Goal: Communication & Community: Answer question/provide support

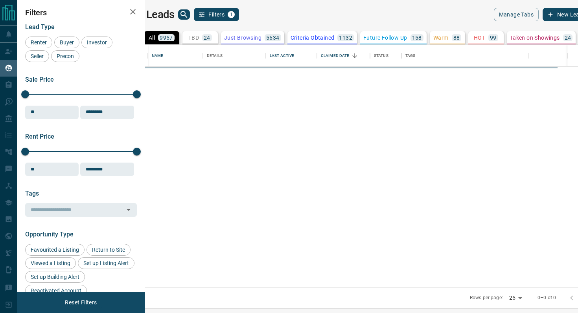
scroll to position [243, 429]
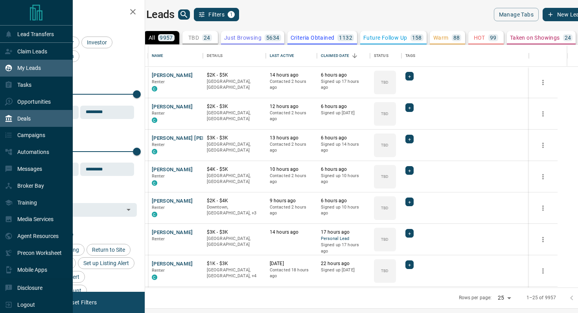
click at [27, 123] on div "Deals" at bounding box center [18, 118] width 26 height 13
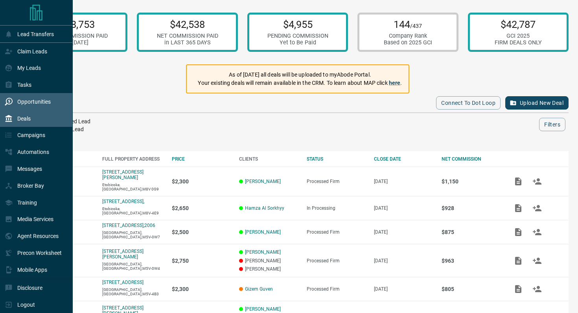
click at [27, 107] on div "Opportunities" at bounding box center [28, 101] width 46 height 13
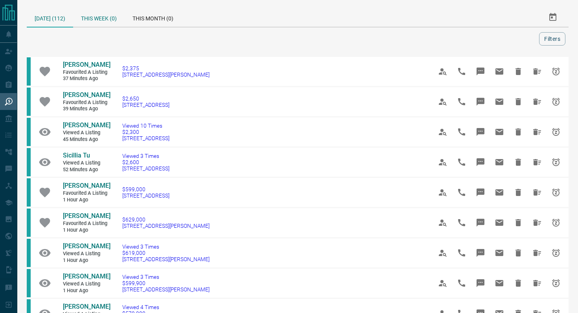
click at [111, 18] on div "This Week (0)" at bounding box center [99, 17] width 52 height 19
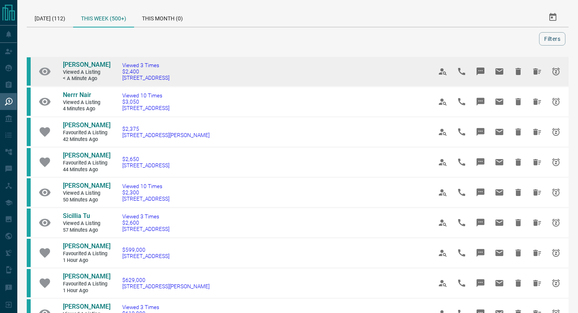
drag, startPoint x: 189, startPoint y: 78, endPoint x: 112, endPoint y: 78, distance: 77.5
click at [112, 78] on td "Viewed 3 Times $2,400 614 - [STREET_ADDRESS]" at bounding box center [266, 72] width 310 height 30
copy span "[STREET_ADDRESS]"
click at [480, 67] on icon "Message" at bounding box center [480, 71] width 9 height 9
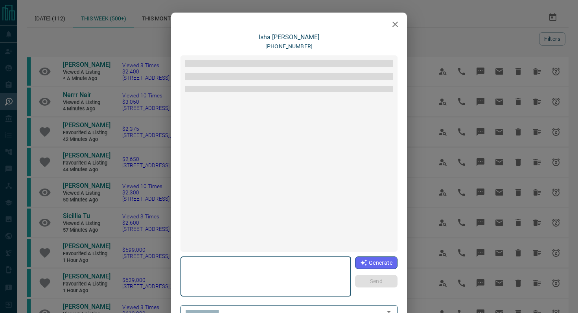
type textarea "**********"
type input "**********"
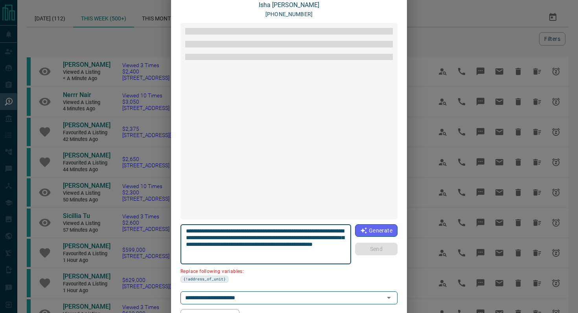
scroll to position [66, 0]
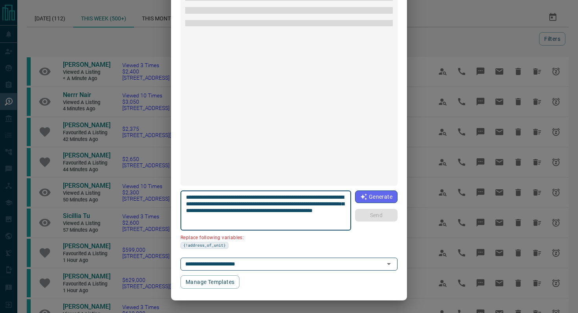
drag, startPoint x: 343, startPoint y: 197, endPoint x: 298, endPoint y: 197, distance: 44.4
click at [298, 197] on textarea "**********" at bounding box center [266, 210] width 160 height 33
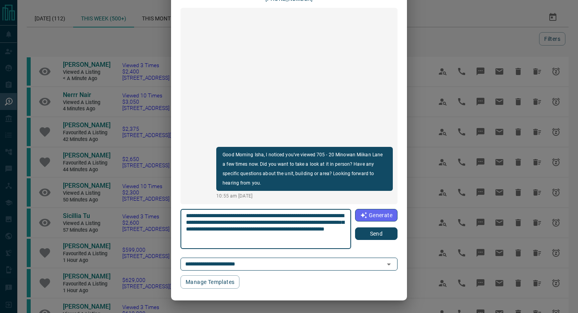
type textarea "**********"
click at [383, 237] on button "Send" at bounding box center [376, 234] width 42 height 13
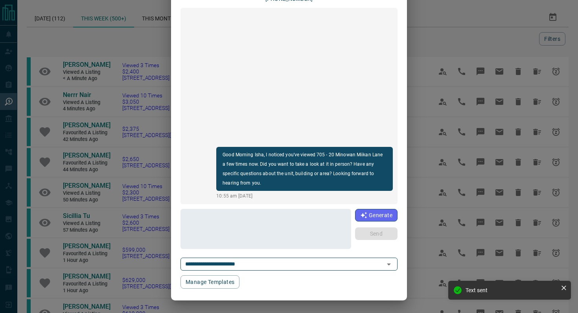
scroll to position [0, 0]
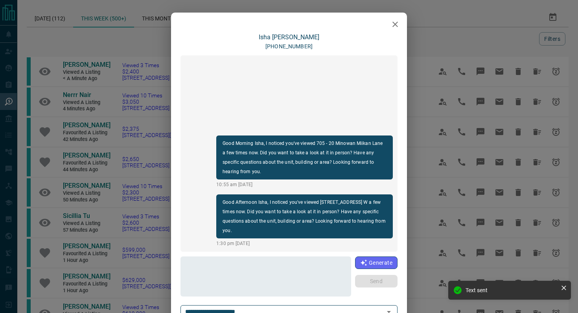
click at [397, 29] on button "button" at bounding box center [395, 25] width 16 height 16
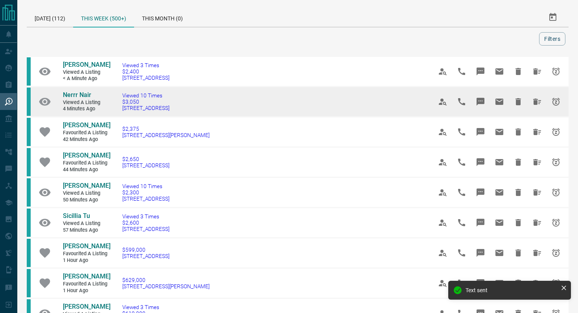
drag, startPoint x: 217, startPoint y: 109, endPoint x: 115, endPoint y: 110, distance: 102.2
click at [115, 110] on td "Viewed 10 Times $3,050 [STREET_ADDRESS]" at bounding box center [266, 102] width 310 height 30
copy span "[STREET_ADDRESS]"
click at [481, 101] on icon "Message" at bounding box center [481, 102] width 8 height 8
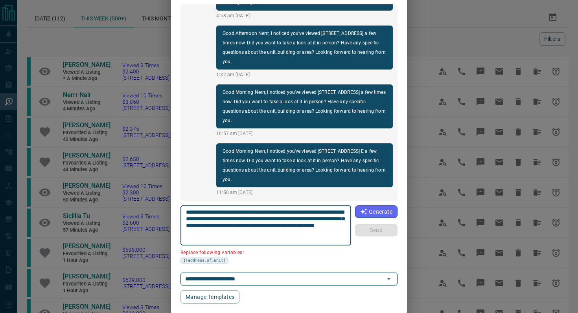
scroll to position [66, 0]
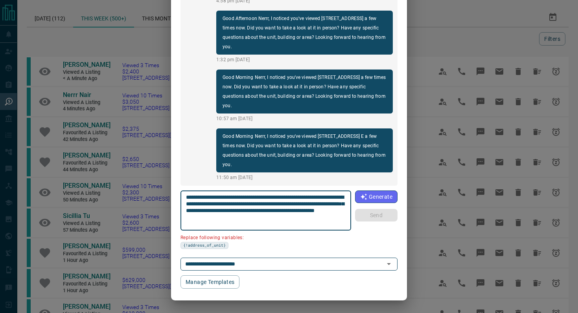
drag, startPoint x: 346, startPoint y: 196, endPoint x: 301, endPoint y: 195, distance: 44.8
click at [301, 195] on textarea "**********" at bounding box center [266, 210] width 160 height 33
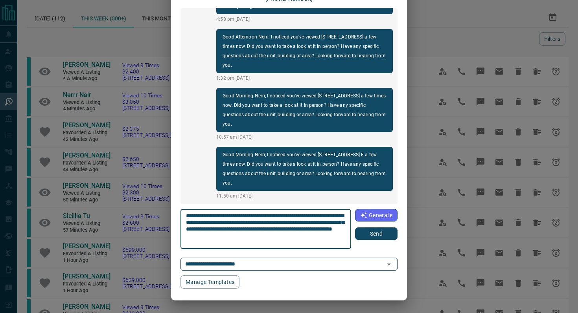
scroll to position [48, 0]
type textarea "**********"
click at [389, 232] on button "Send" at bounding box center [376, 234] width 42 height 13
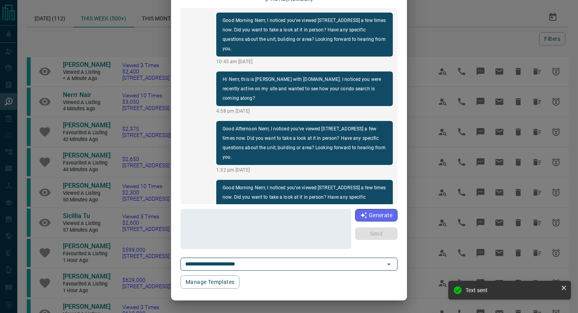
scroll to position [0, 0]
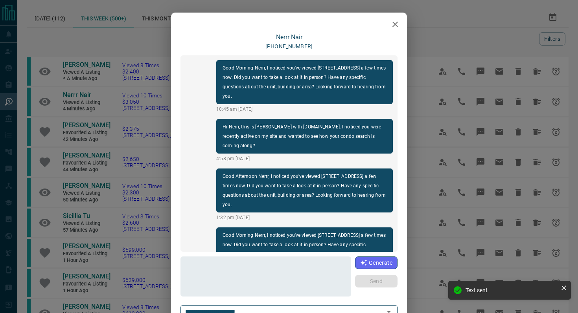
click at [398, 15] on div at bounding box center [289, 23] width 236 height 20
click at [395, 24] on icon "button" at bounding box center [395, 25] width 6 height 6
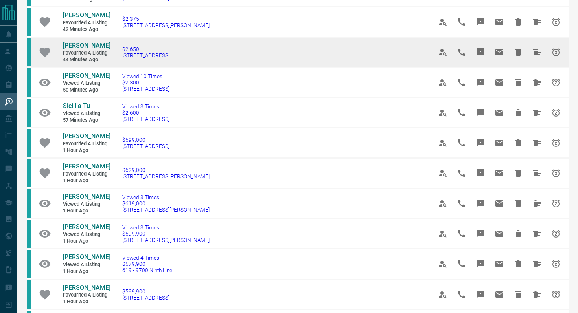
scroll to position [118, 0]
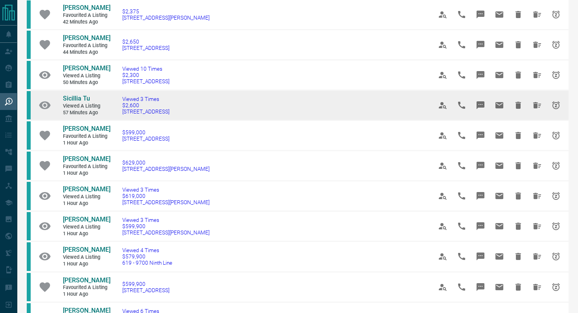
drag, startPoint x: 197, startPoint y: 109, endPoint x: 118, endPoint y: 112, distance: 79.1
click at [118, 112] on td "Viewed 3 Times $2,600 [STREET_ADDRESS]" at bounding box center [266, 105] width 310 height 30
copy span "[STREET_ADDRESS]"
click at [484, 105] on icon "Message" at bounding box center [480, 105] width 9 height 9
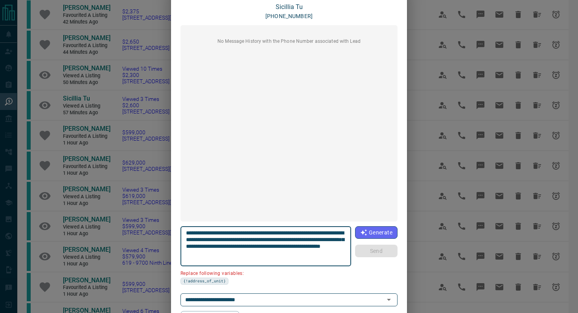
scroll to position [66, 0]
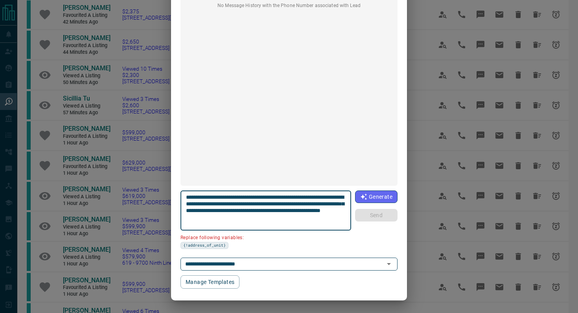
drag, startPoint x: 230, startPoint y: 203, endPoint x: 175, endPoint y: 202, distance: 55.4
click at [175, 203] on div "**********" at bounding box center [289, 128] width 236 height 322
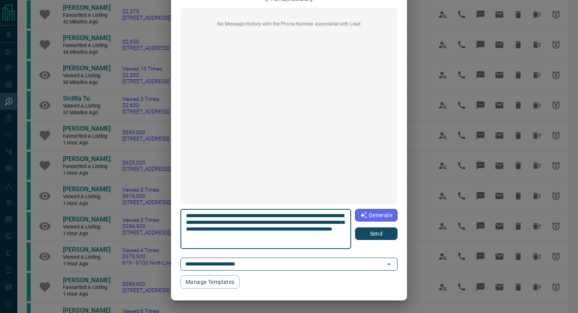
type textarea "**********"
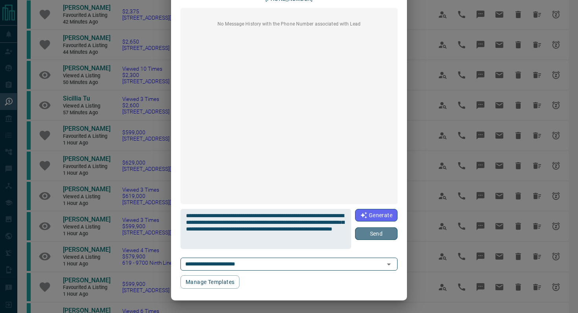
click at [382, 236] on button "Send" at bounding box center [376, 234] width 42 height 13
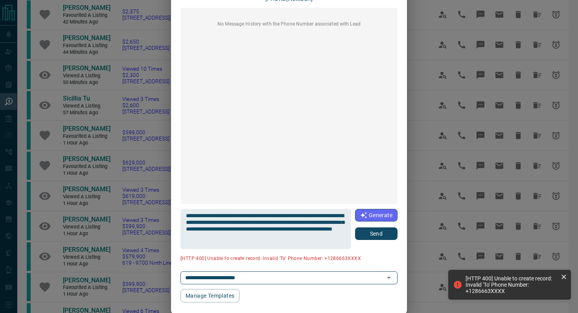
scroll to position [0, 0]
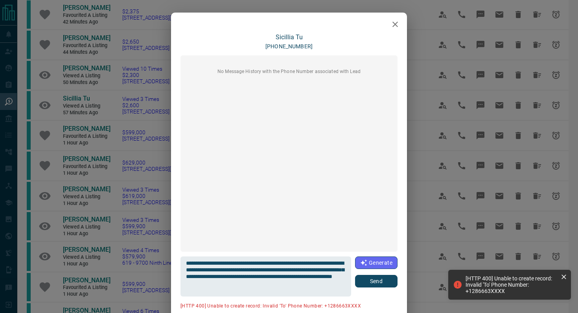
click at [396, 23] on icon "button" at bounding box center [395, 25] width 6 height 6
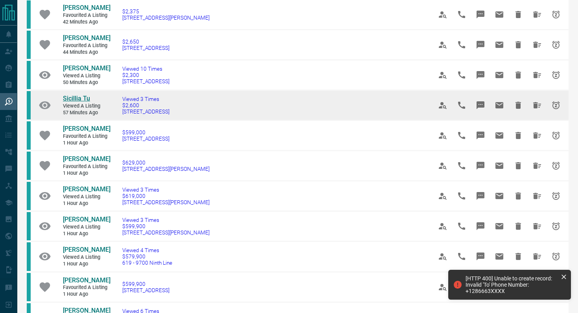
click at [80, 99] on span "Sicillia Tu" at bounding box center [76, 98] width 27 height 7
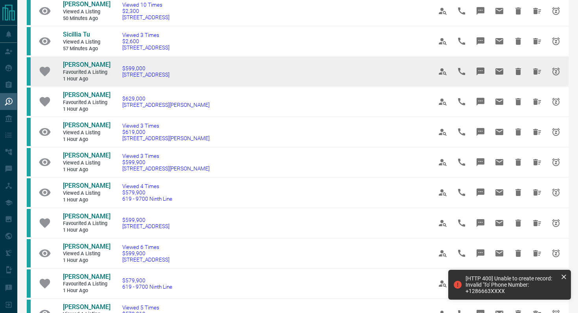
scroll to position [184, 0]
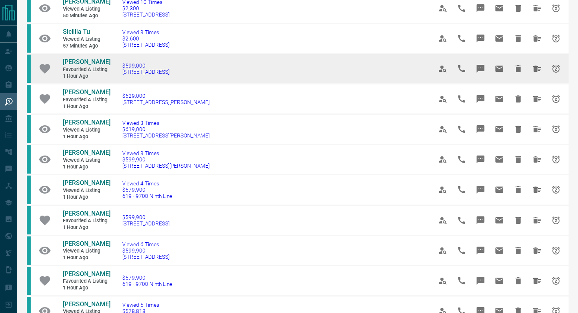
drag, startPoint x: 193, startPoint y: 72, endPoint x: 111, endPoint y: 72, distance: 82.2
click at [111, 72] on td "$599,000 [STREET_ADDRESS]" at bounding box center [266, 69] width 310 height 30
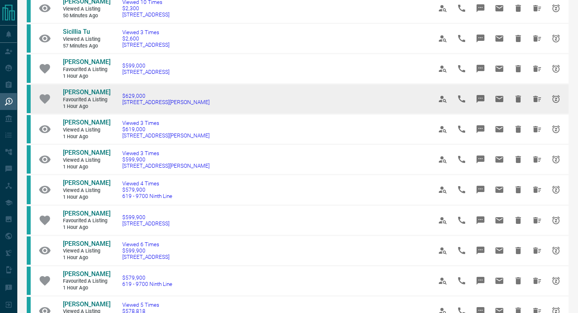
copy span "[STREET_ADDRESS]"
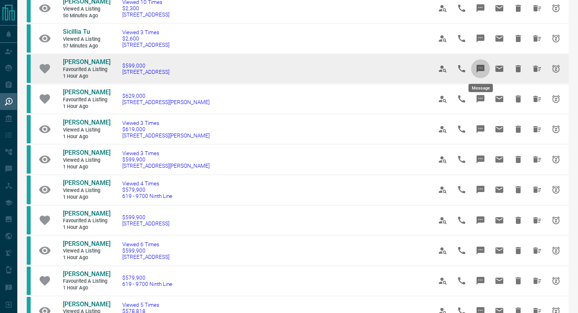
click at [479, 66] on icon "Message" at bounding box center [481, 69] width 8 height 8
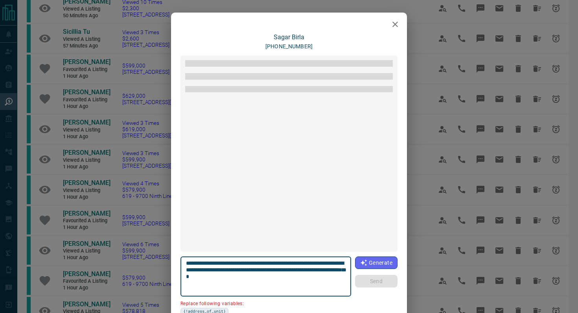
scroll to position [599, 0]
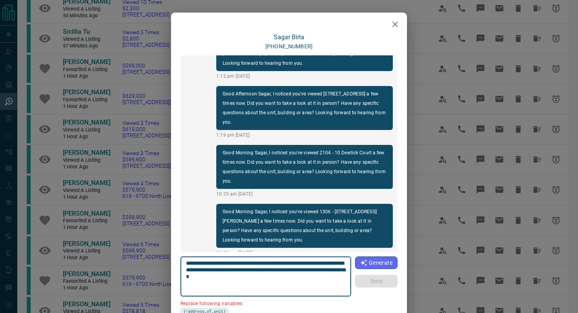
click at [398, 19] on button "button" at bounding box center [395, 25] width 16 height 16
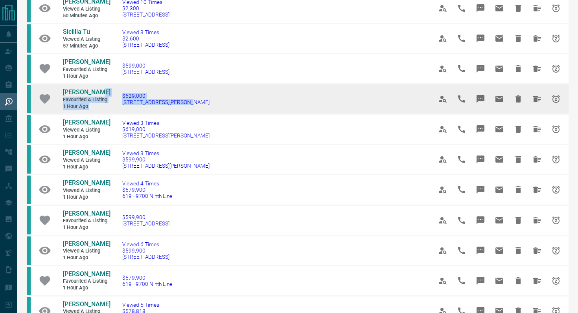
drag, startPoint x: 190, startPoint y: 105, endPoint x: 105, endPoint y: 92, distance: 85.0
click at [105, 92] on tr "[PERSON_NAME] Favourited a Listing 1 hour ago $629,000 [STREET_ADDRESS][PERSON_…" at bounding box center [298, 99] width 542 height 30
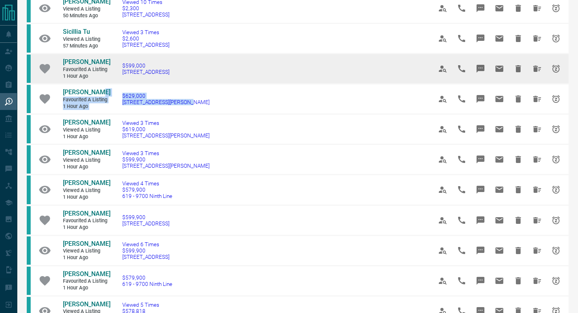
drag, startPoint x: 214, startPoint y: 73, endPoint x: 57, endPoint y: 63, distance: 157.2
click at [57, 63] on tr "[PERSON_NAME] Favourited a Listing 1 hour ago $599,000 716 - [STREET_ADDRESS]" at bounding box center [298, 69] width 542 height 30
copy tr "[PERSON_NAME] Favourited a Listing 1 hour ago $599,000 716 - [STREET_ADDRESS]"
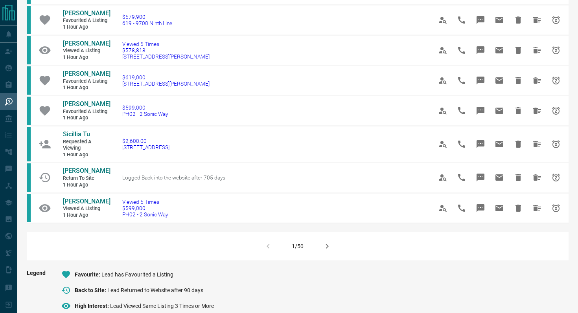
scroll to position [448, 0]
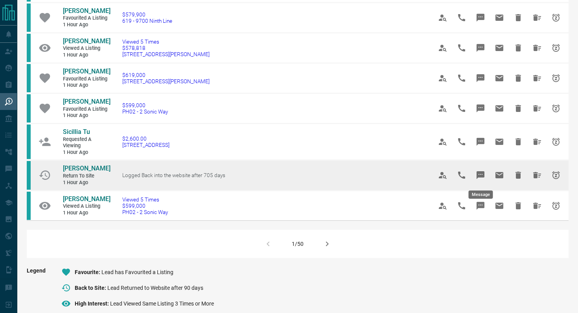
click at [481, 173] on icon "Message" at bounding box center [481, 175] width 8 height 8
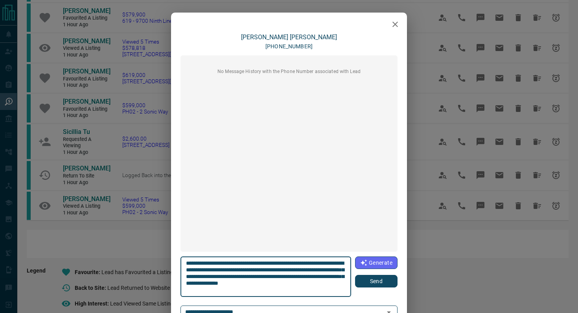
click at [367, 283] on button "Send" at bounding box center [376, 281] width 42 height 13
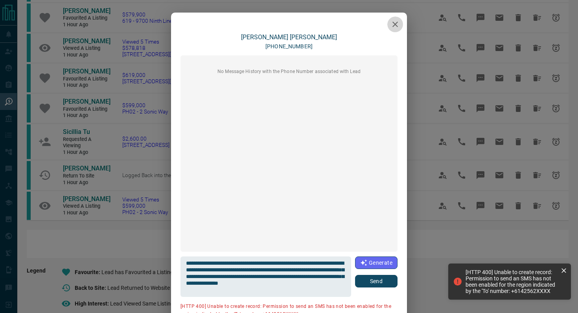
click at [397, 21] on icon "button" at bounding box center [394, 24] width 9 height 9
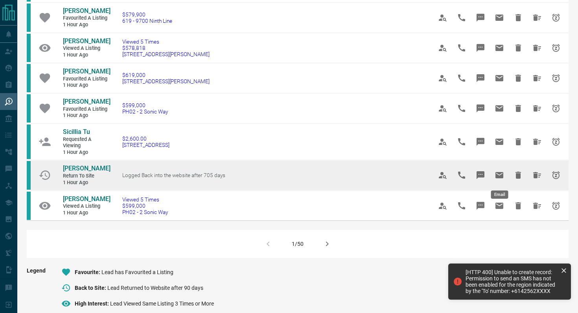
click at [501, 175] on icon "Email" at bounding box center [499, 175] width 8 height 6
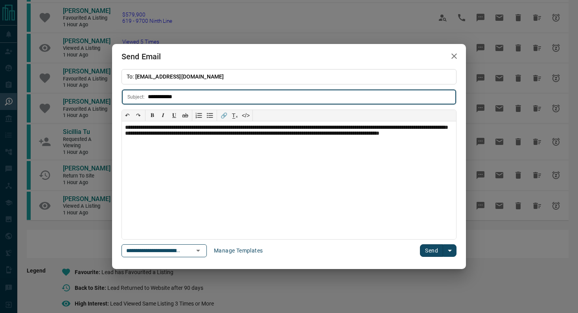
click at [434, 253] on button "Send" at bounding box center [431, 251] width 23 height 13
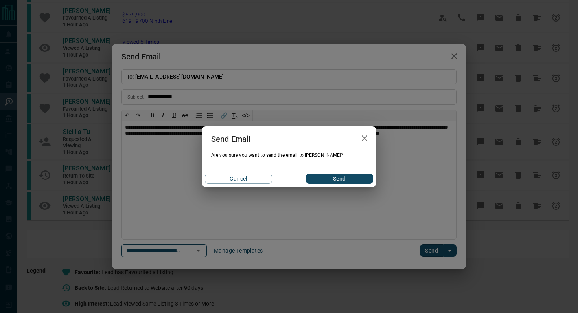
click at [346, 177] on button "Send" at bounding box center [339, 179] width 67 height 10
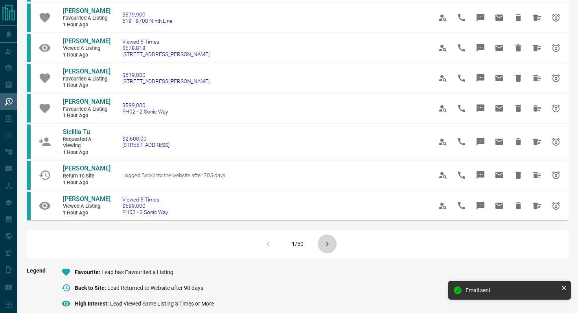
click at [327, 243] on icon "button" at bounding box center [327, 244] width 3 height 5
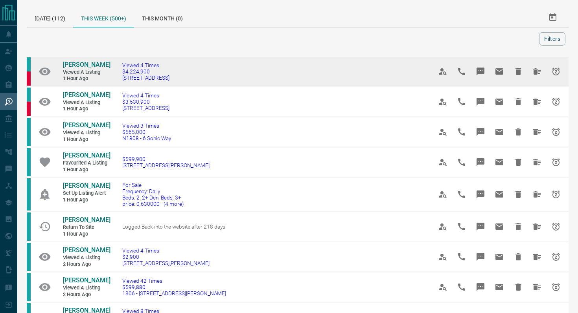
drag, startPoint x: 194, startPoint y: 77, endPoint x: 110, endPoint y: 77, distance: 84.5
click at [111, 77] on td "Viewed 4 Times $4,224,900 [STREET_ADDRESS]" at bounding box center [266, 72] width 310 height 30
click at [214, 77] on td "Viewed 4 Times $4,224,900 [STREET_ADDRESS]" at bounding box center [266, 72] width 310 height 30
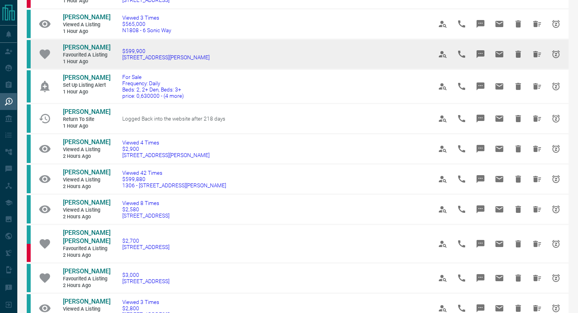
scroll to position [110, 0]
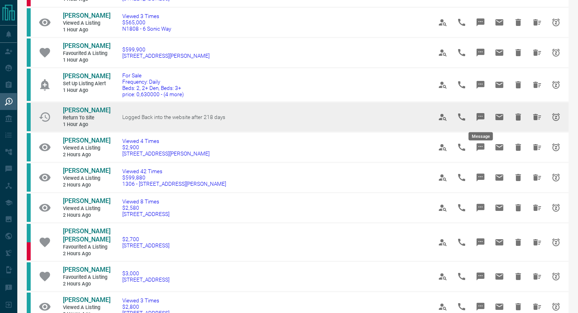
click at [480, 116] on icon "Message" at bounding box center [480, 116] width 9 height 9
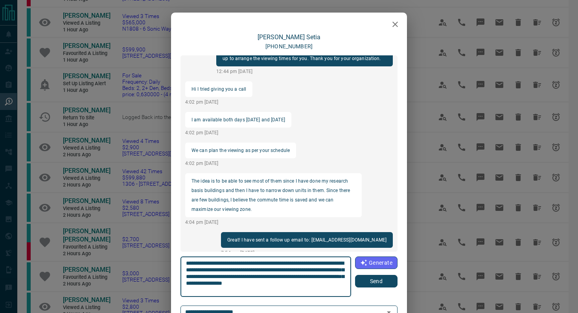
scroll to position [48, 0]
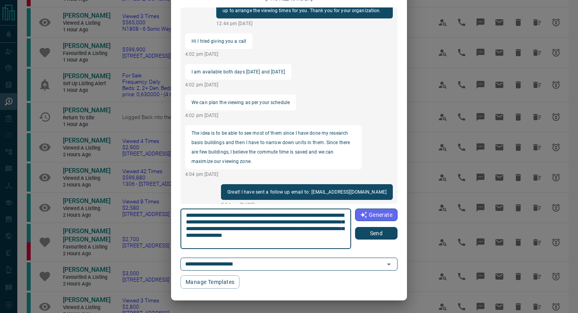
click at [374, 234] on button "Send" at bounding box center [376, 233] width 42 height 13
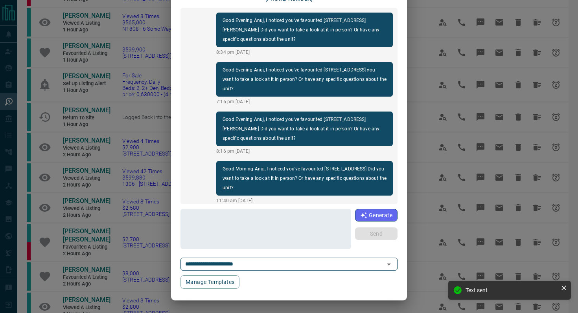
scroll to position [0, 0]
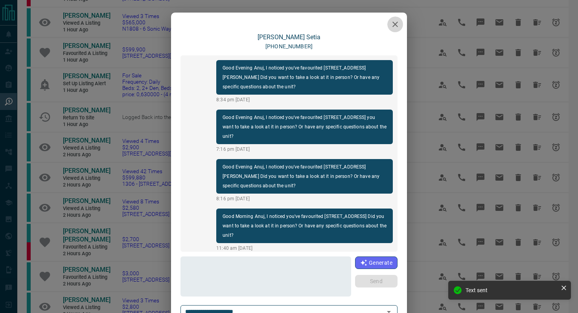
click at [396, 19] on button "button" at bounding box center [395, 25] width 16 height 16
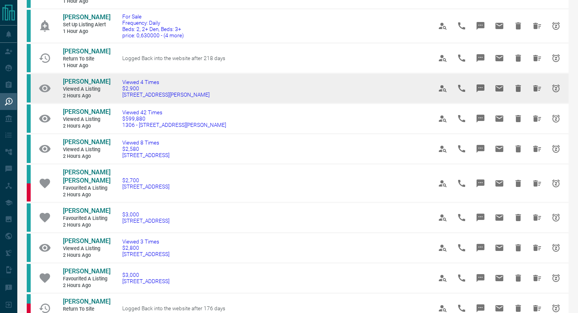
scroll to position [170, 0]
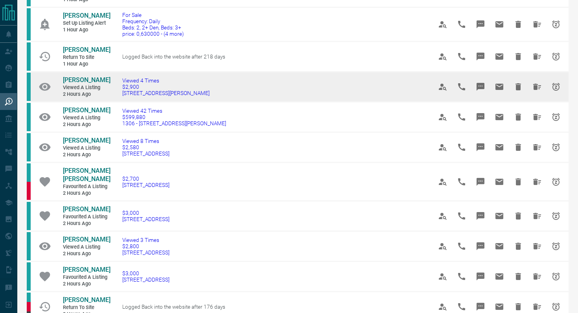
click at [187, 96] on td "Viewed 4 Times $2,900 [STREET_ADDRESS][PERSON_NAME]" at bounding box center [266, 87] width 310 height 30
click at [485, 82] on icon "Message" at bounding box center [480, 86] width 9 height 9
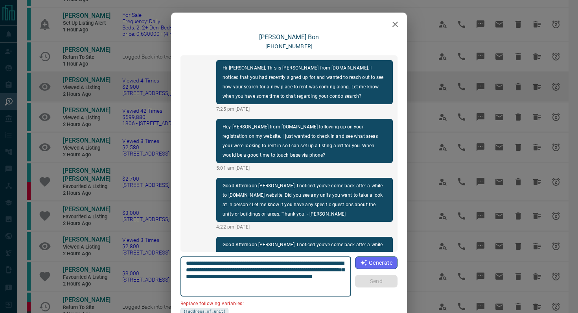
scroll to position [790, 0]
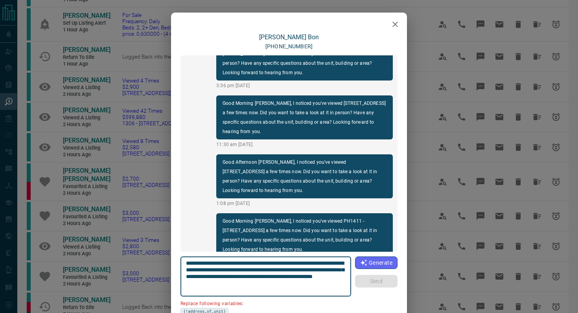
click at [392, 22] on icon "button" at bounding box center [394, 24] width 9 height 9
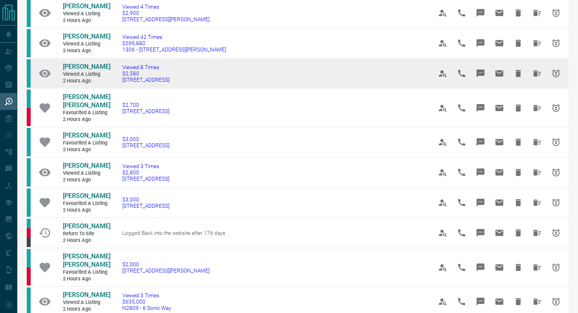
scroll to position [244, 0]
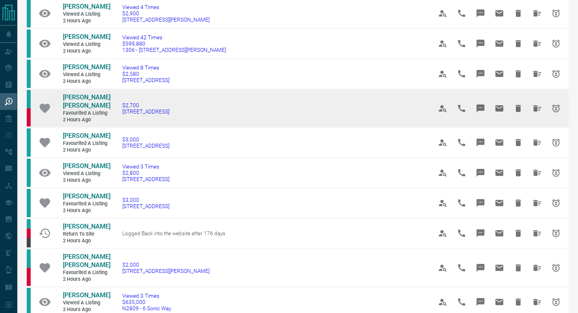
drag, startPoint x: 194, startPoint y: 111, endPoint x: 119, endPoint y: 109, distance: 75.1
click at [119, 109] on td "$2,700 [STREET_ADDRESS]" at bounding box center [266, 108] width 310 height 39
copy span "[STREET_ADDRESS]"
click at [478, 105] on icon "Message" at bounding box center [481, 109] width 8 height 8
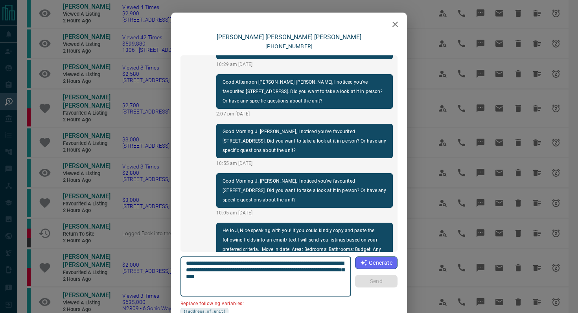
scroll to position [0, 0]
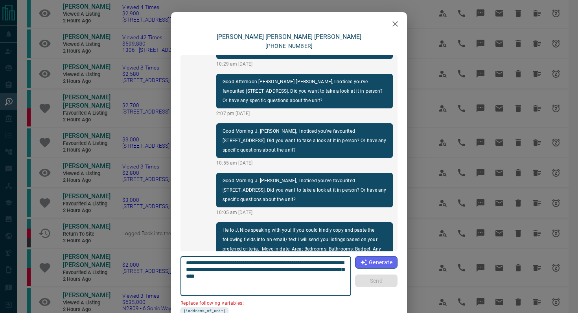
drag, startPoint x: 231, startPoint y: 269, endPoint x: 153, endPoint y: 269, distance: 77.5
click at [154, 269] on div "[PERSON_NAME] [PERSON_NAME] [PHONE_NUMBER] Hi [PERSON_NAME] [PERSON_NAME], This…" at bounding box center [289, 156] width 578 height 313
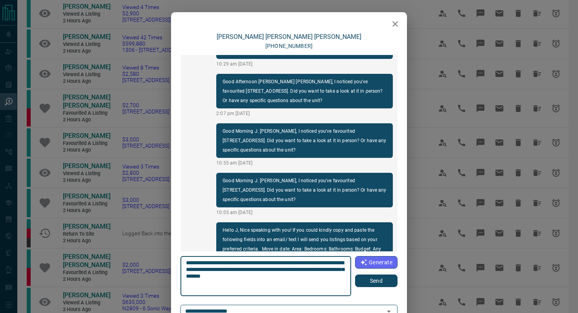
type textarea "**********"
click at [379, 280] on button "Send" at bounding box center [376, 281] width 42 height 13
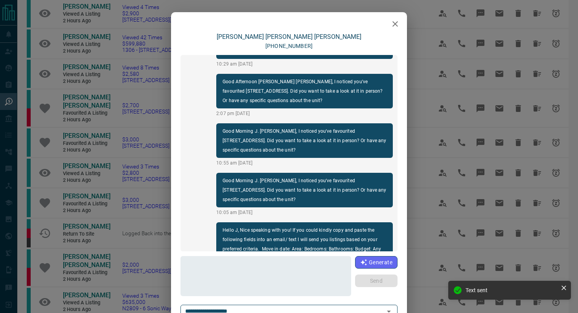
scroll to position [720, 0]
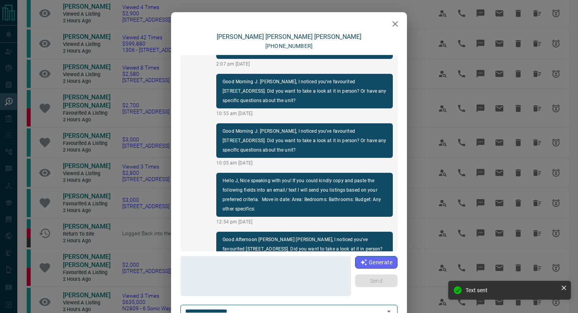
click at [396, 27] on icon "button" at bounding box center [394, 23] width 9 height 9
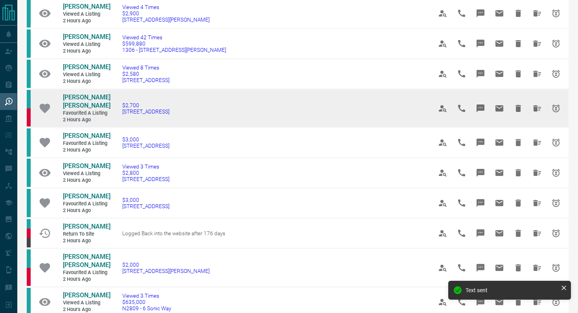
drag, startPoint x: 188, startPoint y: 111, endPoint x: 48, endPoint y: 96, distance: 140.5
click at [48, 96] on tr "[PERSON_NAME] [PERSON_NAME] Favourited a Listing 2 hours ago $2,700 [STREET_ADD…" at bounding box center [298, 108] width 542 height 39
copy tr "[PERSON_NAME] [PERSON_NAME] Favourited a Listing 2 hours ago $2,700 [STREET_ADD…"
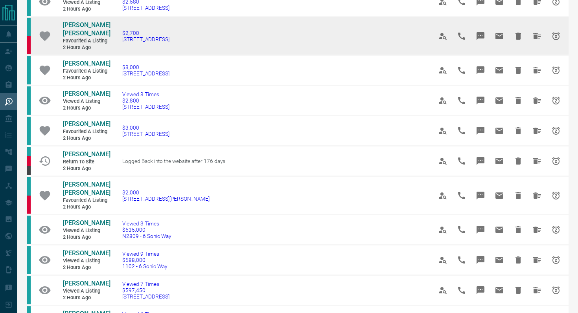
scroll to position [317, 0]
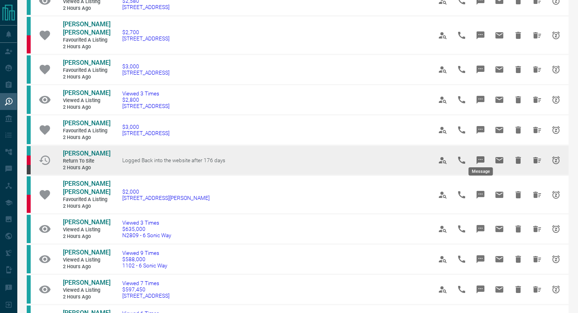
click at [485, 156] on icon "Message" at bounding box center [480, 160] width 9 height 9
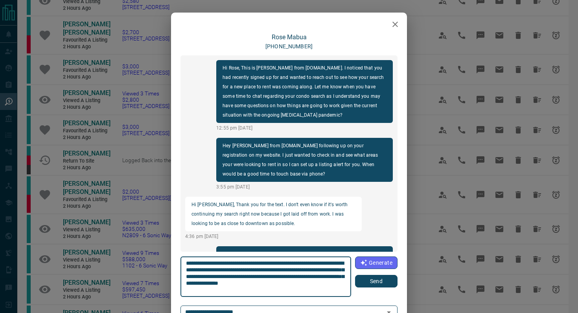
scroll to position [569, 0]
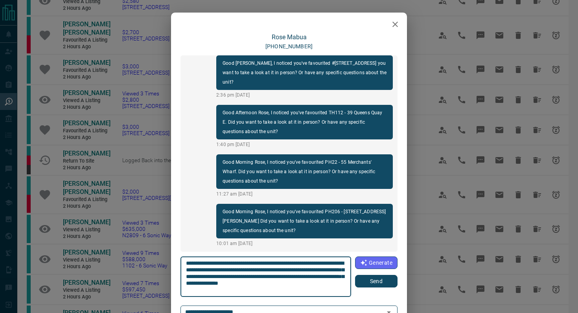
click at [365, 282] on button "Send" at bounding box center [376, 281] width 42 height 13
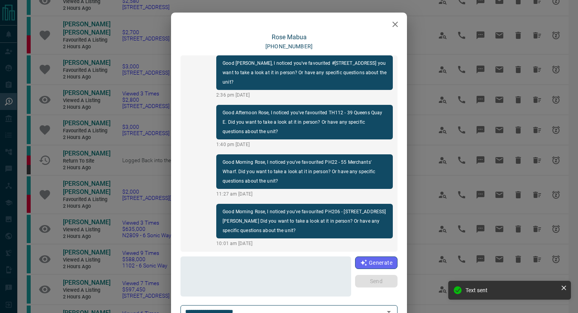
scroll to position [628, 0]
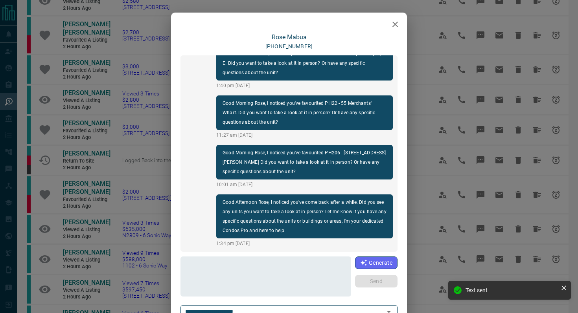
click at [400, 24] on button "button" at bounding box center [395, 25] width 16 height 16
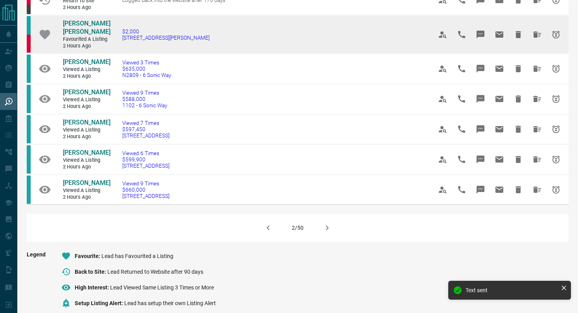
scroll to position [484, 0]
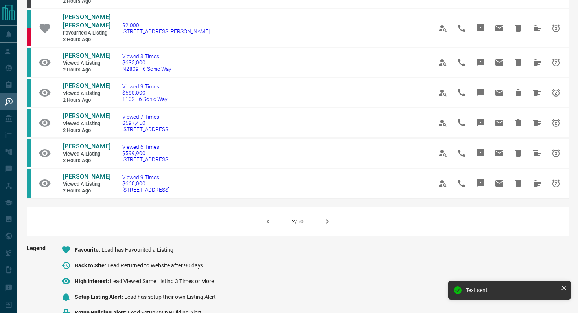
click at [324, 217] on icon "button" at bounding box center [326, 221] width 9 height 9
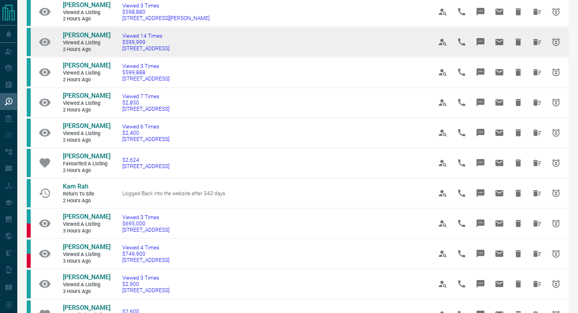
scroll to position [90, 0]
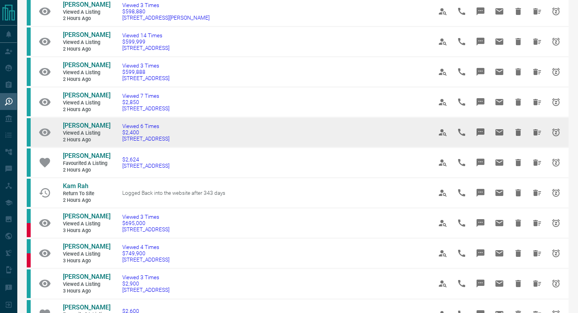
drag, startPoint x: 205, startPoint y: 140, endPoint x: 116, endPoint y: 139, distance: 89.3
click at [116, 139] on td "Viewed 6 Times $2,400 [STREET_ADDRESS]" at bounding box center [266, 133] width 310 height 30
copy span "[STREET_ADDRESS]"
click at [479, 132] on icon "Message" at bounding box center [480, 132] width 9 height 9
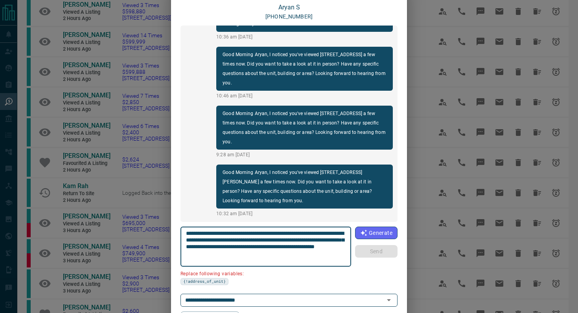
scroll to position [66, 0]
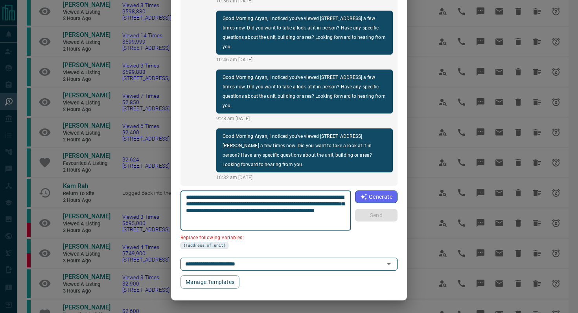
drag, startPoint x: 229, startPoint y: 204, endPoint x: 171, endPoint y: 204, distance: 57.8
click at [172, 204] on div "**********" at bounding box center [289, 128] width 236 height 322
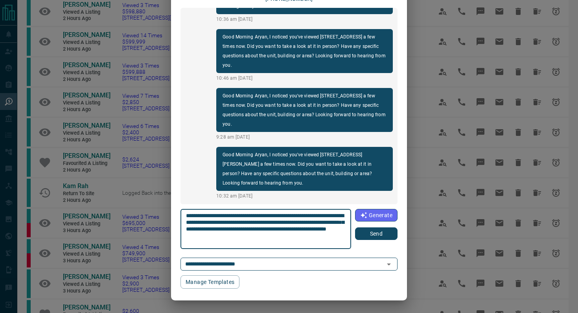
type textarea "**********"
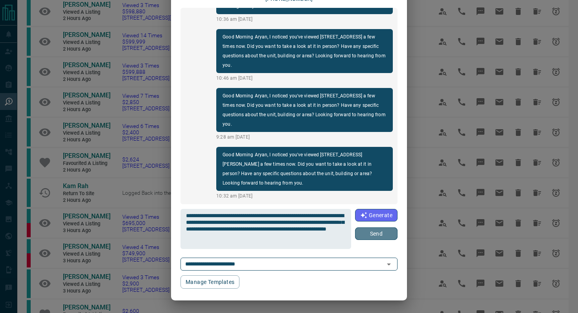
click at [365, 237] on button "Send" at bounding box center [376, 234] width 42 height 13
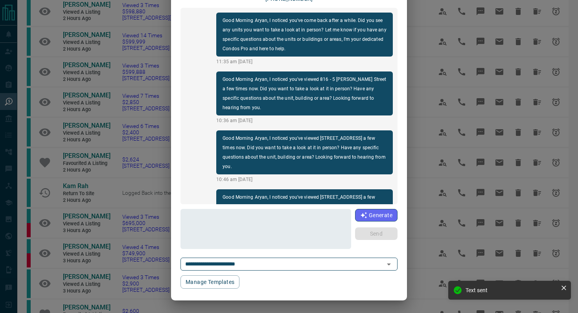
scroll to position [160, 0]
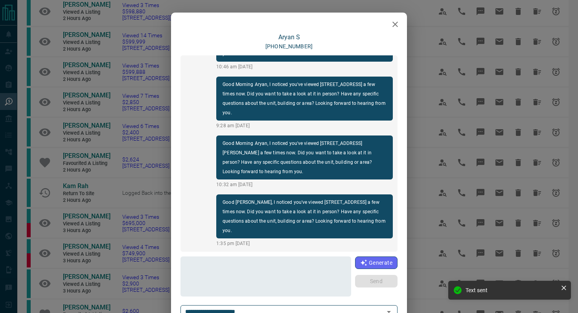
click at [396, 22] on icon "button" at bounding box center [394, 24] width 9 height 9
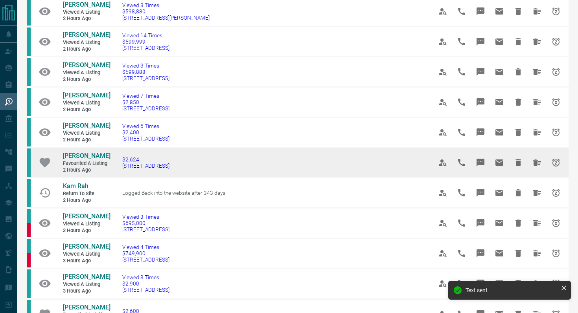
drag, startPoint x: 205, startPoint y: 168, endPoint x: 116, endPoint y: 167, distance: 88.9
click at [116, 167] on td "$2,624 [STREET_ADDRESS]" at bounding box center [266, 163] width 310 height 30
copy span "[STREET_ADDRESS]"
click at [484, 160] on icon "Message" at bounding box center [480, 162] width 9 height 9
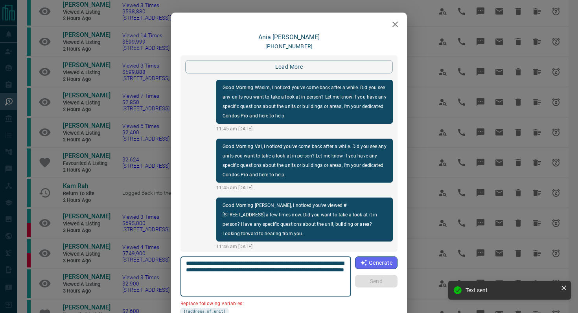
scroll to position [1501, 0]
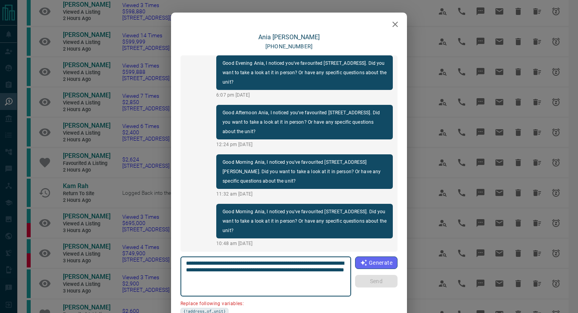
drag, startPoint x: 231, startPoint y: 269, endPoint x: 178, endPoint y: 269, distance: 53.5
click at [178, 269] on div "[PERSON_NAME] [PHONE_NUMBER] load more Good Morning Wasim, I noticed you've com…" at bounding box center [289, 194] width 236 height 322
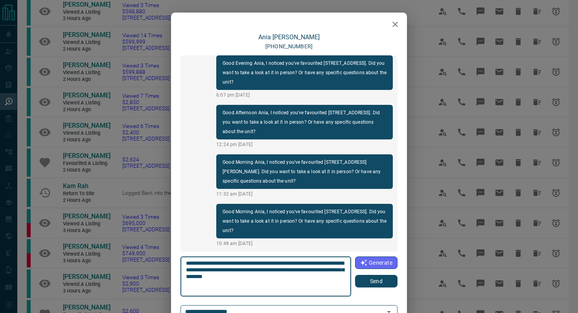
type textarea "**********"
click at [387, 281] on button "Send" at bounding box center [376, 281] width 42 height 13
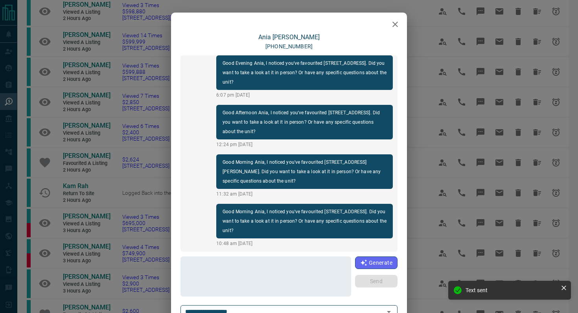
scroll to position [1492, 0]
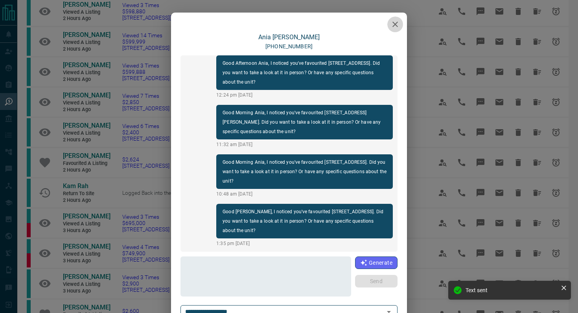
click at [395, 20] on icon "button" at bounding box center [394, 24] width 9 height 9
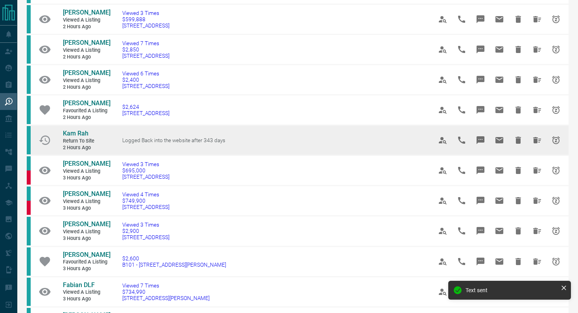
scroll to position [150, 0]
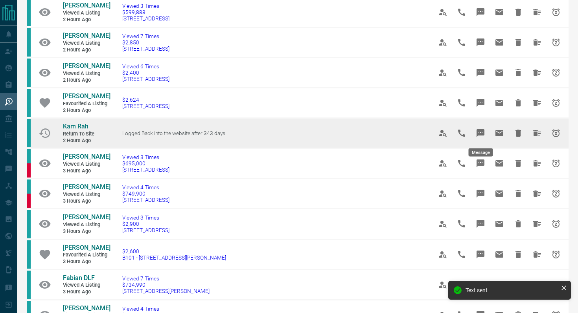
click at [480, 129] on icon "Message" at bounding box center [480, 133] width 9 height 9
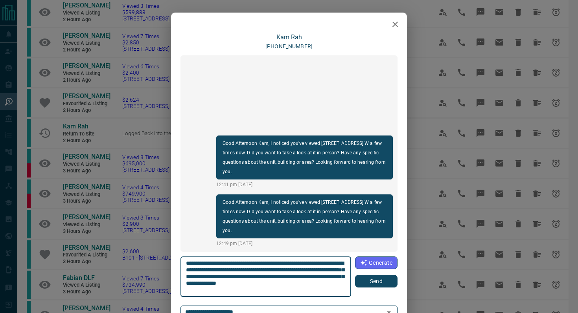
click at [369, 283] on button "Send" at bounding box center [376, 281] width 42 height 13
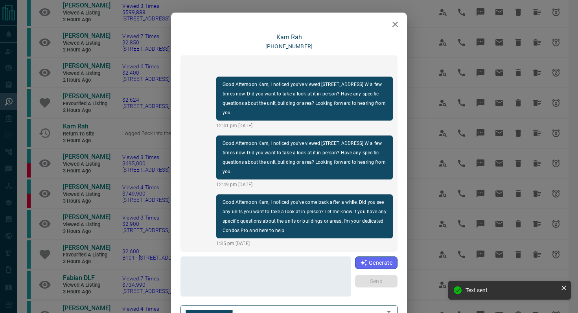
click at [396, 25] on icon "button" at bounding box center [394, 24] width 9 height 9
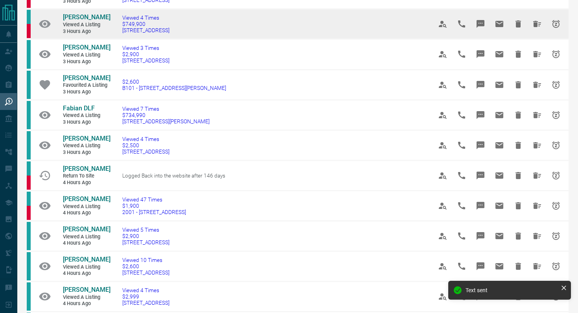
scroll to position [322, 0]
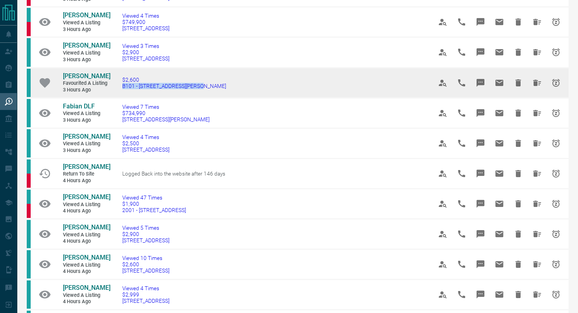
drag, startPoint x: 227, startPoint y: 85, endPoint x: 114, endPoint y: 84, distance: 112.1
click at [114, 84] on td "$2,600 B101 - [STREET_ADDRESS][PERSON_NAME]" at bounding box center [266, 83] width 310 height 30
click at [480, 83] on icon "Message" at bounding box center [481, 83] width 8 height 8
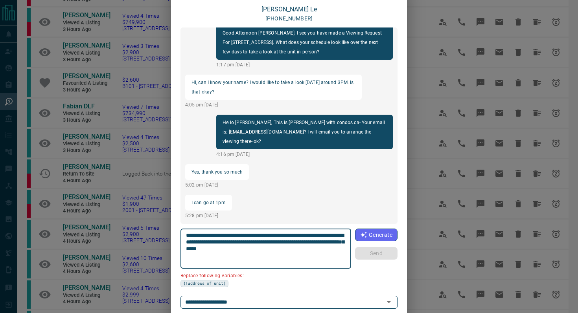
scroll to position [66, 0]
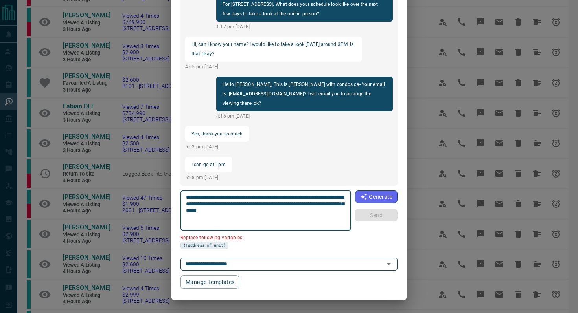
drag, startPoint x: 227, startPoint y: 201, endPoint x: 159, endPoint y: 204, distance: 67.7
click at [160, 204] on div "[PERSON_NAME] [PHONE_NUMBER] Hi [PERSON_NAME], This is [PERSON_NAME] from [DOMA…" at bounding box center [289, 156] width 578 height 313
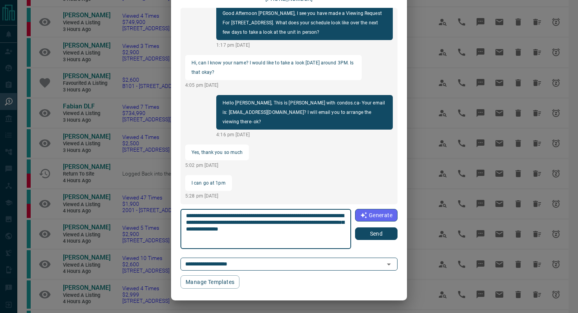
type textarea "**********"
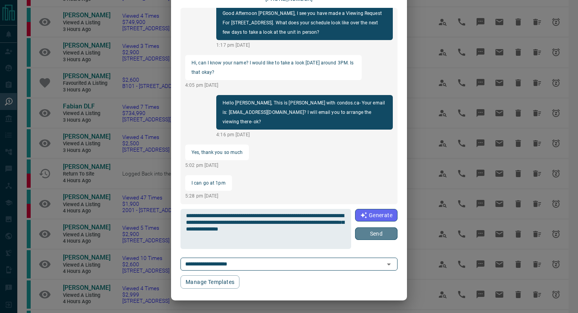
click at [367, 233] on button "Send" at bounding box center [376, 234] width 42 height 13
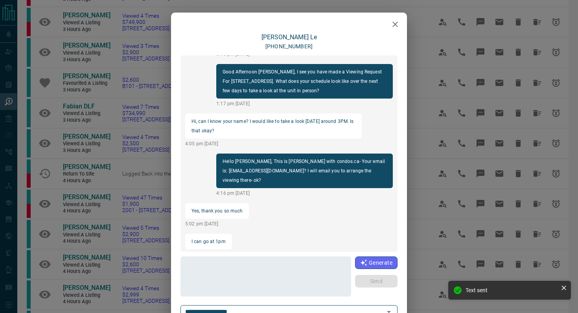
scroll to position [193, 0]
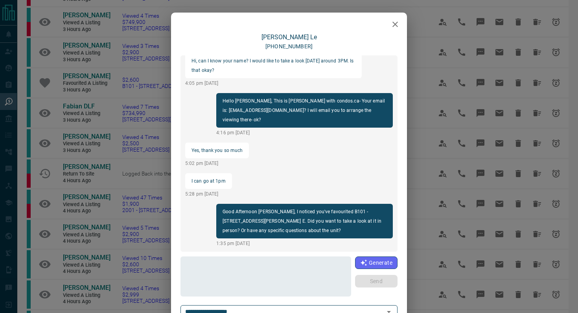
click at [400, 20] on button "button" at bounding box center [395, 25] width 16 height 16
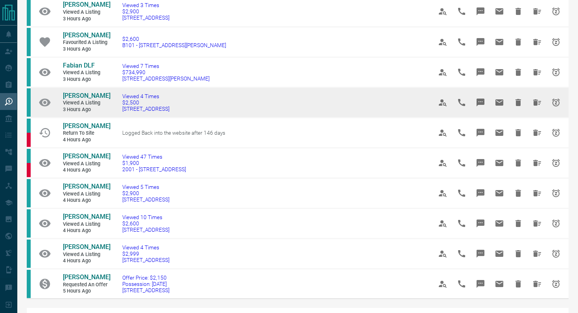
scroll to position [365, 0]
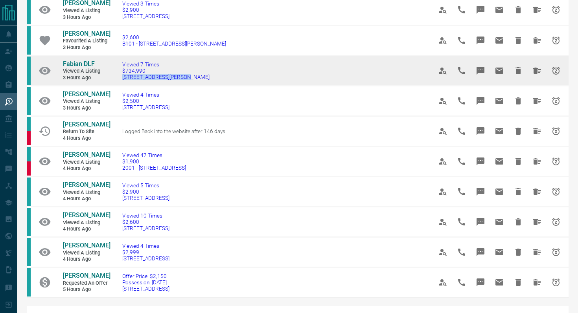
drag, startPoint x: 199, startPoint y: 76, endPoint x: 118, endPoint y: 76, distance: 80.2
click at [118, 76] on td "Viewed 7 Times $734,990 [STREET_ADDRESS][PERSON_NAME]" at bounding box center [266, 70] width 310 height 30
click at [480, 67] on icon "Message" at bounding box center [481, 71] width 8 height 8
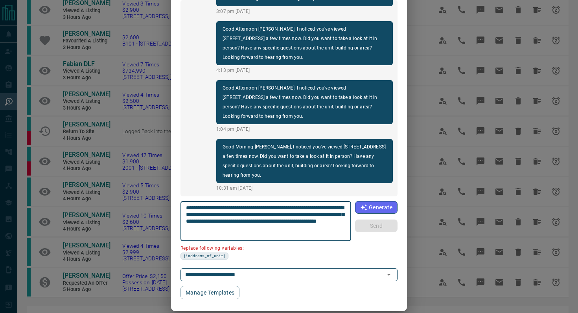
scroll to position [66, 0]
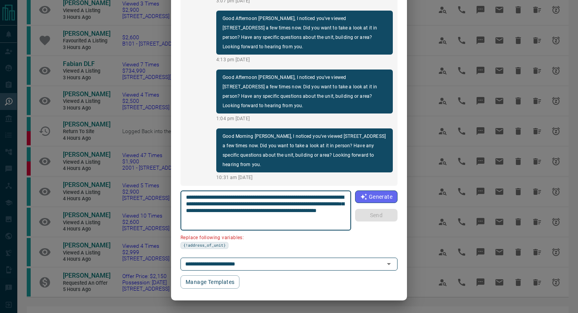
drag, startPoint x: 231, startPoint y: 203, endPoint x: 186, endPoint y: 203, distance: 45.2
click at [186, 203] on textarea "**********" at bounding box center [266, 210] width 160 height 33
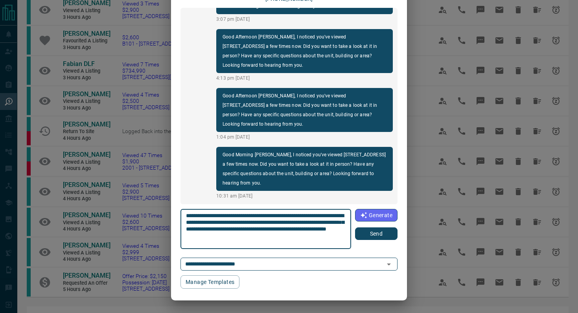
type textarea "**********"
click at [370, 236] on button "Send" at bounding box center [376, 234] width 42 height 13
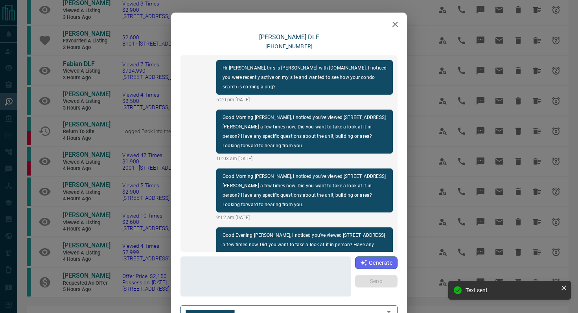
scroll to position [505, 0]
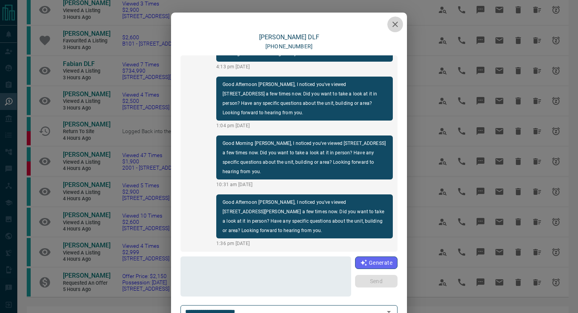
click at [395, 24] on icon "button" at bounding box center [395, 25] width 6 height 6
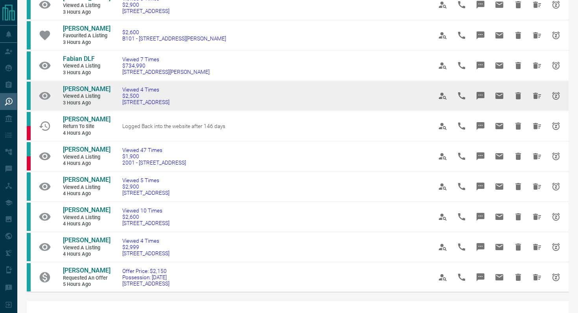
scroll to position [363, 0]
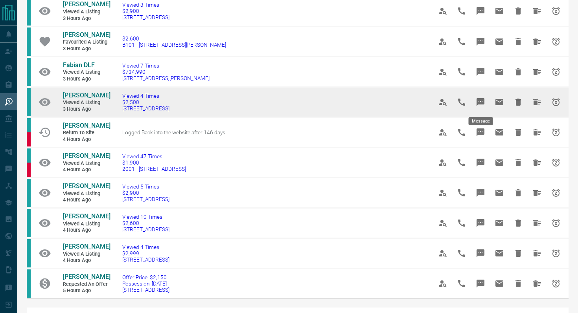
click at [478, 101] on icon "Message" at bounding box center [481, 102] width 8 height 8
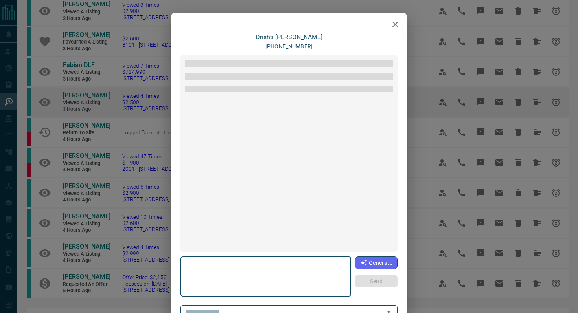
type textarea "**********"
type input "**********"
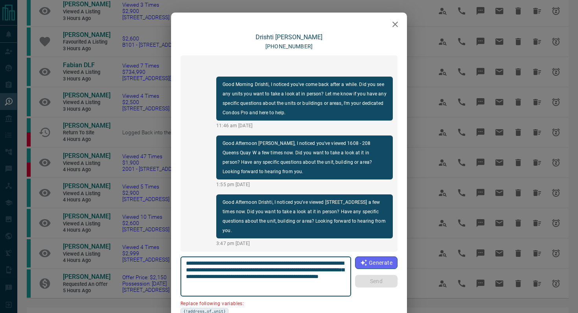
click at [398, 24] on icon "button" at bounding box center [394, 24] width 9 height 9
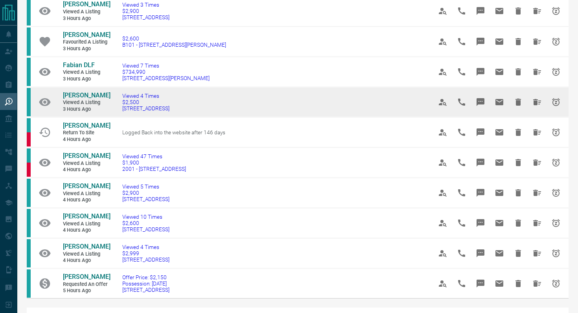
drag, startPoint x: 203, startPoint y: 108, endPoint x: 116, endPoint y: 109, distance: 86.5
click at [116, 109] on td "Viewed 4 Times $2,500 [STREET_ADDRESS]" at bounding box center [266, 102] width 310 height 30
click at [481, 97] on button "Message" at bounding box center [480, 102] width 19 height 19
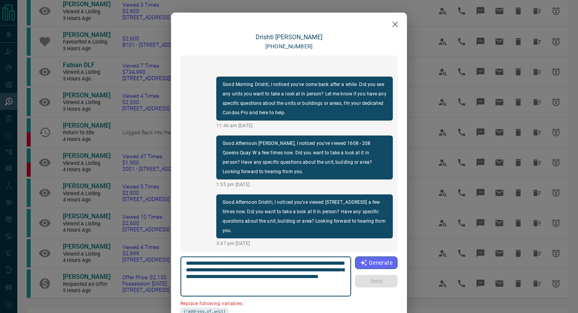
scroll to position [57, 0]
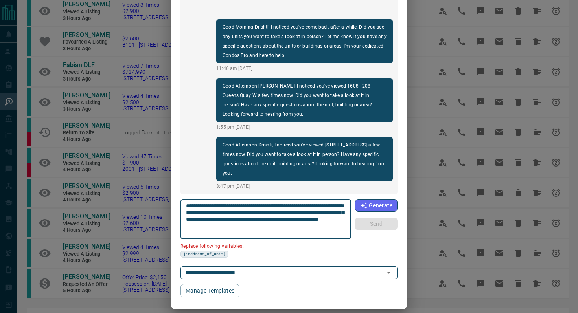
drag, startPoint x: 232, startPoint y: 213, endPoint x: 169, endPoint y: 210, distance: 63.0
click at [169, 210] on div "**********" at bounding box center [289, 156] width 578 height 313
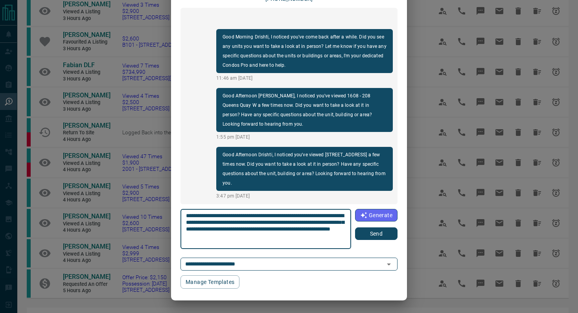
type textarea "**********"
click at [384, 235] on button "Send" at bounding box center [376, 234] width 42 height 13
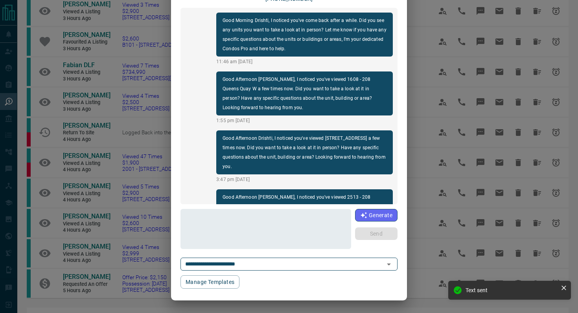
scroll to position [0, 0]
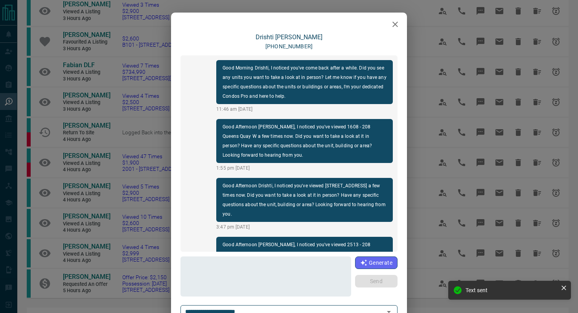
click at [397, 22] on icon "button" at bounding box center [395, 25] width 6 height 6
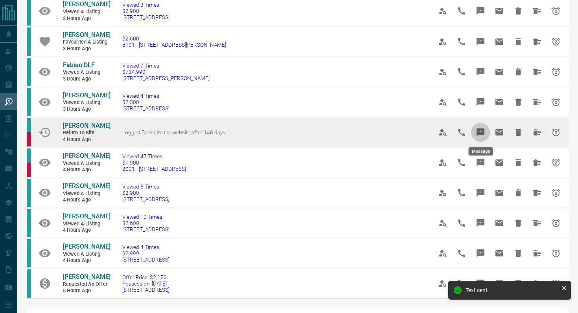
click at [480, 131] on icon "Message" at bounding box center [481, 133] width 8 height 8
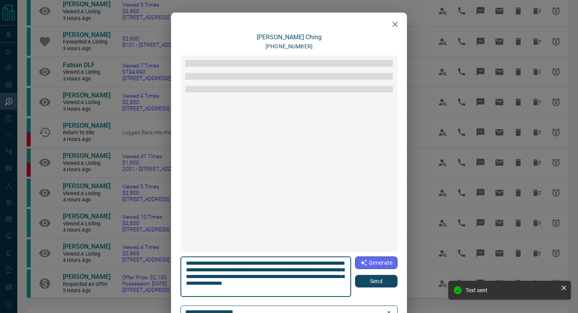
scroll to position [302, 0]
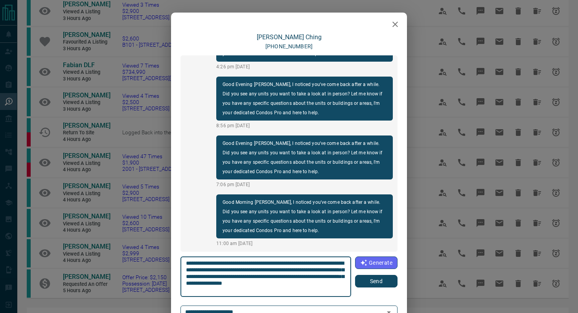
click at [375, 285] on button "Send" at bounding box center [376, 281] width 42 height 13
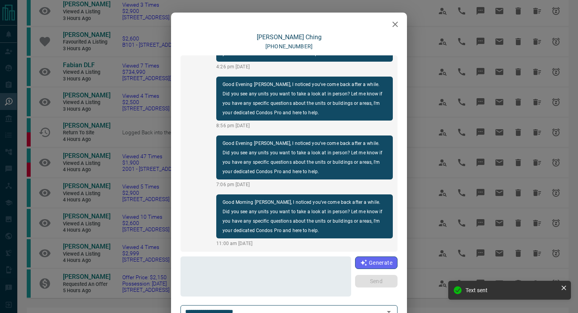
scroll to position [361, 0]
click at [399, 22] on icon "button" at bounding box center [394, 24] width 9 height 9
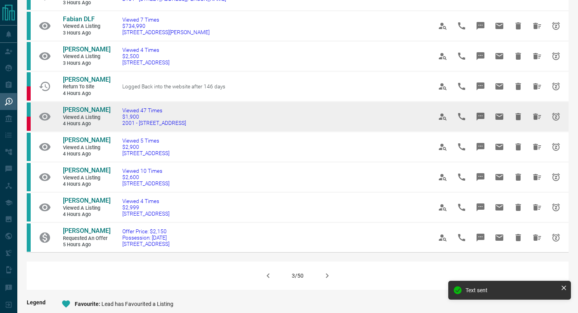
scroll to position [414, 0]
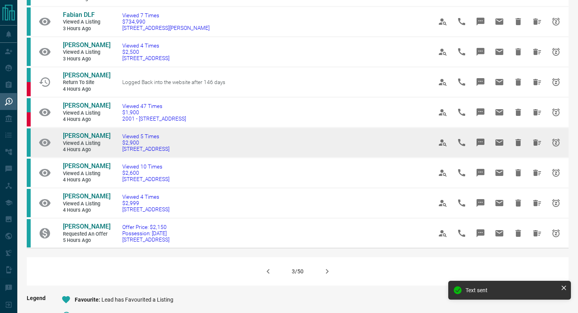
drag, startPoint x: 188, startPoint y: 151, endPoint x: 116, endPoint y: 150, distance: 72.8
click at [116, 150] on td "Viewed 5 Times $2,900 [STREET_ADDRESS]" at bounding box center [266, 142] width 310 height 30
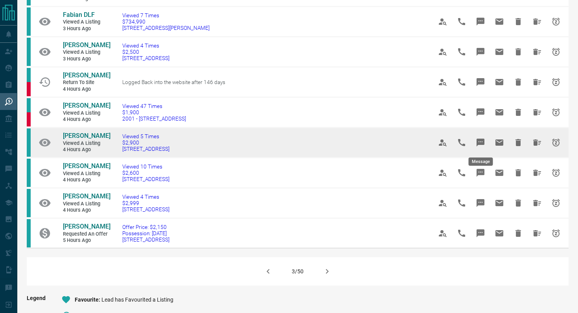
click at [477, 140] on icon "Message" at bounding box center [481, 143] width 8 height 8
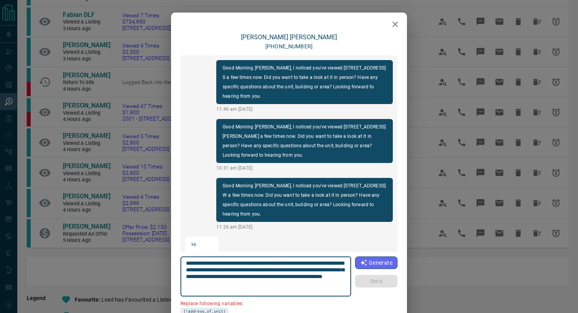
scroll to position [156, 0]
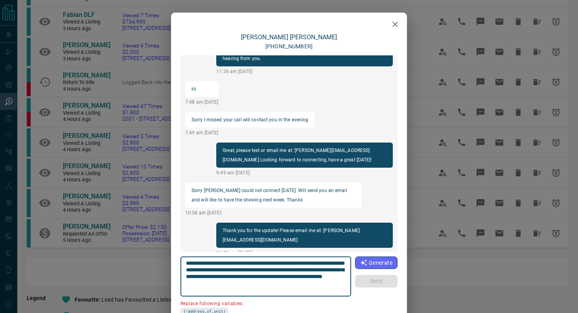
drag, startPoint x: 230, startPoint y: 271, endPoint x: 162, endPoint y: 271, distance: 68.0
click at [162, 271] on div "[PERSON_NAME] [PHONE_NUMBER] Good Morning [PERSON_NAME], I noticed you've viewe…" at bounding box center [289, 156] width 578 height 313
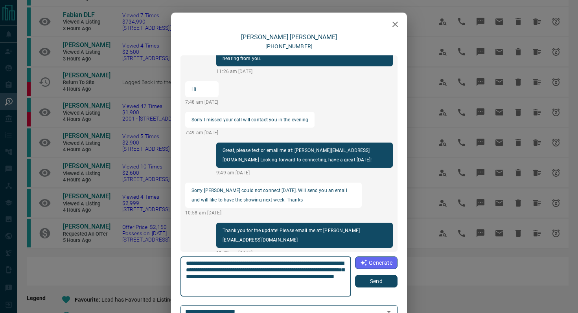
type textarea "**********"
click at [385, 285] on button "Send" at bounding box center [376, 281] width 42 height 13
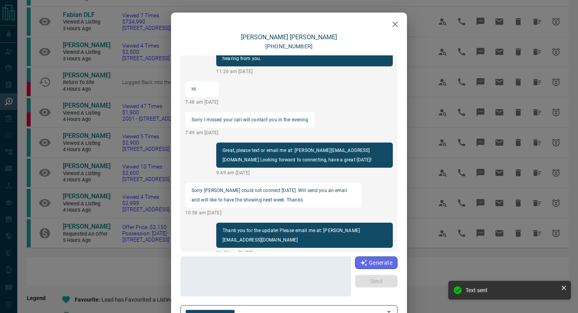
scroll to position [215, 0]
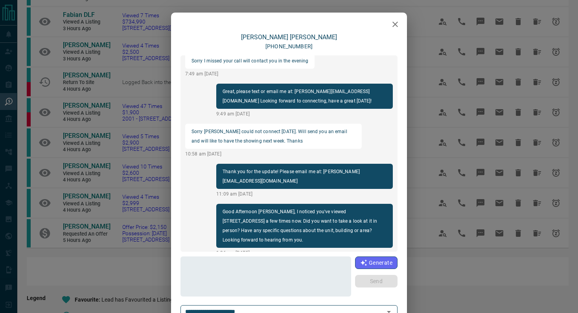
click at [398, 21] on icon "button" at bounding box center [394, 24] width 9 height 9
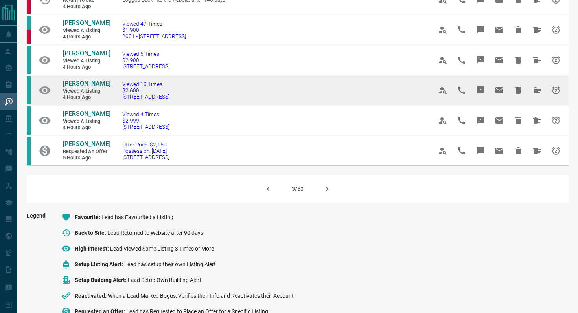
scroll to position [497, 0]
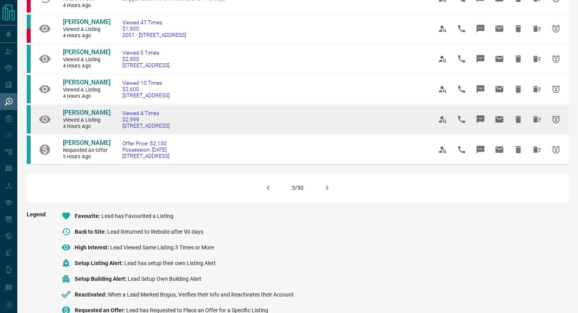
drag, startPoint x: 196, startPoint y: 127, endPoint x: 118, endPoint y: 125, distance: 77.5
click at [118, 125] on td "Viewed 4 Times $2,999 [STREET_ADDRESS]" at bounding box center [266, 119] width 310 height 30
click at [485, 120] on button "Message" at bounding box center [480, 119] width 19 height 19
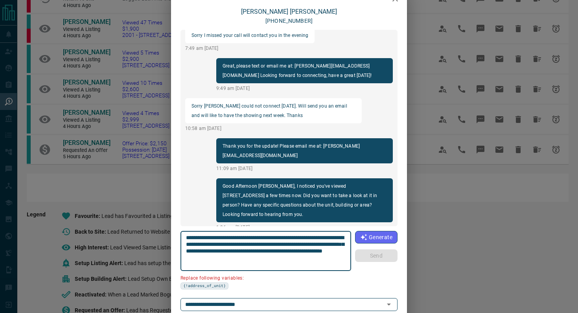
scroll to position [66, 0]
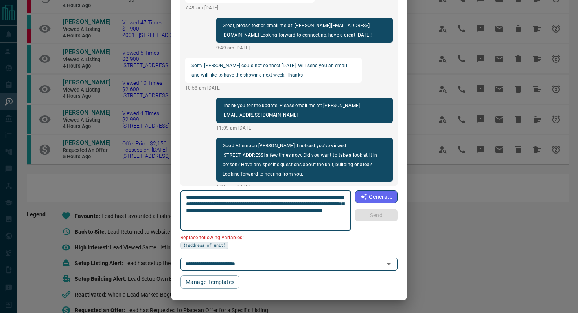
drag, startPoint x: 229, startPoint y: 203, endPoint x: 164, endPoint y: 203, distance: 65.3
click at [164, 203] on div "[PERSON_NAME] [PHONE_NUMBER] Good Morning [PERSON_NAME], I noticed you've viewe…" at bounding box center [289, 156] width 578 height 313
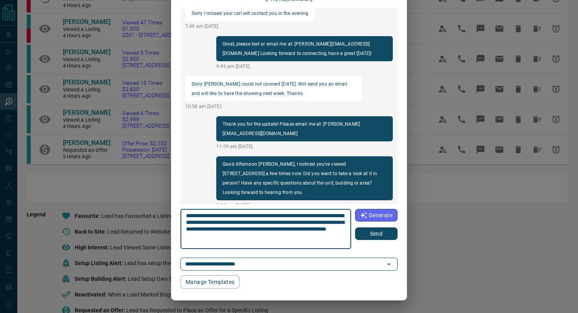
type textarea "**********"
click at [372, 234] on button "Send" at bounding box center [376, 234] width 42 height 13
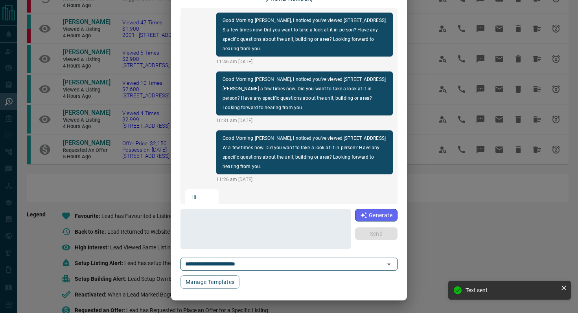
scroll to position [0, 0]
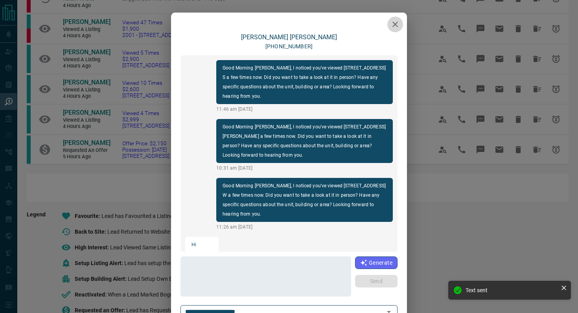
click at [393, 22] on icon "button" at bounding box center [395, 25] width 6 height 6
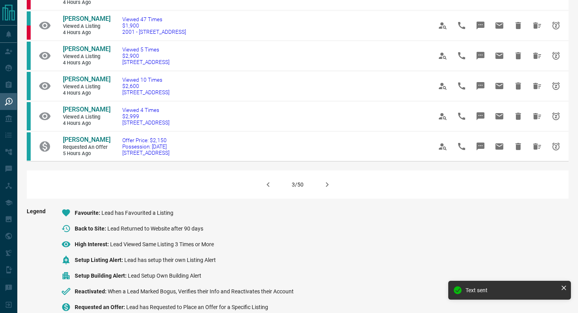
scroll to position [502, 0]
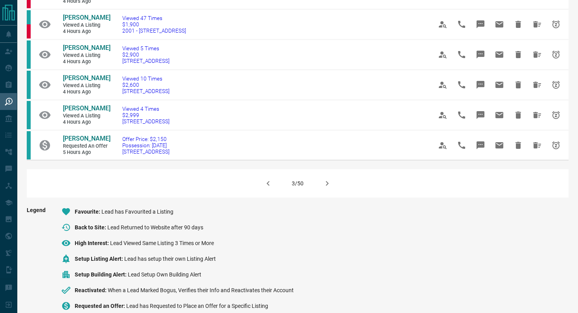
click at [328, 183] on icon "button" at bounding box center [326, 183] width 9 height 9
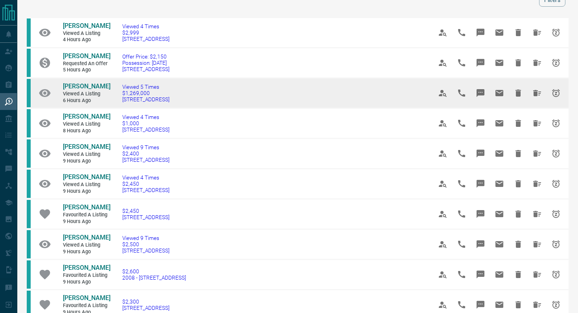
scroll to position [40, 0]
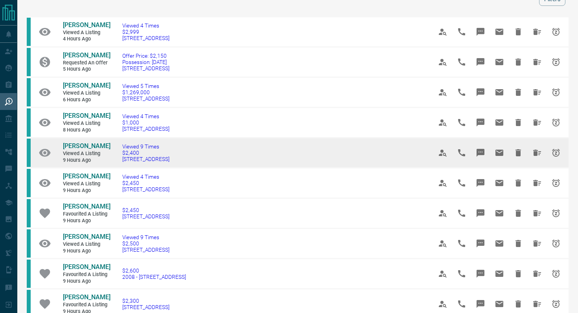
drag, startPoint x: 197, startPoint y: 162, endPoint x: 119, endPoint y: 160, distance: 77.5
click at [119, 160] on td "Viewed 9 Times $2,400 612 - [STREET_ADDRESS]" at bounding box center [266, 153] width 310 height 30
click at [481, 149] on icon "Message" at bounding box center [480, 152] width 9 height 9
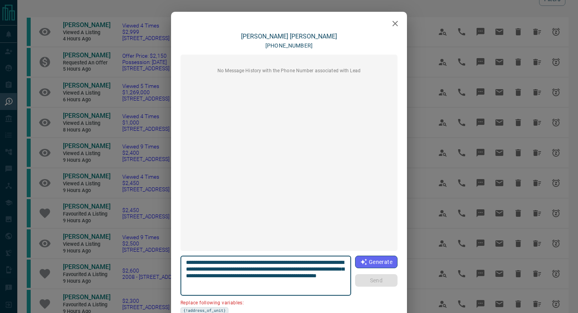
scroll to position [0, 0]
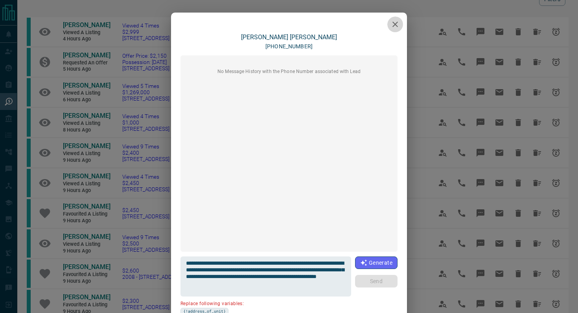
click at [396, 25] on icon "button" at bounding box center [395, 25] width 6 height 6
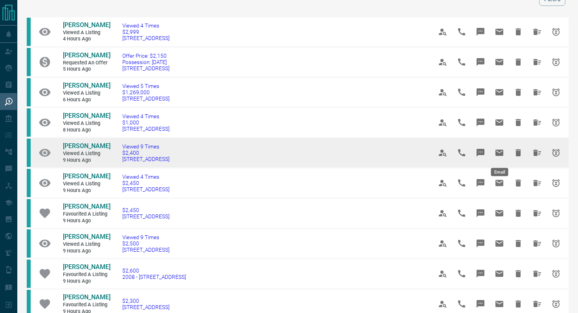
click at [500, 157] on icon "Email" at bounding box center [499, 152] width 9 height 9
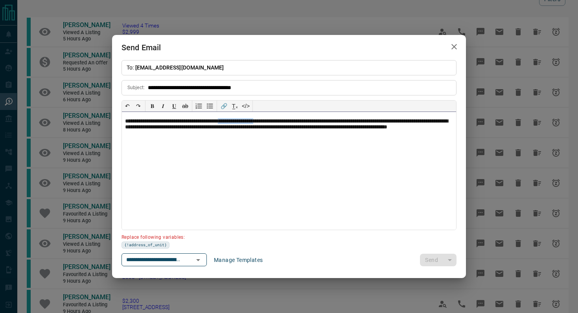
drag, startPoint x: 285, startPoint y: 120, endPoint x: 241, endPoint y: 120, distance: 43.7
click at [241, 120] on p "**********" at bounding box center [289, 128] width 328 height 20
paste div
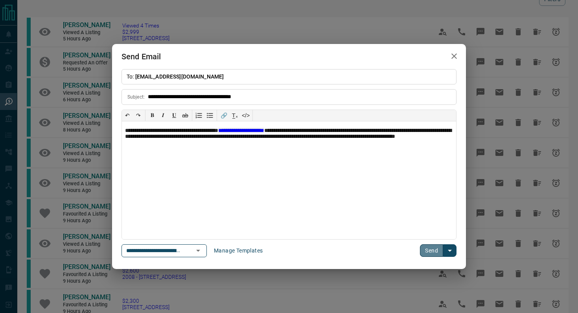
click at [430, 249] on button "Send" at bounding box center [431, 251] width 23 height 13
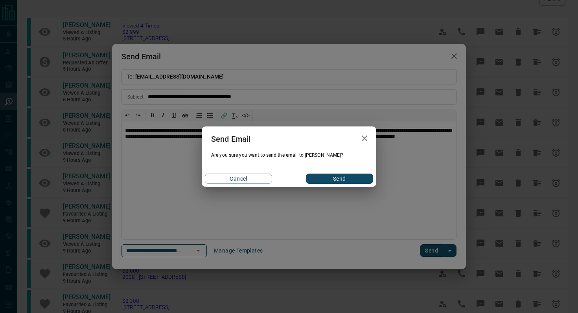
click at [353, 186] on div "Cancel Send" at bounding box center [289, 179] width 175 height 17
click at [353, 176] on button "Send" at bounding box center [339, 179] width 67 height 10
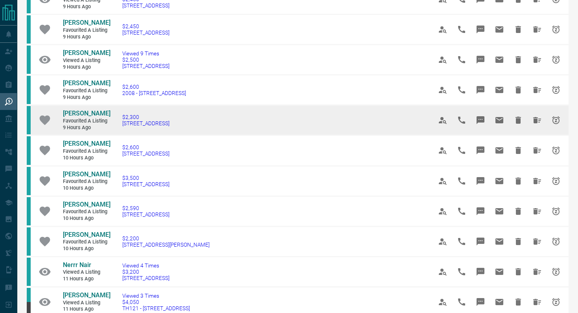
scroll to position [228, 0]
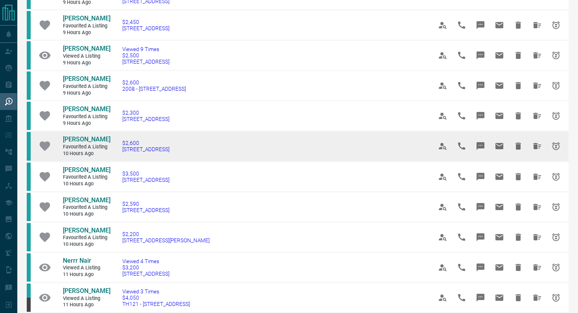
drag, startPoint x: 219, startPoint y: 159, endPoint x: 117, endPoint y: 159, distance: 101.9
click at [117, 159] on td "$2,600 [STREET_ADDRESS]" at bounding box center [266, 146] width 310 height 30
click at [480, 150] on icon "Message" at bounding box center [481, 146] width 8 height 8
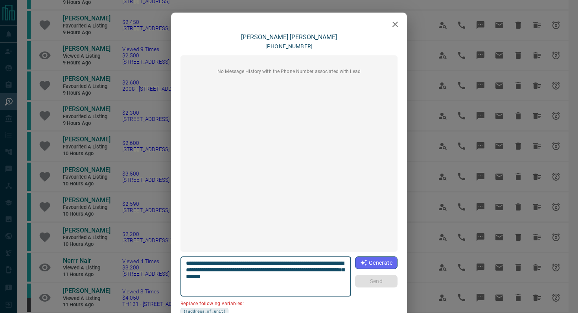
drag, startPoint x: 230, startPoint y: 270, endPoint x: 168, endPoint y: 270, distance: 62.1
click at [168, 270] on div "**********" at bounding box center [289, 156] width 578 height 313
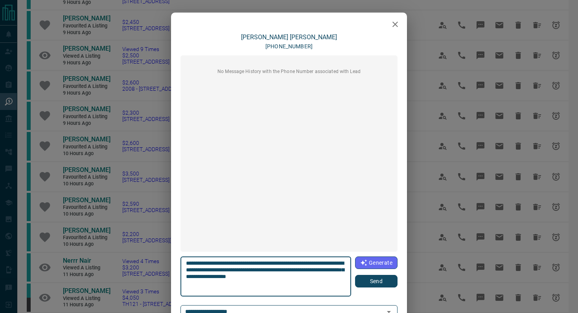
type textarea "**********"
click at [388, 282] on button "Send" at bounding box center [376, 281] width 42 height 13
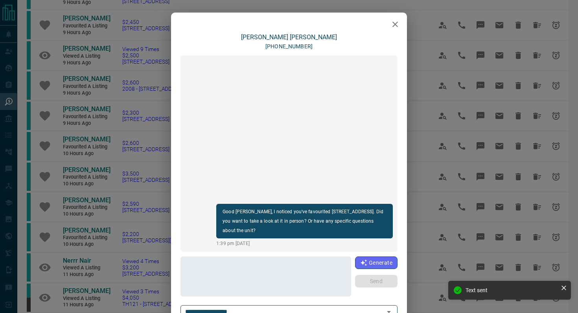
click at [392, 26] on icon "button" at bounding box center [394, 24] width 9 height 9
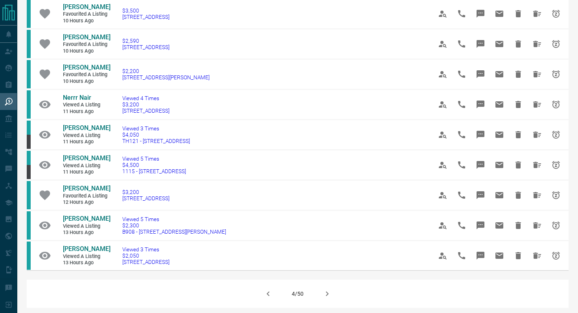
scroll to position [394, 0]
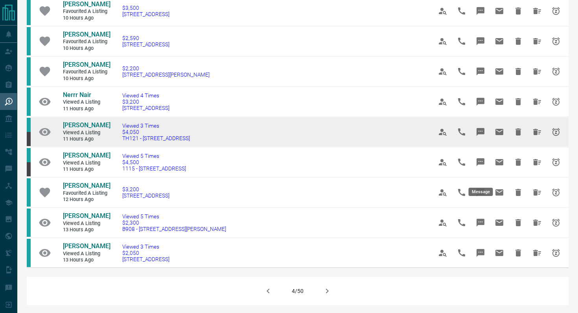
click at [477, 137] on icon "Message" at bounding box center [480, 131] width 9 height 9
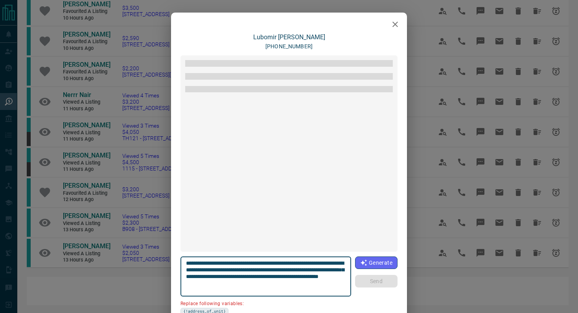
scroll to position [805, 0]
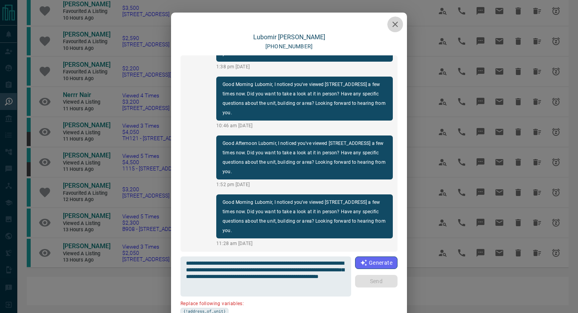
click at [392, 23] on icon "button" at bounding box center [394, 24] width 9 height 9
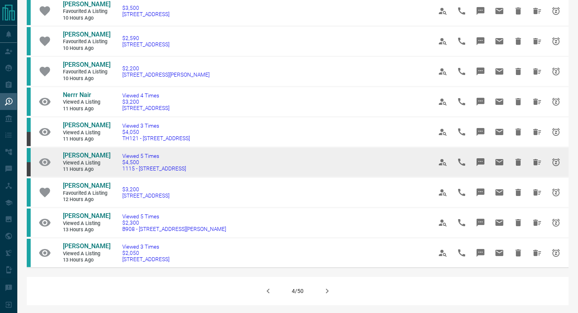
drag, startPoint x: 192, startPoint y: 213, endPoint x: 118, endPoint y: 208, distance: 74.5
click at [118, 177] on td "Viewed 5 Times $4,500 [STREET_ADDRESS]" at bounding box center [266, 162] width 310 height 30
click at [479, 166] on icon "Message" at bounding box center [481, 162] width 8 height 8
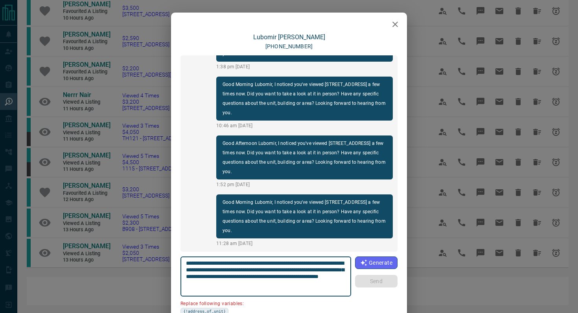
scroll to position [66, 0]
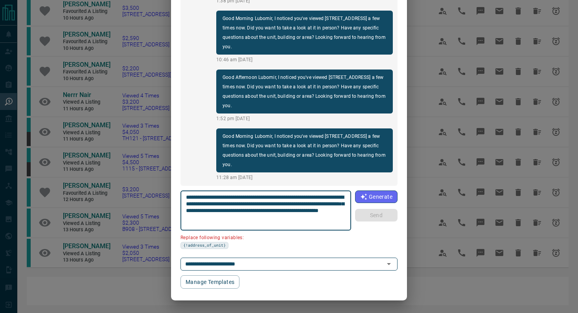
drag, startPoint x: 230, startPoint y: 203, endPoint x: 169, endPoint y: 203, distance: 61.0
click at [169, 203] on div "[PERSON_NAME] [PHONE_NUMBER] Good Morning Lubomir, I noticed you've viewed #110…" at bounding box center [289, 156] width 578 height 313
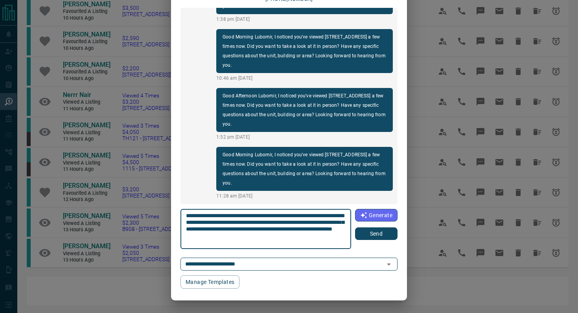
scroll to position [48, 0]
type textarea "**********"
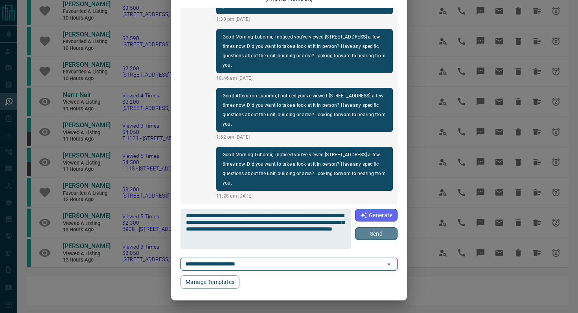
click at [383, 238] on button "Send" at bounding box center [376, 234] width 42 height 13
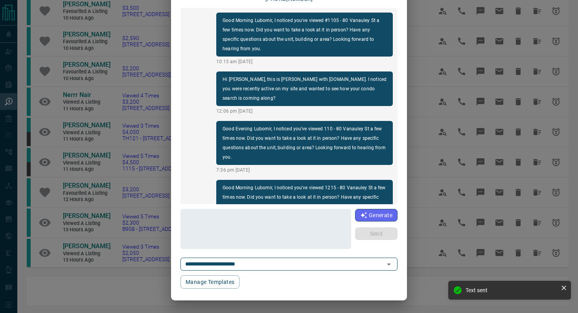
scroll to position [0, 0]
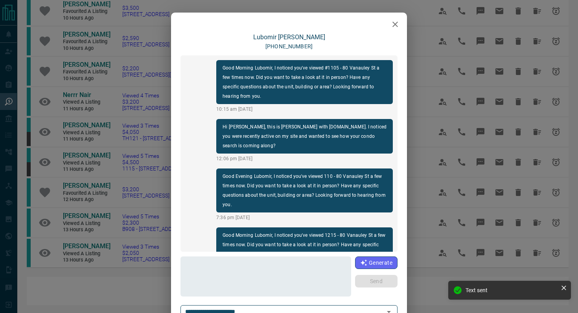
click at [395, 24] on icon "button" at bounding box center [395, 25] width 6 height 6
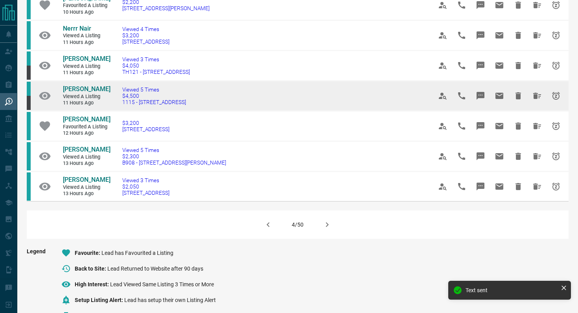
scroll to position [462, 0]
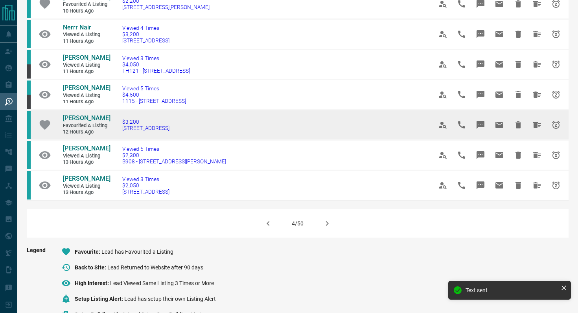
drag, startPoint x: 195, startPoint y: 172, endPoint x: 117, endPoint y: 169, distance: 78.3
click at [117, 140] on td "$3,200 [STREET_ADDRESS]" at bounding box center [266, 125] width 310 height 30
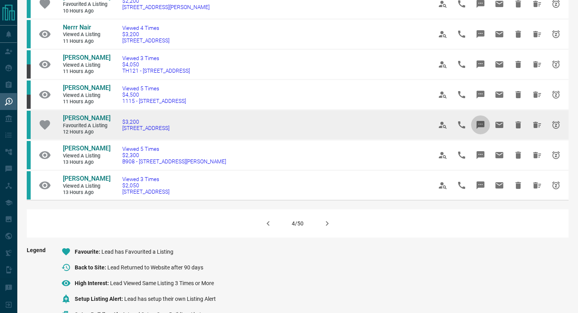
click at [484, 130] on icon "Message" at bounding box center [480, 124] width 9 height 9
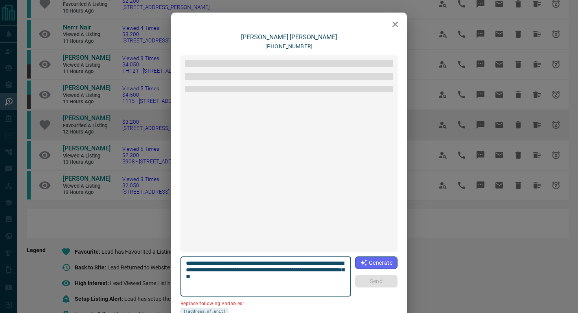
scroll to position [446, 0]
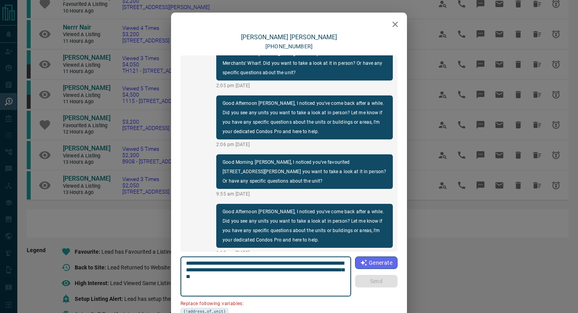
drag, startPoint x: 230, startPoint y: 269, endPoint x: 181, endPoint y: 269, distance: 49.6
click at [181, 269] on div "**********" at bounding box center [266, 277] width 171 height 40
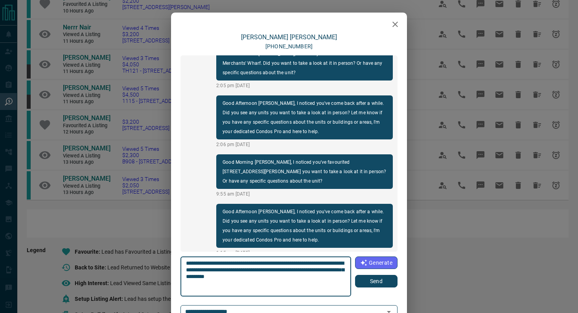
type textarea "**********"
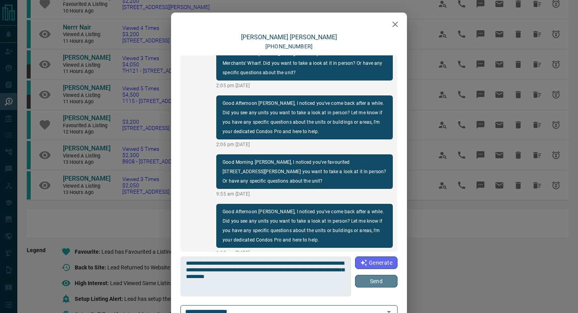
click at [389, 283] on button "Send" at bounding box center [376, 281] width 42 height 13
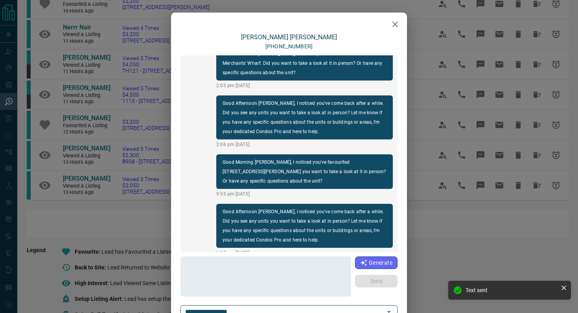
scroll to position [495, 0]
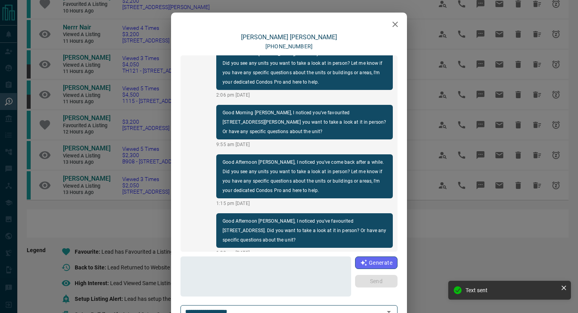
click at [396, 26] on icon "button" at bounding box center [394, 24] width 9 height 9
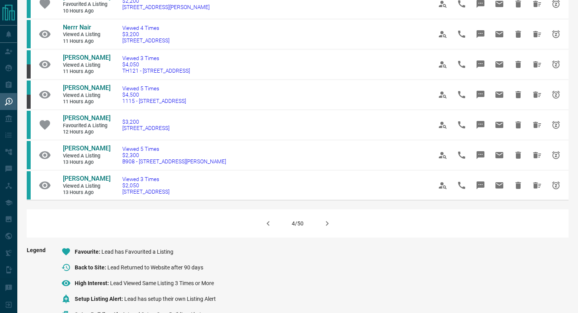
click at [333, 233] on button "button" at bounding box center [327, 223] width 19 height 19
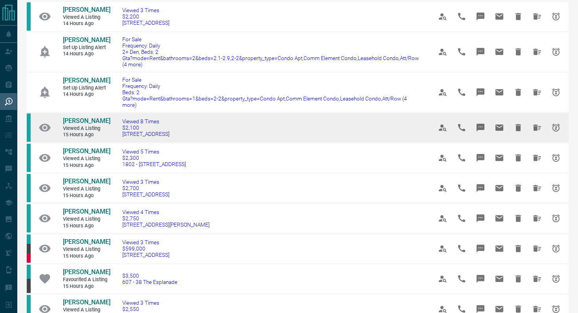
scroll to position [56, 0]
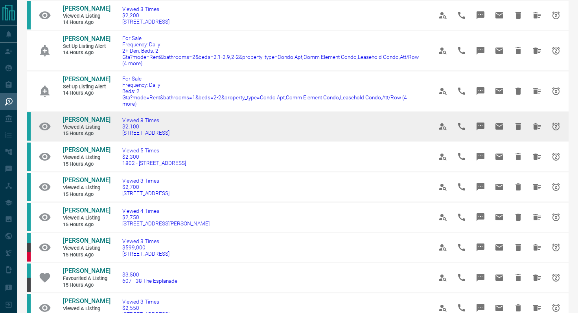
drag, startPoint x: 206, startPoint y: 127, endPoint x: 116, endPoint y: 127, distance: 90.1
click at [116, 127] on td "Viewed 8 Times $2,100 [STREET_ADDRESS]" at bounding box center [266, 127] width 310 height 30
click at [479, 122] on icon "Message" at bounding box center [480, 126] width 9 height 9
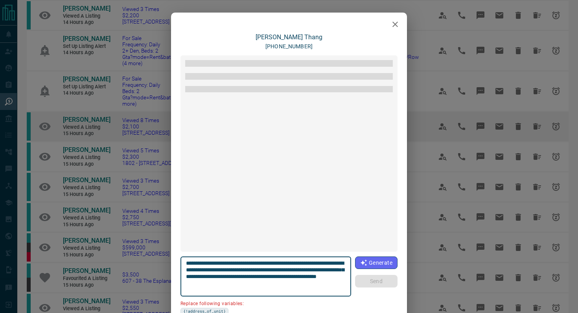
scroll to position [1539, 0]
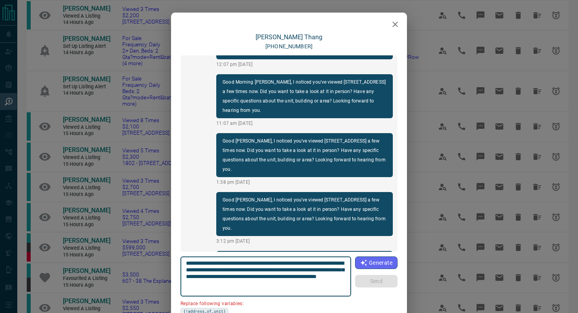
drag, startPoint x: 231, startPoint y: 269, endPoint x: 173, endPoint y: 269, distance: 58.2
click at [173, 269] on div "[PERSON_NAME] [PHONE_NUMBER] load more Good [PERSON_NAME], I noticed you've vie…" at bounding box center [289, 194] width 236 height 322
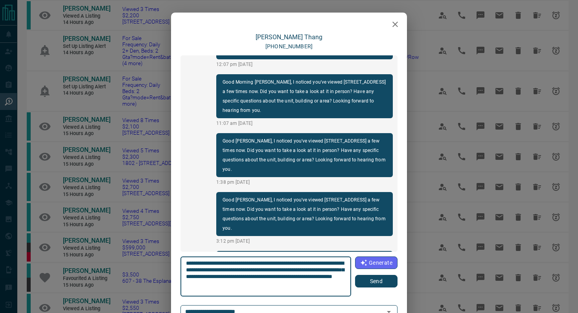
type textarea "**********"
click at [388, 278] on button "Send" at bounding box center [376, 281] width 42 height 13
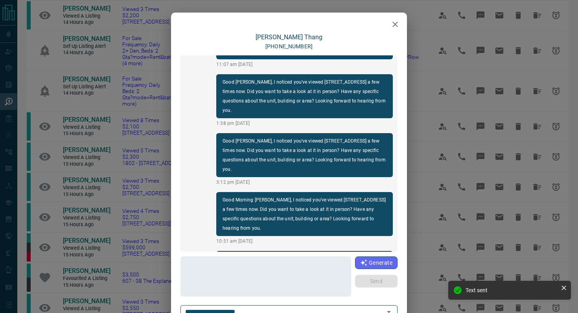
click at [396, 27] on icon "button" at bounding box center [394, 24] width 9 height 9
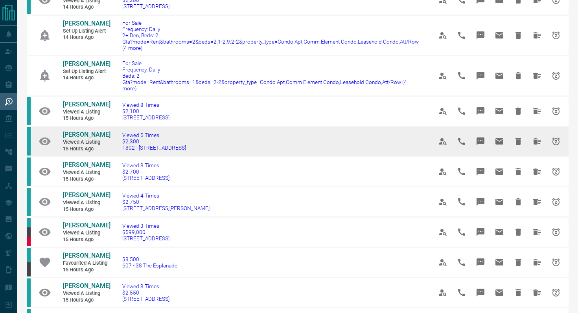
scroll to position [72, 0]
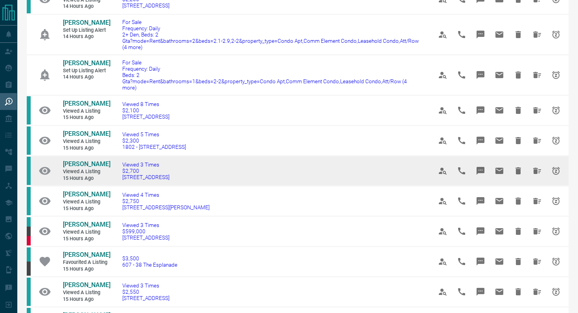
drag, startPoint x: 190, startPoint y: 173, endPoint x: 115, endPoint y: 172, distance: 75.1
click at [115, 172] on td "Viewed 3 Times $2,700 217 - [STREET_ADDRESS]" at bounding box center [266, 171] width 310 height 30
click at [485, 166] on icon "Message" at bounding box center [480, 170] width 9 height 9
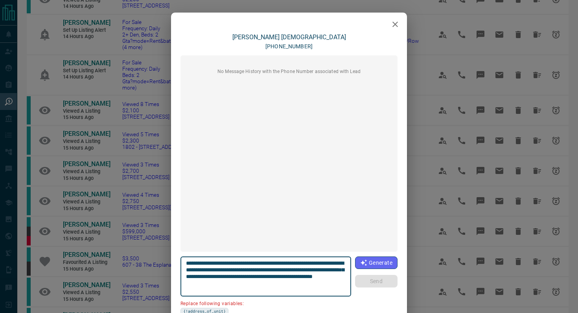
click at [395, 24] on icon "button" at bounding box center [395, 25] width 6 height 6
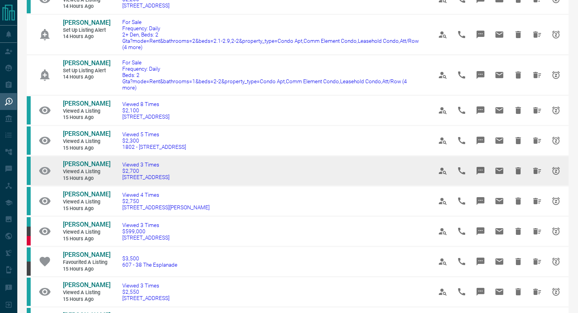
drag, startPoint x: 199, startPoint y: 170, endPoint x: 112, endPoint y: 169, distance: 86.9
click at [112, 169] on td "Viewed 3 Times $2,700 217 - [STREET_ADDRESS]" at bounding box center [266, 171] width 310 height 30
click at [482, 167] on icon "Message" at bounding box center [481, 171] width 8 height 8
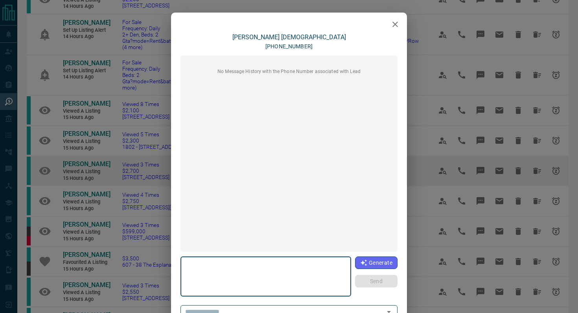
type textarea "**********"
type input "**********"
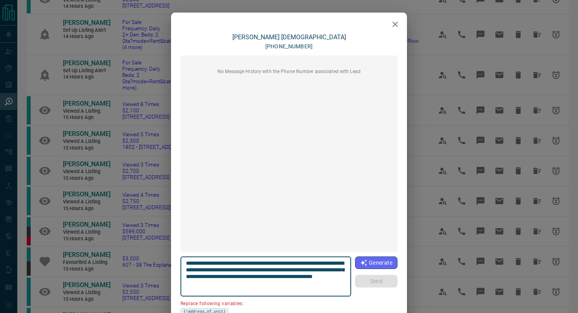
drag, startPoint x: 345, startPoint y: 263, endPoint x: 300, endPoint y: 260, distance: 44.5
click at [300, 260] on textarea "**********" at bounding box center [266, 276] width 160 height 33
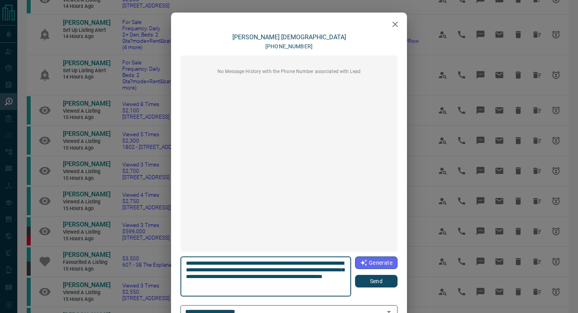
type textarea "**********"
click at [380, 280] on button "Send" at bounding box center [376, 281] width 42 height 13
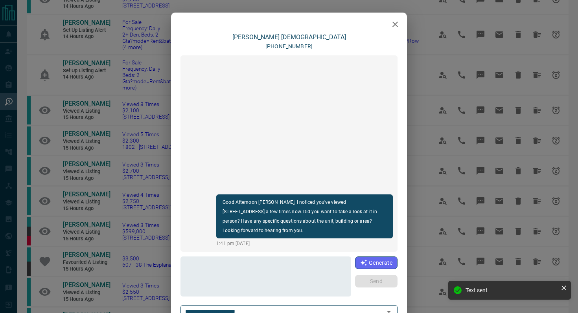
click at [396, 23] on icon "button" at bounding box center [395, 25] width 6 height 6
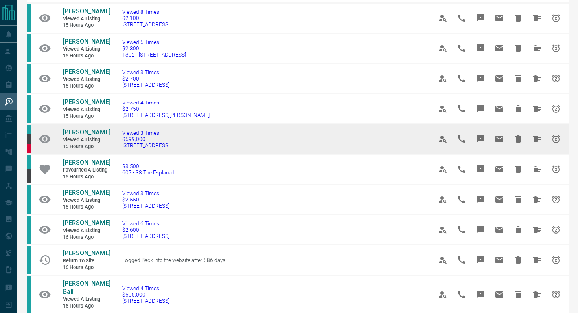
scroll to position [168, 0]
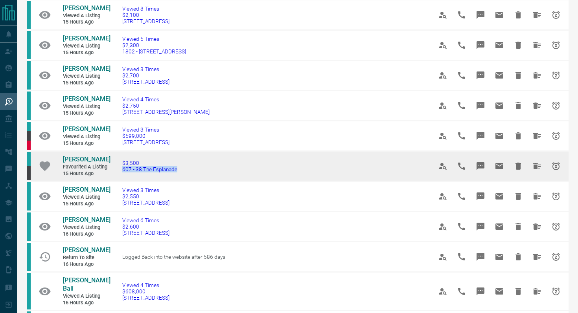
drag, startPoint x: 182, startPoint y: 171, endPoint x: 118, endPoint y: 168, distance: 64.6
click at [118, 168] on td "$3,500 [STREET_ADDRESS]" at bounding box center [266, 166] width 310 height 30
click at [478, 164] on icon "Message" at bounding box center [481, 166] width 8 height 8
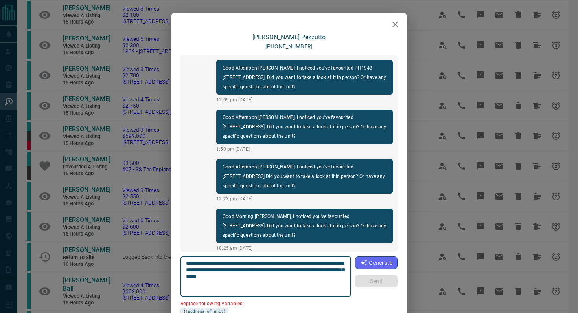
scroll to position [203, 0]
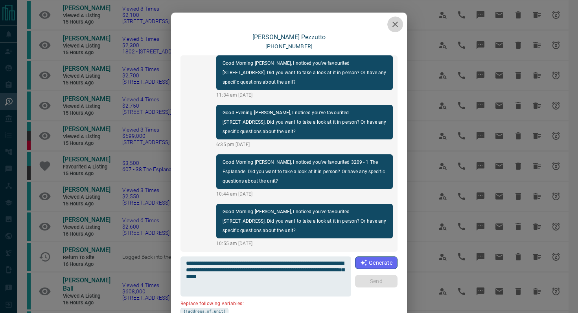
click at [396, 23] on icon "button" at bounding box center [395, 25] width 6 height 6
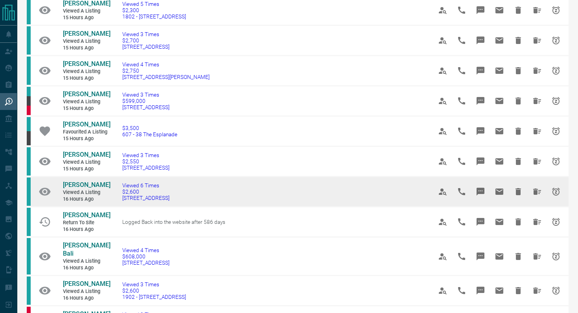
drag, startPoint x: 211, startPoint y: 208, endPoint x: 121, endPoint y: 204, distance: 90.1
click at [121, 204] on td "Viewed 6 Times $2,600 [STREET_ADDRESS]" at bounding box center [266, 192] width 310 height 30
click at [478, 196] on icon "Message" at bounding box center [481, 192] width 8 height 8
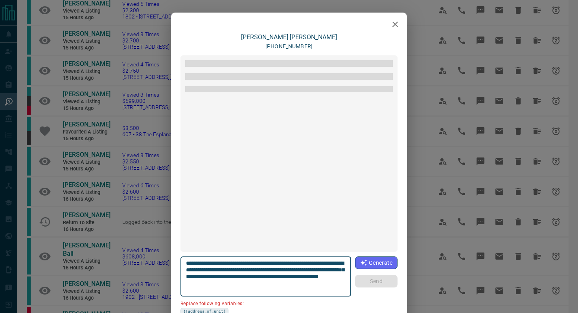
scroll to position [92, 0]
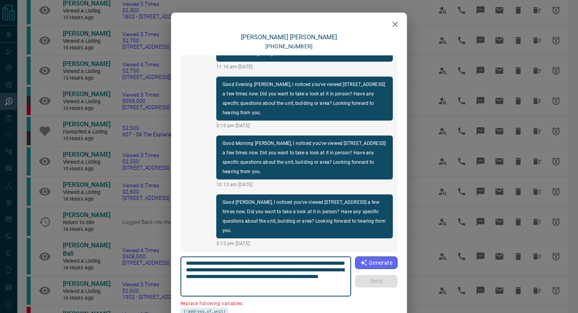
drag, startPoint x: 231, startPoint y: 269, endPoint x: 175, endPoint y: 268, distance: 55.5
click at [175, 268] on div "[PERSON_NAME] [PHONE_NUMBER] Good Morning [PERSON_NAME], I noticed you've viewe…" at bounding box center [289, 194] width 236 height 322
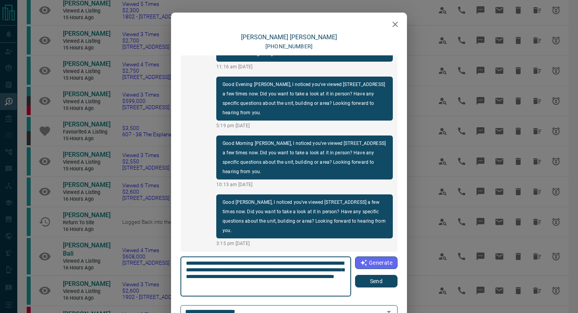
type textarea "**********"
click at [398, 280] on div "[PERSON_NAME] [PHONE_NUMBER] Good Morning [PERSON_NAME], I noticed you've viewe…" at bounding box center [289, 184] width 236 height 303
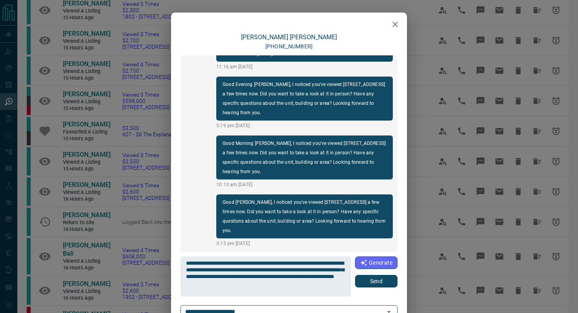
click at [390, 277] on button "Send" at bounding box center [376, 281] width 42 height 13
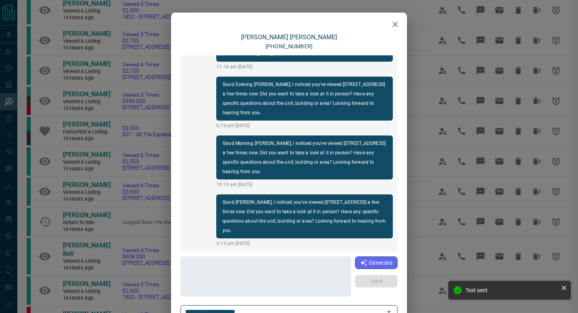
scroll to position [151, 0]
click at [396, 28] on icon "button" at bounding box center [394, 24] width 9 height 9
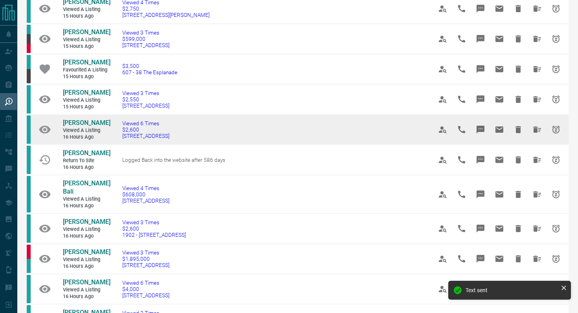
scroll to position [274, 0]
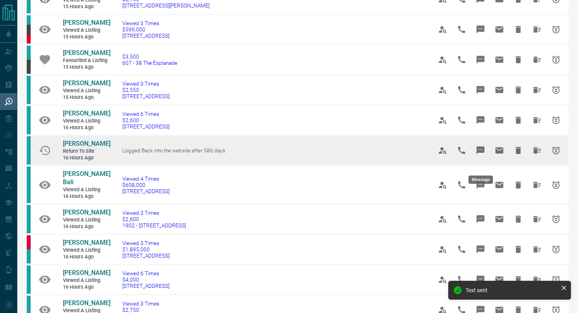
click at [481, 155] on button "Message" at bounding box center [480, 150] width 19 height 19
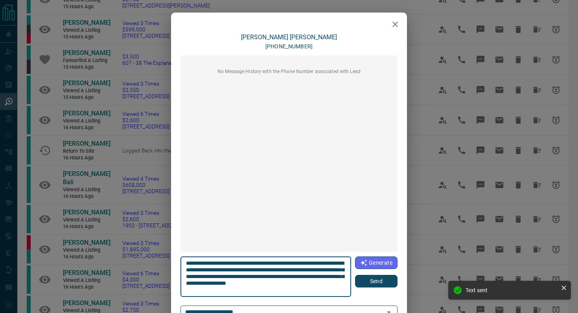
click at [374, 282] on button "Send" at bounding box center [376, 281] width 42 height 13
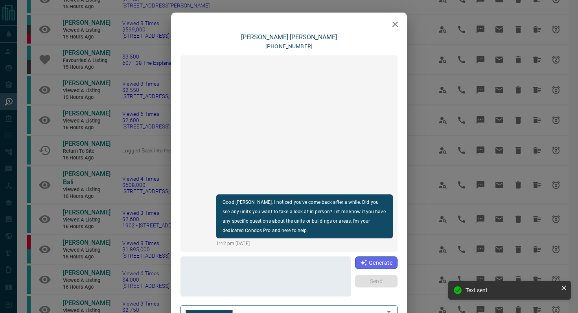
click at [396, 25] on icon "button" at bounding box center [395, 25] width 6 height 6
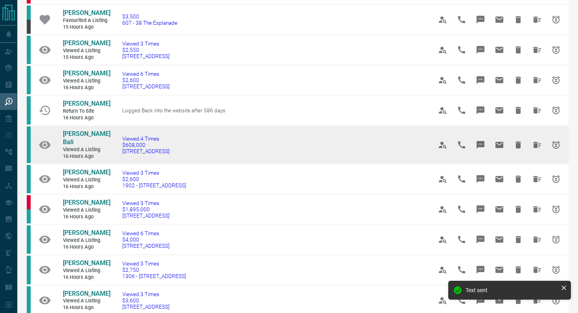
scroll to position [316, 0]
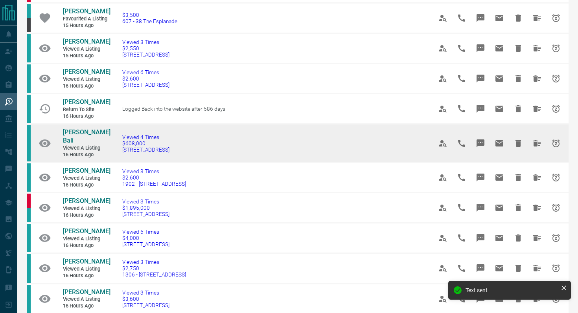
drag, startPoint x: 199, startPoint y: 157, endPoint x: 113, endPoint y: 157, distance: 86.1
click at [113, 157] on td "Viewed 4 Times $608,000 [STREET_ADDRESS]" at bounding box center [266, 143] width 310 height 39
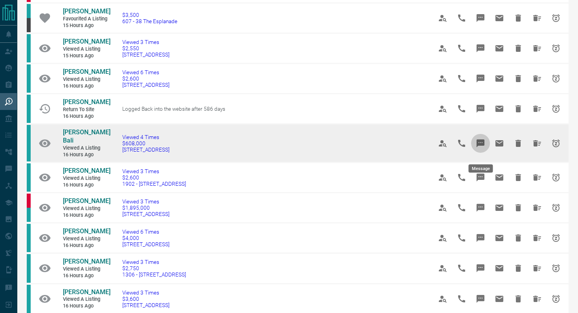
click at [486, 147] on button "Message" at bounding box center [480, 143] width 19 height 19
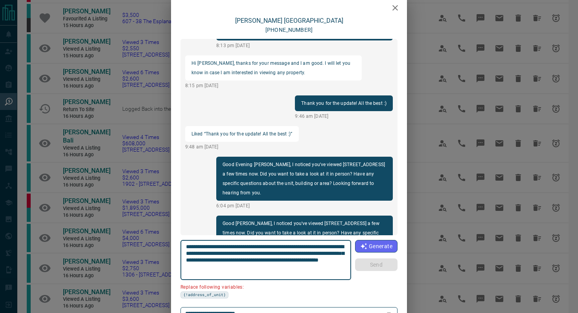
scroll to position [33, 0]
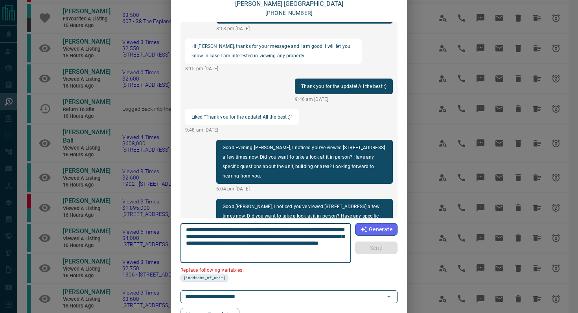
drag, startPoint x: 230, startPoint y: 237, endPoint x: 156, endPoint y: 234, distance: 74.4
click at [156, 234] on div "[PERSON_NAME] [GEOGRAPHIC_DATA] [PHONE_NUMBER] load more August 3:05 pm [DATE] …" at bounding box center [289, 156] width 578 height 313
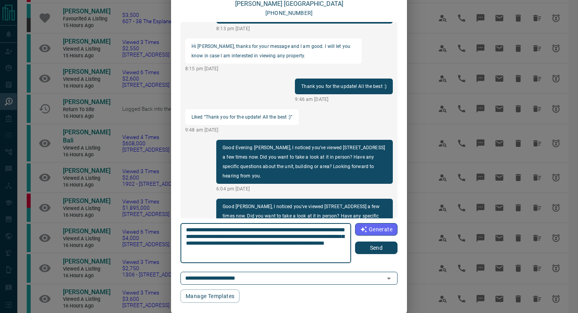
type textarea "**********"
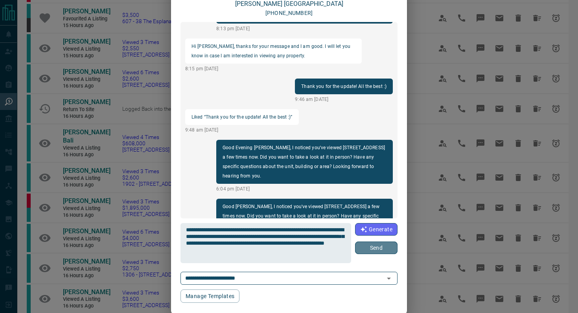
click at [382, 249] on button "Send" at bounding box center [376, 248] width 42 height 13
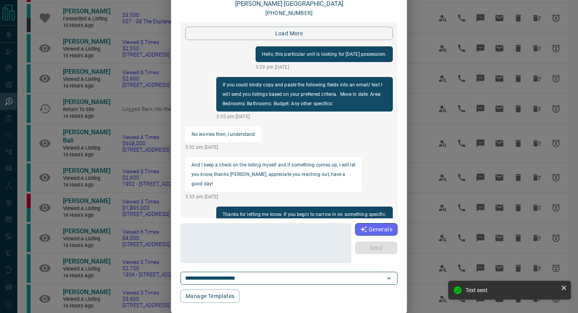
scroll to position [0, 0]
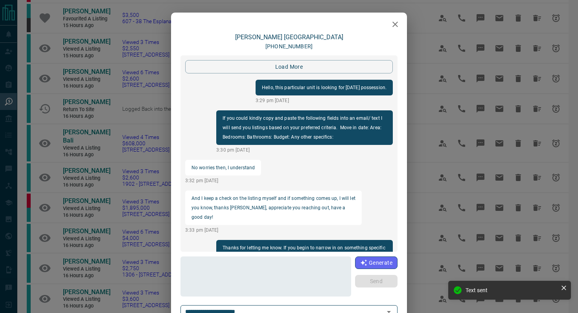
click at [396, 24] on icon "button" at bounding box center [394, 24] width 9 height 9
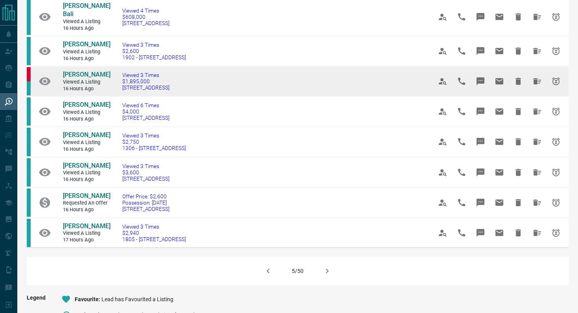
scroll to position [444, 0]
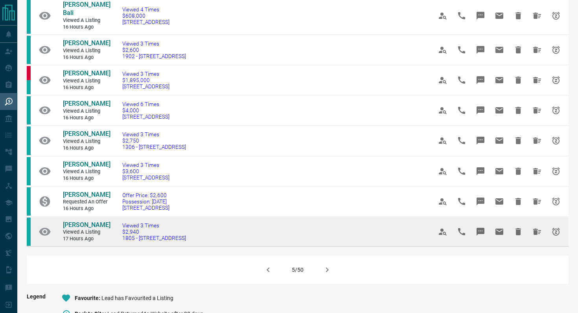
drag, startPoint x: 216, startPoint y: 248, endPoint x: 118, endPoint y: 249, distance: 98.7
click at [118, 247] on td "Viewed 3 Times $2,940 1805 - [STREET_ADDRESS]" at bounding box center [266, 232] width 310 height 30
click at [483, 236] on icon "Message" at bounding box center [481, 232] width 8 height 8
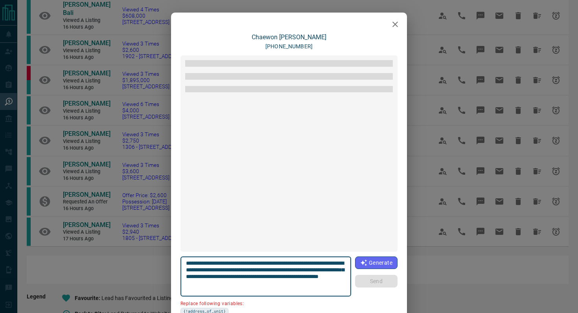
scroll to position [387, 0]
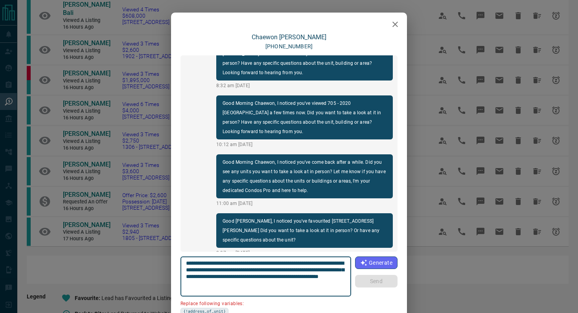
drag, startPoint x: 230, startPoint y: 271, endPoint x: 182, endPoint y: 271, distance: 48.8
click at [182, 271] on div "**********" at bounding box center [266, 277] width 171 height 40
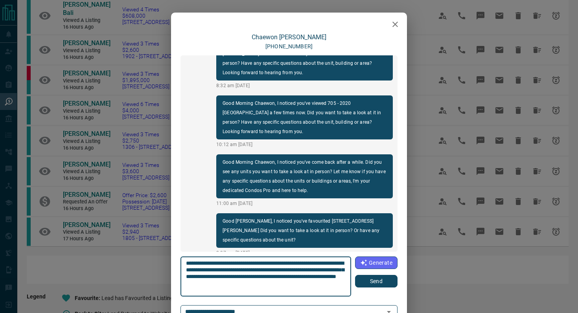
type textarea "**********"
click at [378, 284] on button "Send" at bounding box center [376, 281] width 42 height 13
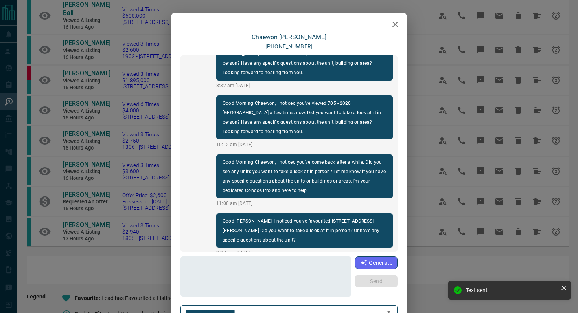
scroll to position [446, 0]
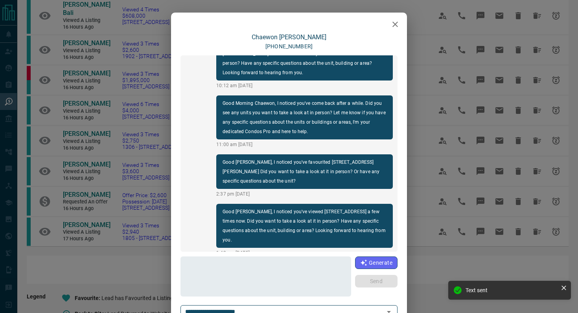
click at [396, 20] on icon "button" at bounding box center [394, 24] width 9 height 9
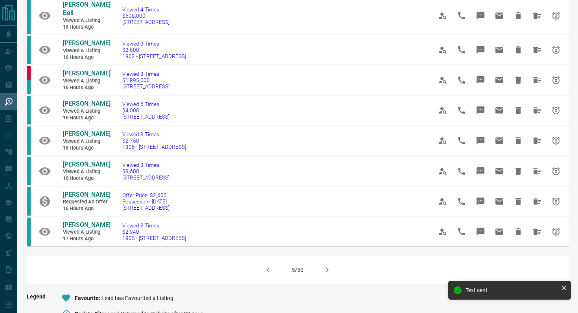
click at [332, 280] on button "button" at bounding box center [327, 270] width 19 height 19
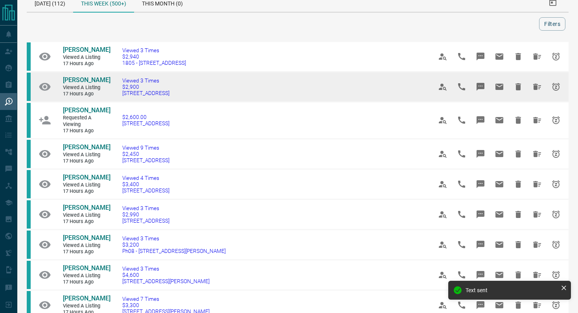
scroll to position [15, 0]
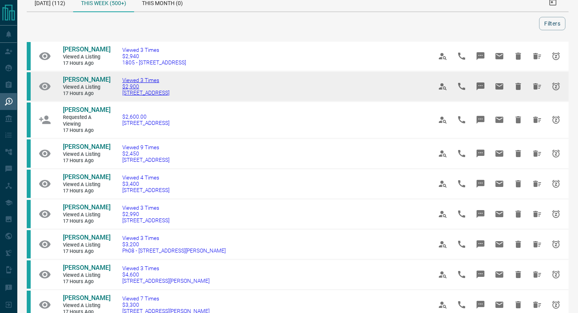
drag, startPoint x: 218, startPoint y: 90, endPoint x: 133, endPoint y: 92, distance: 85.0
click at [123, 92] on td "Viewed 3 Times $2,900 [STREET_ADDRESS]" at bounding box center [266, 87] width 310 height 30
drag, startPoint x: 206, startPoint y: 94, endPoint x: 113, endPoint y: 92, distance: 93.6
click at [113, 92] on td "Viewed 3 Times $2,900 [STREET_ADDRESS]" at bounding box center [266, 87] width 310 height 30
click at [482, 87] on icon "Message" at bounding box center [481, 87] width 8 height 8
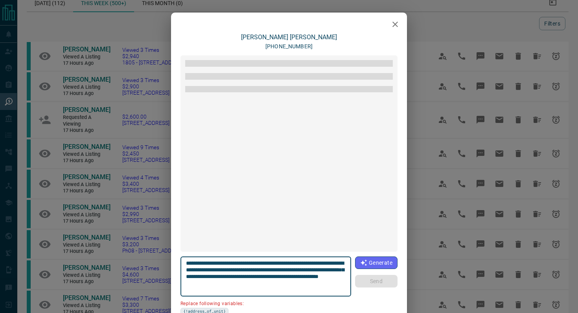
scroll to position [73, 0]
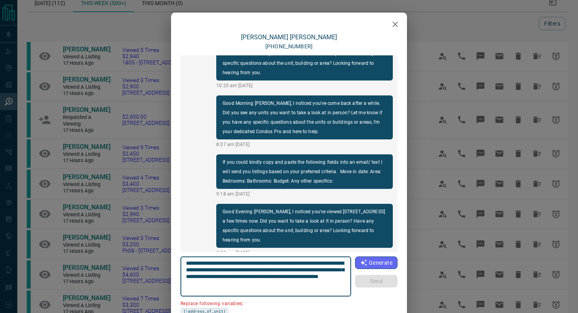
drag, startPoint x: 229, startPoint y: 269, endPoint x: 185, endPoint y: 268, distance: 44.4
click at [185, 268] on div "**********" at bounding box center [266, 277] width 171 height 40
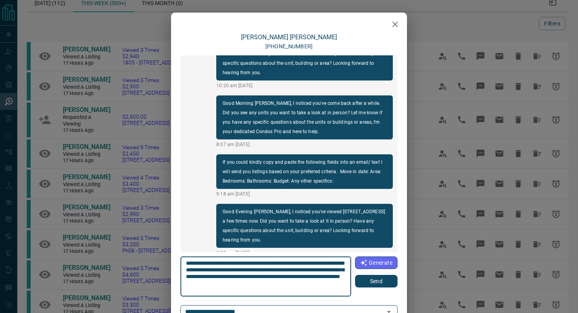
type textarea "**********"
click at [360, 288] on div "**********" at bounding box center [289, 277] width 217 height 40
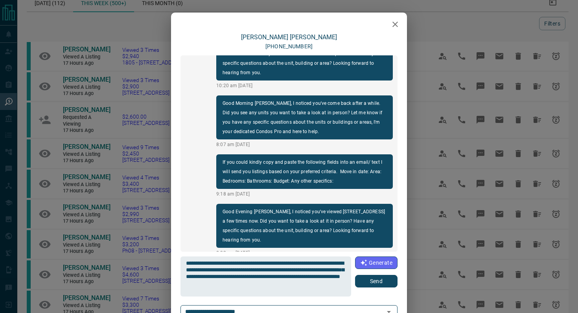
click at [368, 278] on button "Send" at bounding box center [376, 281] width 42 height 13
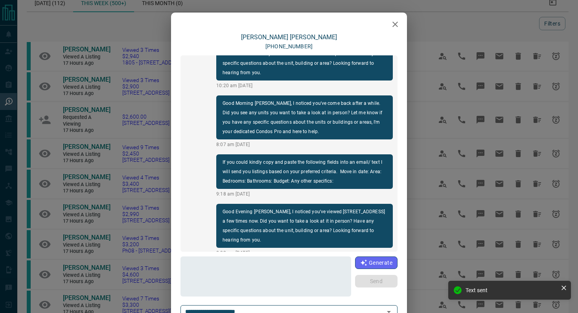
scroll to position [132, 0]
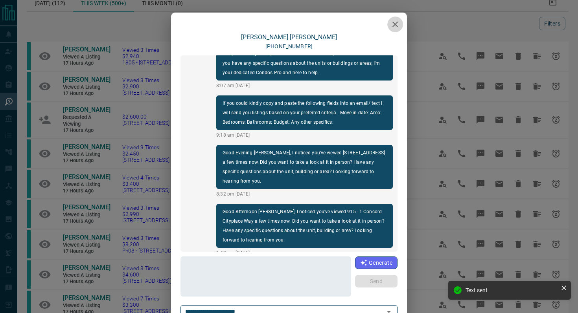
click at [394, 27] on icon "button" at bounding box center [394, 24] width 9 height 9
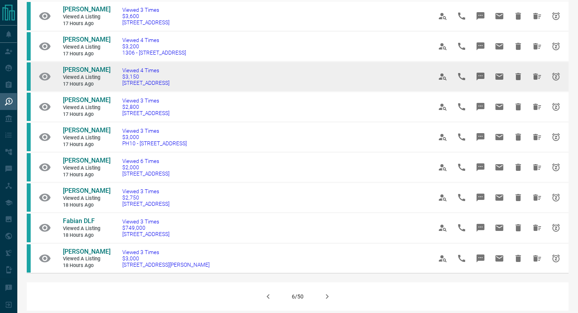
scroll to position [398, 0]
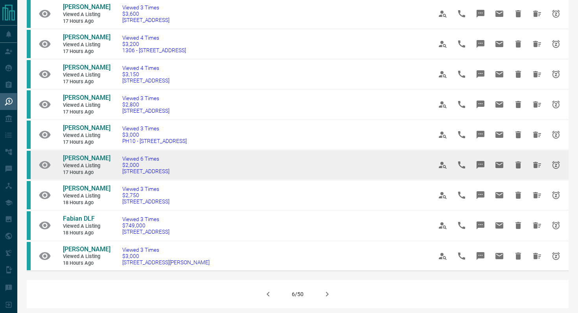
drag, startPoint x: 209, startPoint y: 171, endPoint x: 107, endPoint y: 172, distance: 101.9
click at [107, 172] on tr "[PERSON_NAME] Viewed a Listing 17 hours ago Viewed 6 Times $2,000 [STREET_ADDRE…" at bounding box center [298, 165] width 542 height 30
click at [482, 163] on icon "Message" at bounding box center [481, 165] width 8 height 8
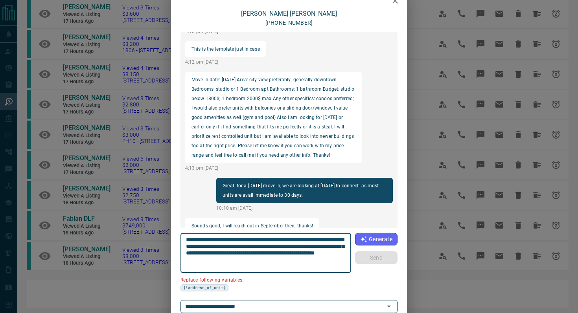
scroll to position [46, 0]
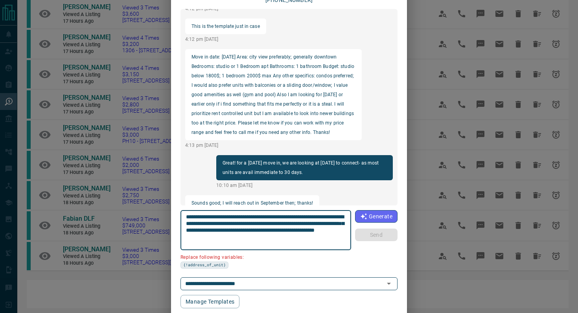
drag, startPoint x: 232, startPoint y: 222, endPoint x: 173, endPoint y: 223, distance: 58.2
click at [173, 223] on div "[PERSON_NAME] [PHONE_NUMBER] Good Afternoon Salah, I noticed you've viewed 822 …" at bounding box center [289, 148] width 236 height 322
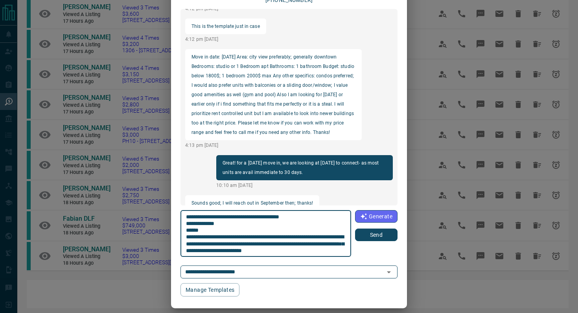
scroll to position [0, 0]
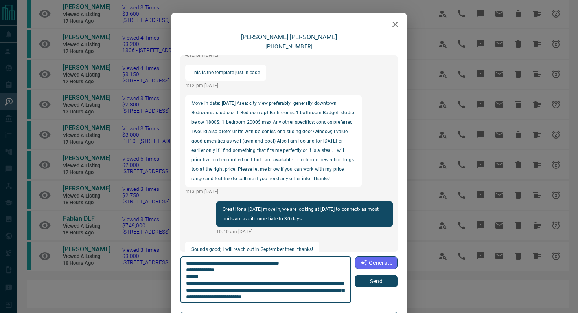
type textarea "**********"
click at [396, 24] on icon "button" at bounding box center [394, 24] width 9 height 9
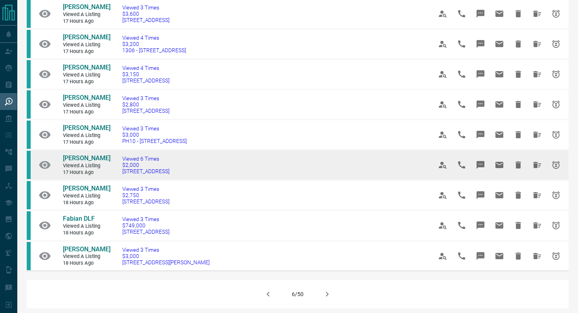
drag, startPoint x: 208, startPoint y: 169, endPoint x: 118, endPoint y: 169, distance: 89.7
click at [118, 169] on td "Viewed 6 Times $2,000 [STREET_ADDRESS]" at bounding box center [266, 165] width 310 height 30
click at [478, 164] on icon "Message" at bounding box center [481, 165] width 8 height 8
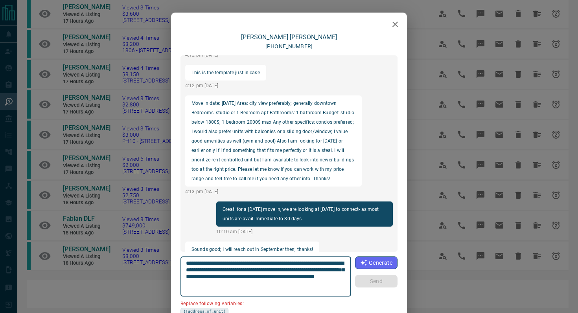
scroll to position [47, 0]
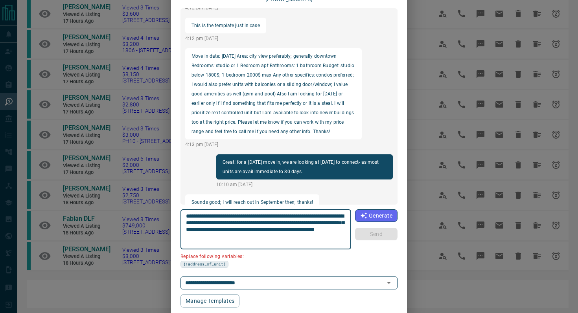
drag, startPoint x: 230, startPoint y: 224, endPoint x: 177, endPoint y: 224, distance: 53.1
click at [177, 224] on div "[PERSON_NAME] [PHONE_NUMBER] Good Afternoon Salah, I noticed you've viewed 822 …" at bounding box center [289, 147] width 236 height 322
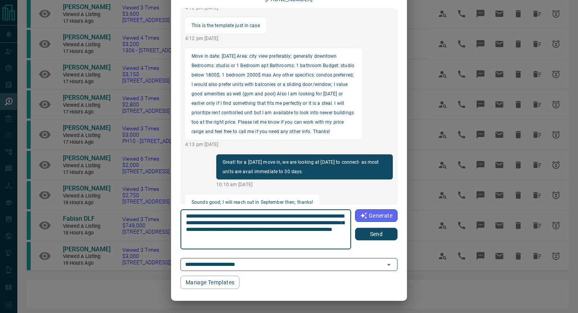
type textarea "**********"
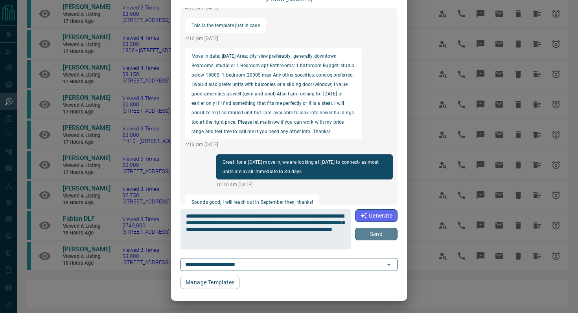
click at [382, 236] on button "Send" at bounding box center [376, 234] width 42 height 13
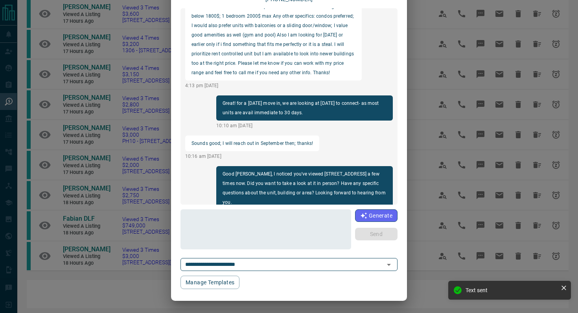
scroll to position [0, 0]
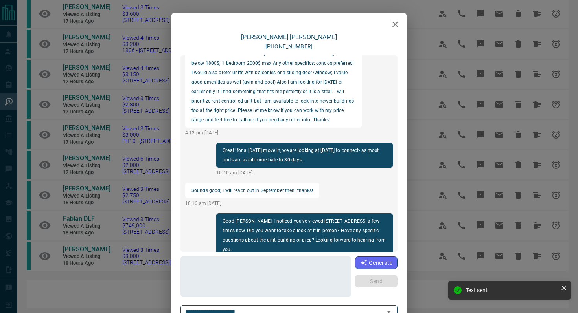
click at [399, 21] on icon "button" at bounding box center [394, 24] width 9 height 9
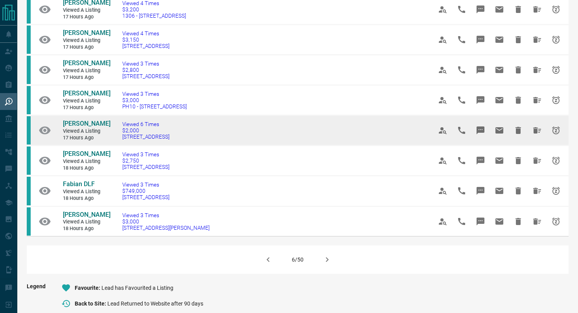
scroll to position [433, 0]
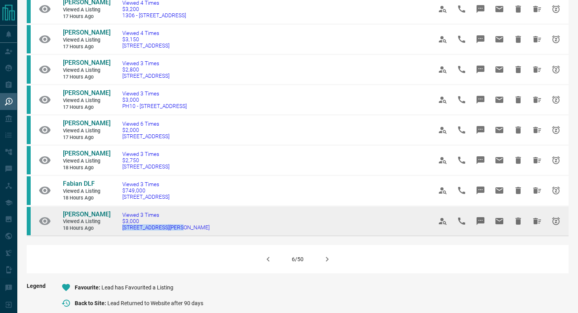
drag, startPoint x: 189, startPoint y: 227, endPoint x: 112, endPoint y: 227, distance: 77.1
click at [112, 227] on td "Viewed 3 Times $3,000 [STREET_ADDRESS][PERSON_NAME]" at bounding box center [266, 221] width 310 height 30
click at [485, 221] on button "Message" at bounding box center [480, 221] width 19 height 19
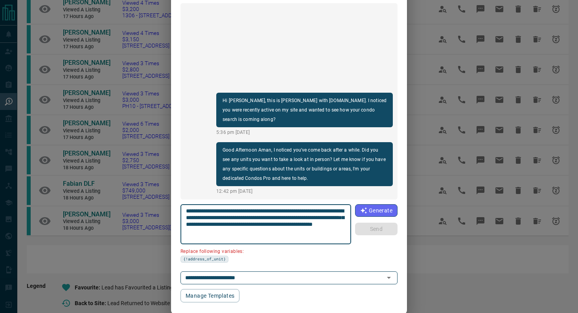
scroll to position [66, 0]
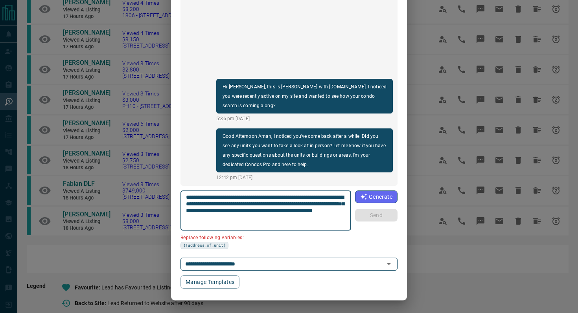
drag, startPoint x: 230, startPoint y: 202, endPoint x: 147, endPoint y: 202, distance: 83.4
click at [149, 202] on div "**********" at bounding box center [289, 156] width 578 height 313
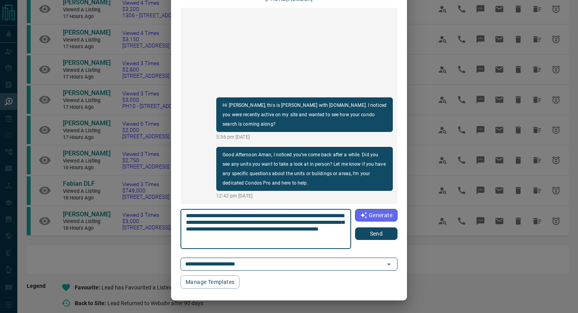
scroll to position [48, 0]
type textarea "**********"
click at [371, 233] on button "Send" at bounding box center [376, 234] width 42 height 13
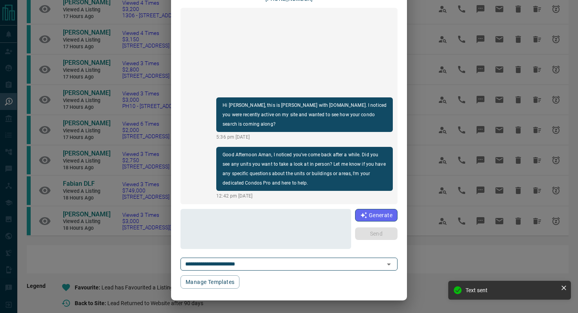
scroll to position [0, 0]
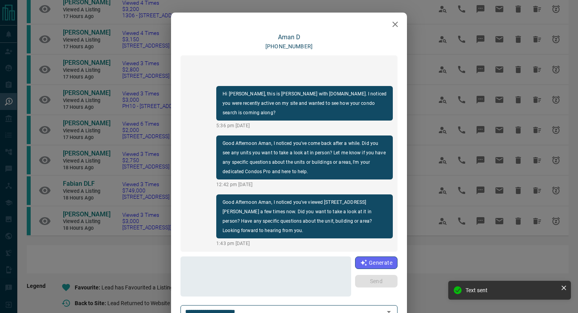
click at [396, 24] on icon "button" at bounding box center [395, 25] width 6 height 6
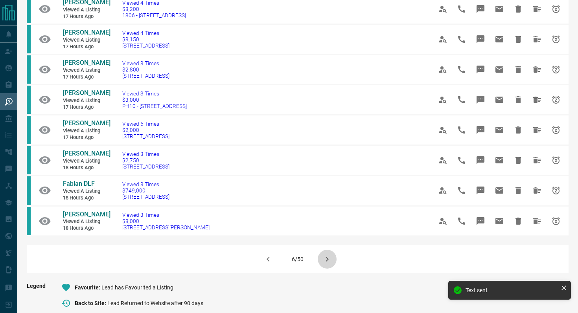
click at [328, 258] on icon "button" at bounding box center [326, 259] width 9 height 9
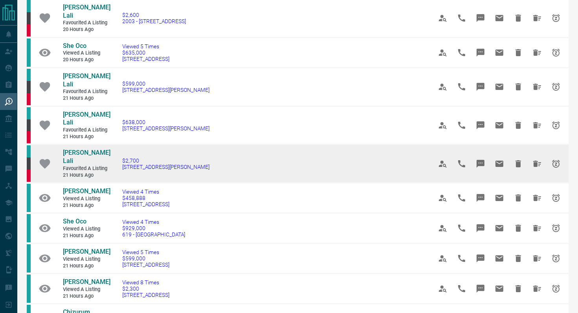
scroll to position [226, 0]
drag, startPoint x: 196, startPoint y: 128, endPoint x: 114, endPoint y: 127, distance: 82.6
click at [114, 144] on td "$2,700 [STREET_ADDRESS][PERSON_NAME]" at bounding box center [266, 163] width 310 height 39
click at [479, 160] on icon "Message" at bounding box center [481, 164] width 8 height 8
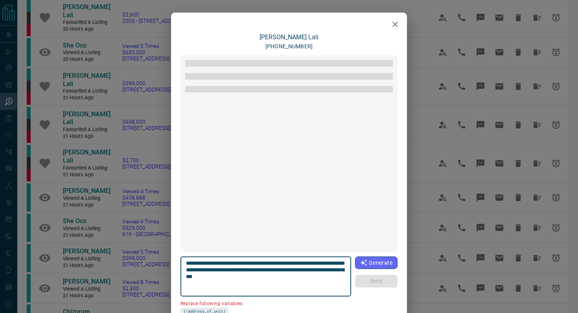
scroll to position [1407, 0]
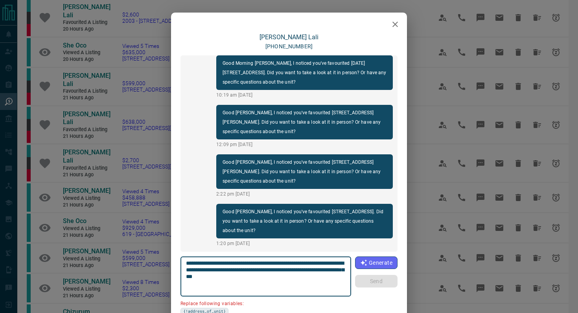
drag, startPoint x: 231, startPoint y: 271, endPoint x: 160, endPoint y: 270, distance: 70.8
click at [160, 270] on div "[PERSON_NAME] Lali [PHONE_NUMBER] load more Good Morning [PERSON_NAME], I notic…" at bounding box center [289, 156] width 578 height 313
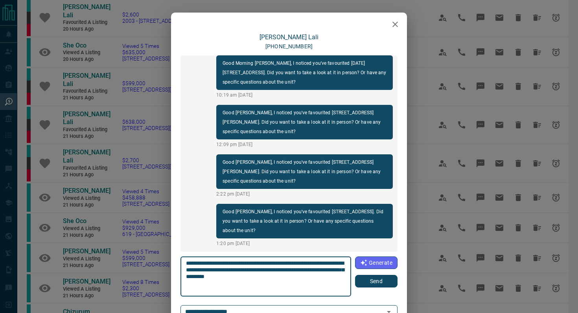
type textarea "**********"
click at [396, 280] on button "Send" at bounding box center [376, 281] width 42 height 13
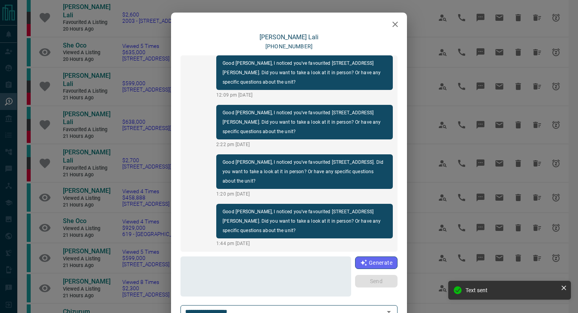
scroll to position [1398, 0]
click at [394, 21] on icon "button" at bounding box center [394, 24] width 9 height 9
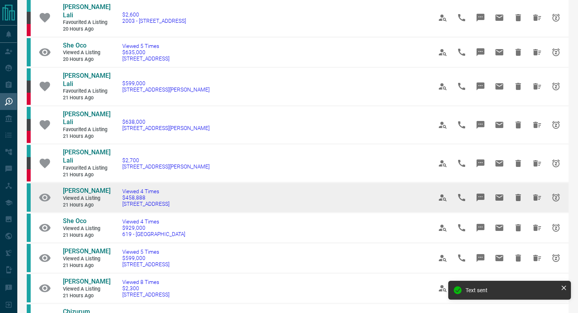
drag, startPoint x: 234, startPoint y: 162, endPoint x: 110, endPoint y: 159, distance: 124.7
click at [111, 183] on td "Viewed 4 Times $458,888 843D - [STREET_ADDRESS]" at bounding box center [266, 198] width 310 height 30
click at [249, 183] on td "Viewed 4 Times $458,888 843D - [STREET_ADDRESS]" at bounding box center [266, 198] width 310 height 30
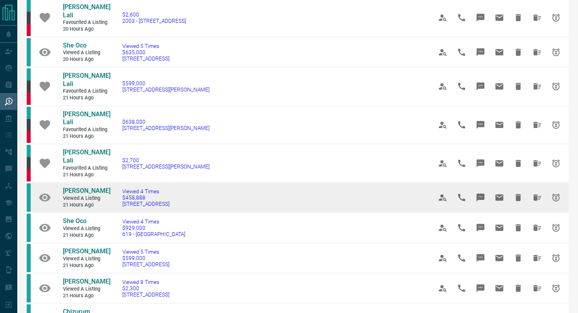
drag, startPoint x: 245, startPoint y: 164, endPoint x: 116, endPoint y: 165, distance: 129.0
click at [116, 183] on td "Viewed 4 Times $458,888 843D - [STREET_ADDRESS]" at bounding box center [266, 198] width 310 height 30
click at [480, 194] on icon "Message" at bounding box center [481, 198] width 8 height 8
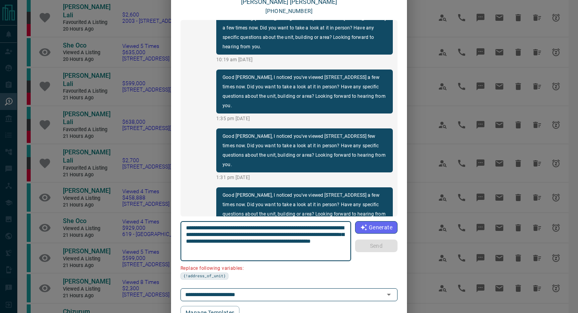
scroll to position [66, 0]
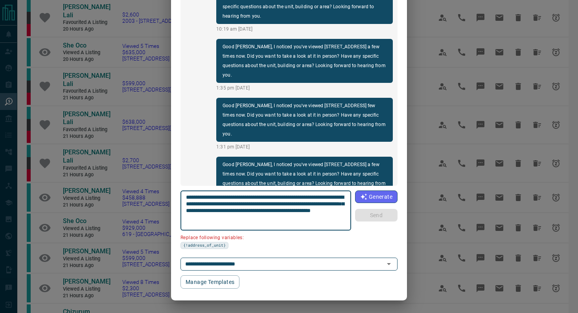
drag, startPoint x: 344, startPoint y: 195, endPoint x: 298, endPoint y: 194, distance: 45.2
click at [298, 195] on textarea "**********" at bounding box center [266, 210] width 160 height 33
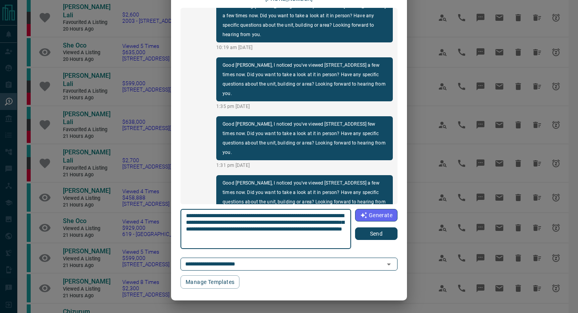
type textarea "**********"
click at [381, 234] on button "Send" at bounding box center [376, 234] width 42 height 13
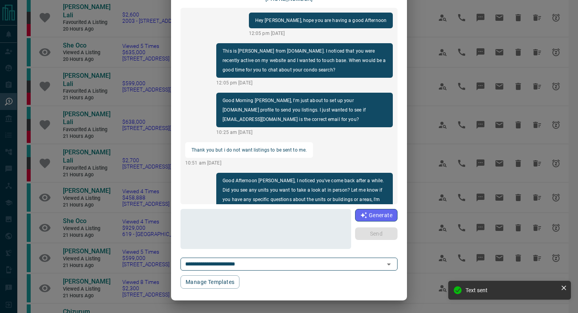
scroll to position [0, 0]
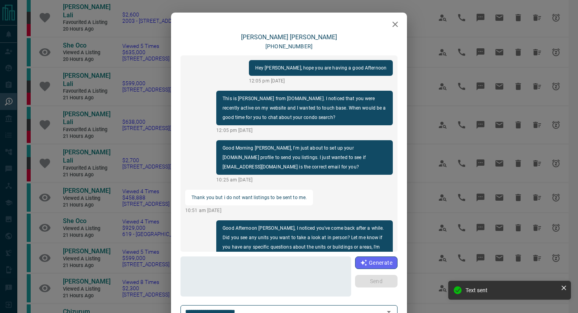
click at [398, 21] on icon "button" at bounding box center [394, 24] width 9 height 9
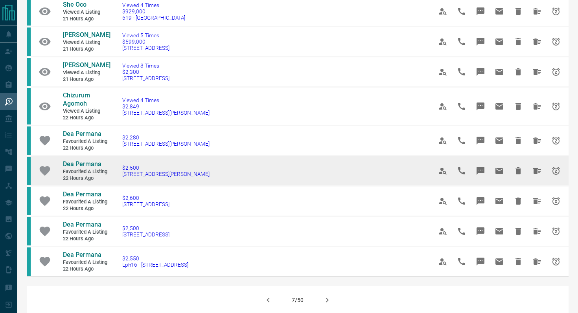
scroll to position [484, 0]
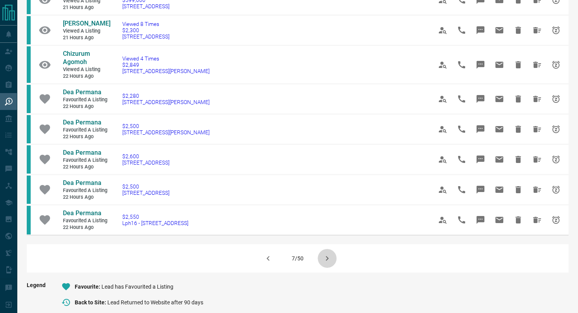
click at [322, 254] on icon "button" at bounding box center [326, 258] width 9 height 9
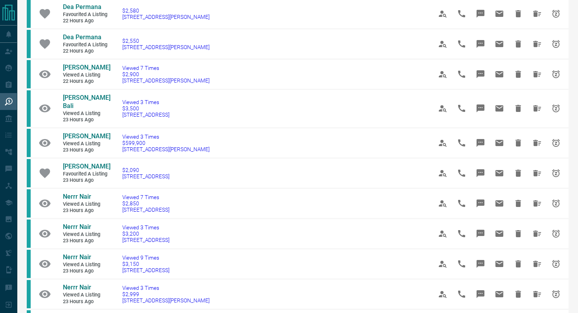
scroll to position [257, 0]
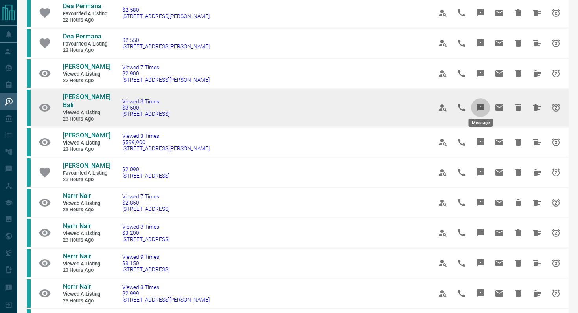
click at [481, 104] on icon "Message" at bounding box center [481, 108] width 8 height 8
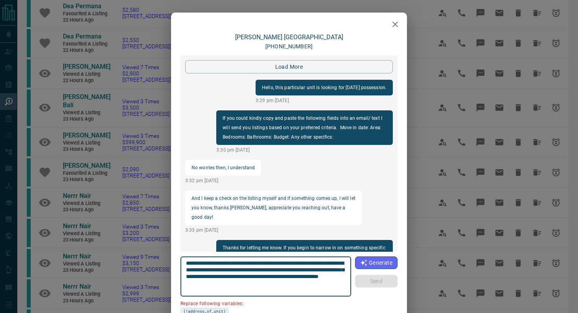
scroll to position [1114, 0]
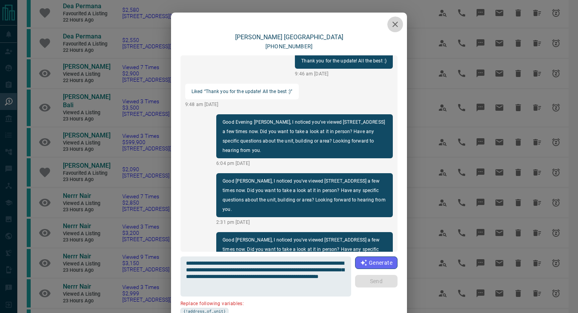
click at [396, 22] on icon "button" at bounding box center [394, 24] width 9 height 9
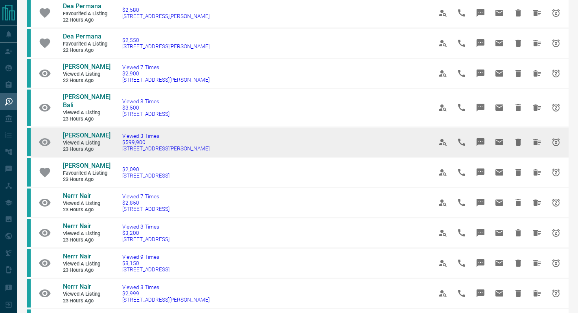
drag, startPoint x: 189, startPoint y: 136, endPoint x: 122, endPoint y: 140, distance: 67.7
click at [122, 140] on td "Viewed 3 Times $599,900 [STREET_ADDRESS][PERSON_NAME]" at bounding box center [266, 142] width 310 height 30
drag, startPoint x: 196, startPoint y: 140, endPoint x: 113, endPoint y: 141, distance: 83.0
click at [113, 141] on td "Viewed 3 Times $599,900 [STREET_ADDRESS][PERSON_NAME]" at bounding box center [266, 142] width 310 height 30
click at [476, 138] on icon "Message" at bounding box center [480, 142] width 9 height 9
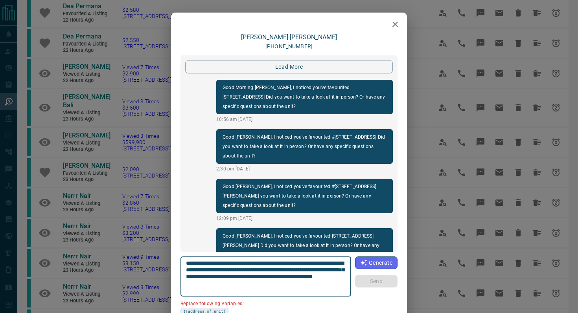
scroll to position [1341, 0]
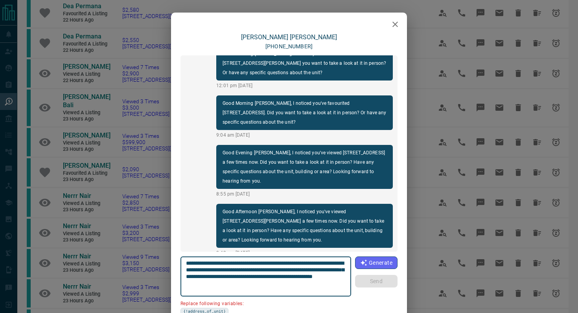
drag, startPoint x: 344, startPoint y: 263, endPoint x: 300, endPoint y: 263, distance: 44.4
click at [300, 263] on textarea "**********" at bounding box center [266, 276] width 160 height 33
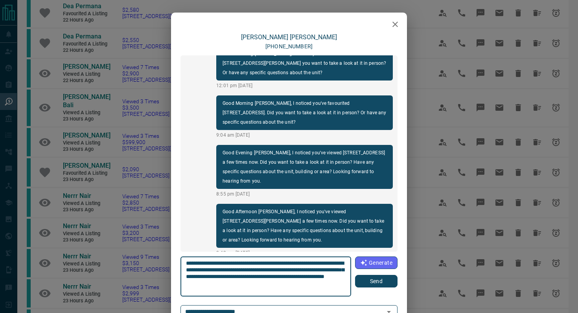
type textarea "**********"
click at [368, 280] on button "Send" at bounding box center [376, 281] width 42 height 13
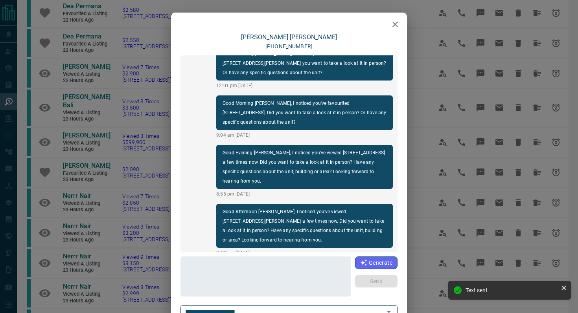
scroll to position [1350, 0]
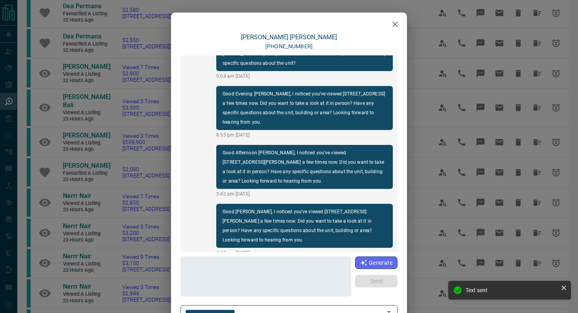
click at [396, 25] on icon "button" at bounding box center [394, 24] width 9 height 9
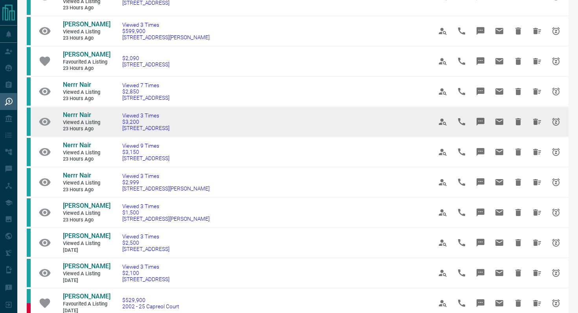
scroll to position [385, 0]
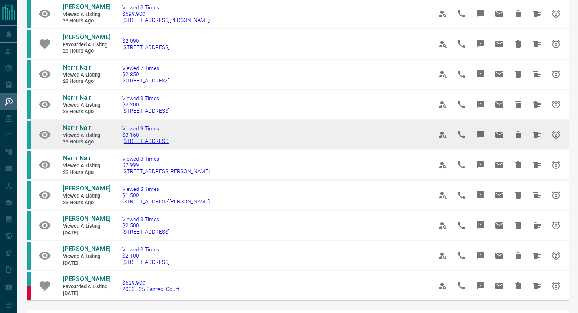
drag, startPoint x: 193, startPoint y: 133, endPoint x: 123, endPoint y: 133, distance: 70.0
click at [123, 133] on td "Viewed 9 Times $3,150 [STREET_ADDRESS]" at bounding box center [266, 135] width 310 height 30
click at [483, 131] on icon "Message" at bounding box center [481, 135] width 8 height 8
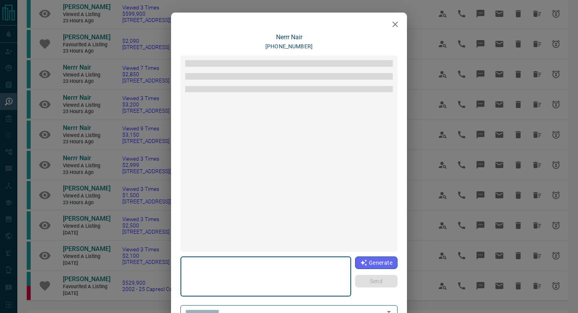
type textarea "**********"
type input "**********"
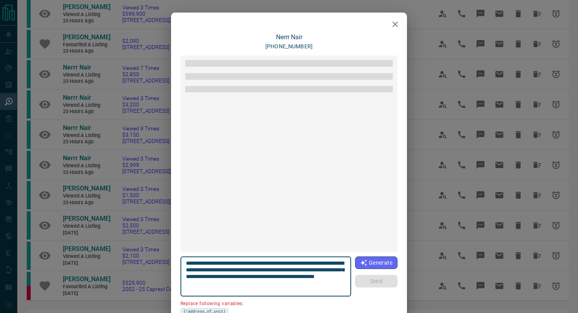
scroll to position [151, 0]
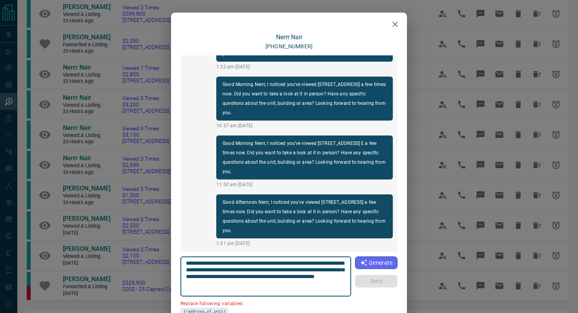
click at [397, 25] on icon "button" at bounding box center [394, 24] width 9 height 9
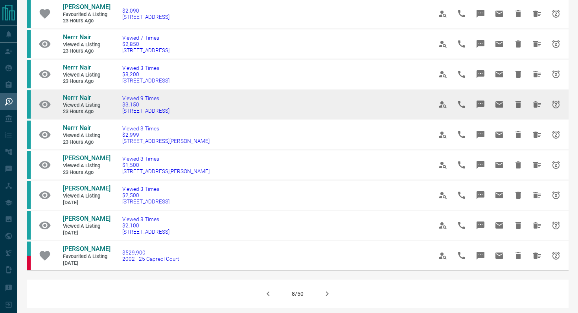
scroll to position [422, 0]
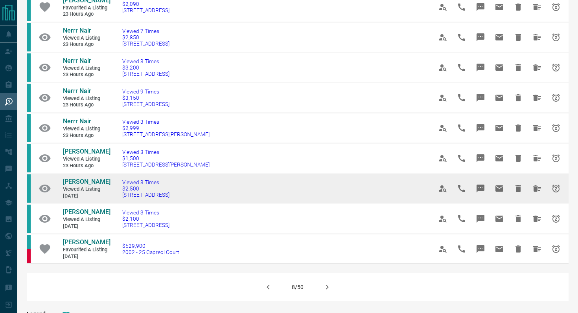
drag, startPoint x: 201, startPoint y: 188, endPoint x: 119, endPoint y: 188, distance: 81.4
click at [119, 188] on td "Viewed 3 Times $2,500 [STREET_ADDRESS]" at bounding box center [266, 189] width 310 height 30
click at [486, 179] on button "Message" at bounding box center [480, 188] width 19 height 19
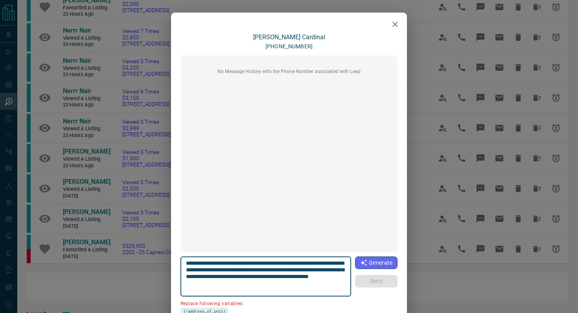
drag, startPoint x: 339, startPoint y: 262, endPoint x: 293, endPoint y: 260, distance: 45.2
click at [293, 260] on textarea "**********" at bounding box center [266, 276] width 160 height 33
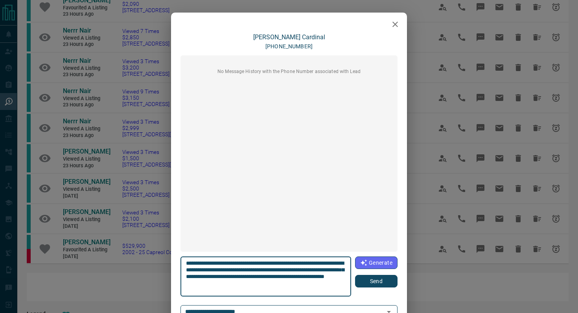
type textarea "**********"
click at [389, 281] on button "Send" at bounding box center [376, 281] width 42 height 13
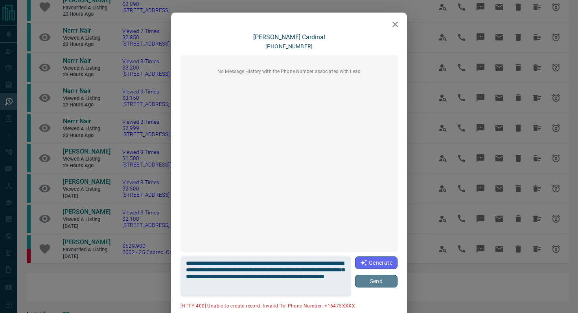
click at [370, 282] on button "Send" at bounding box center [376, 281] width 42 height 13
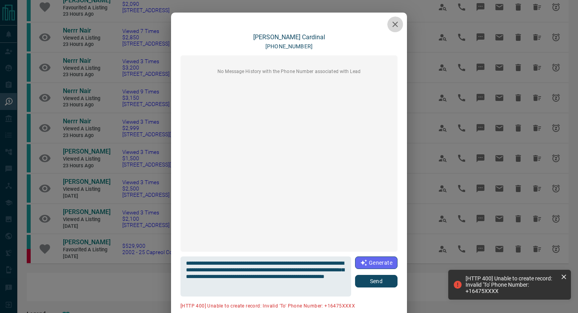
click at [398, 20] on icon "button" at bounding box center [394, 24] width 9 height 9
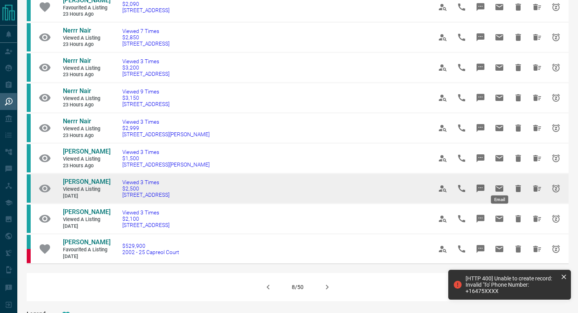
click at [501, 186] on icon "Email" at bounding box center [499, 189] width 8 height 6
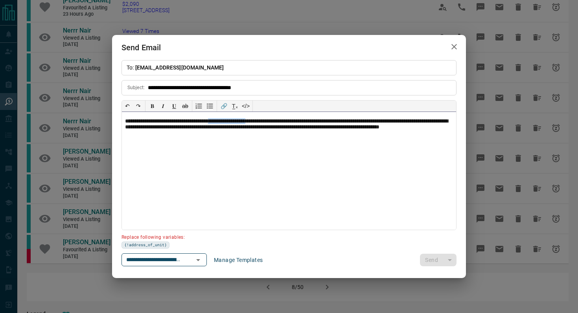
drag, startPoint x: 274, startPoint y: 119, endPoint x: 231, endPoint y: 121, distance: 42.9
click at [230, 120] on p "**********" at bounding box center [289, 128] width 328 height 20
paste div
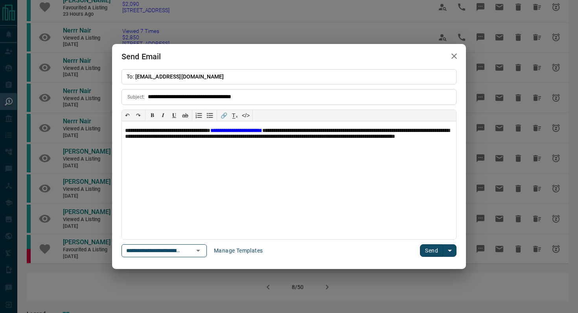
click at [437, 250] on button "Send" at bounding box center [431, 251] width 23 height 13
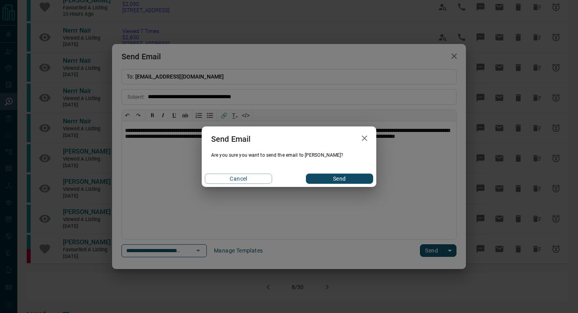
click at [346, 178] on button "Send" at bounding box center [339, 179] width 67 height 10
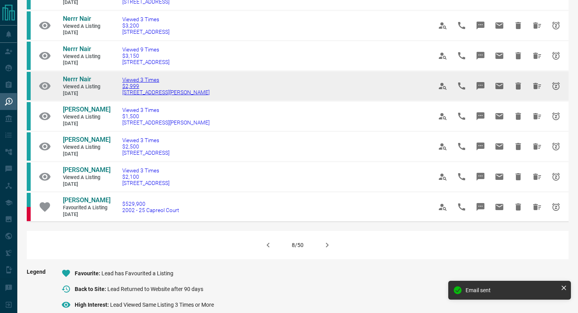
scroll to position [465, 0]
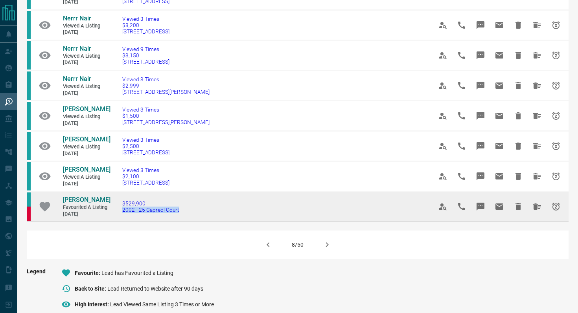
drag, startPoint x: 192, startPoint y: 200, endPoint x: 113, endPoint y: 200, distance: 78.3
click at [113, 200] on td "$529,900 2002 - 25 Capreol Court" at bounding box center [266, 207] width 310 height 30
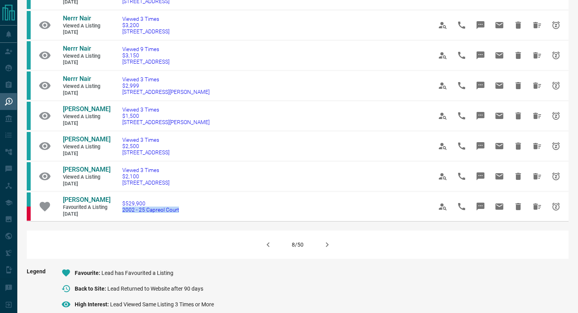
click at [333, 237] on button "button" at bounding box center [327, 245] width 19 height 19
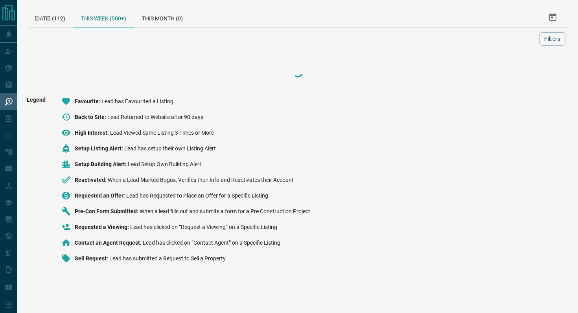
scroll to position [0, 0]
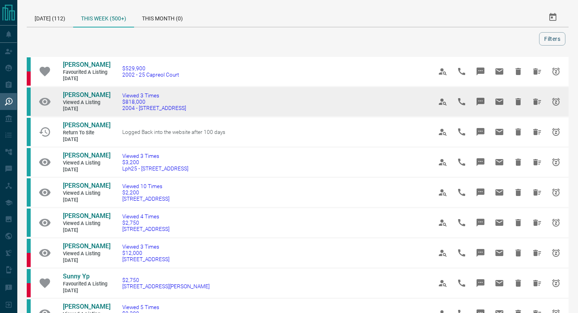
drag, startPoint x: 203, startPoint y: 111, endPoint x: 117, endPoint y: 109, distance: 86.1
click at [117, 110] on td "Viewed 3 Times $818,000 2004 - [STREET_ADDRESS]" at bounding box center [266, 102] width 310 height 30
click at [484, 102] on icon "Message" at bounding box center [481, 102] width 8 height 8
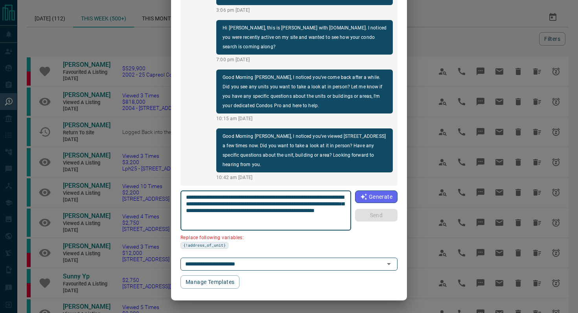
scroll to position [66, 0]
drag, startPoint x: 231, startPoint y: 205, endPoint x: 170, endPoint y: 205, distance: 61.0
click at [170, 205] on div "[PERSON_NAME] [PHONE_NUMBER] Good Afternoon [PERSON_NAME], I noticed you've com…" at bounding box center [289, 156] width 578 height 313
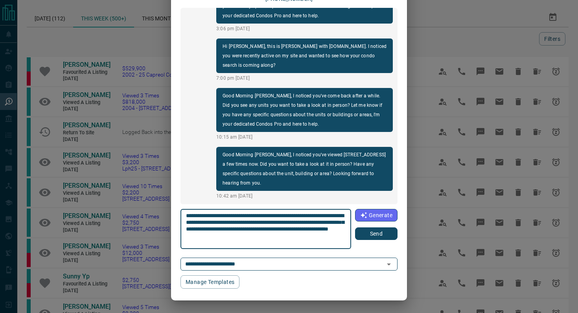
scroll to position [48, 0]
type textarea "**********"
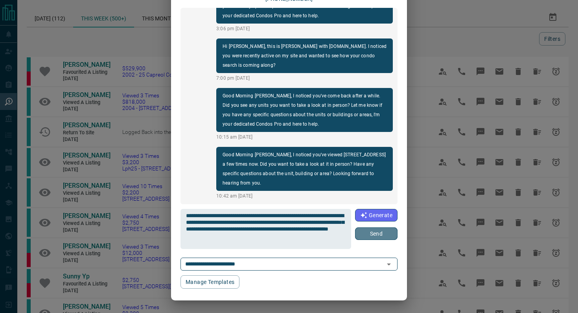
click at [388, 232] on button "Send" at bounding box center [376, 234] width 42 height 13
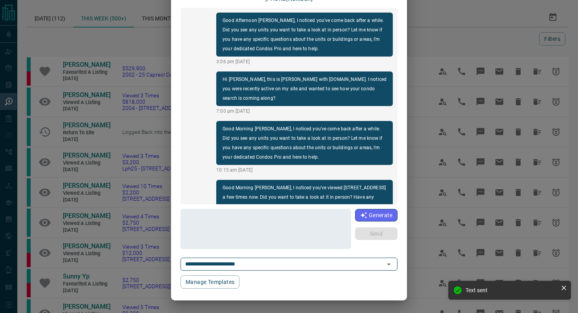
scroll to position [0, 0]
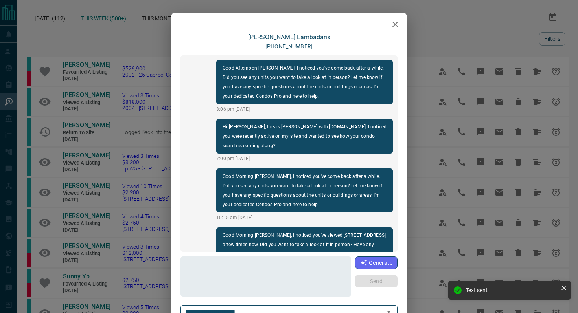
click at [397, 28] on icon "button" at bounding box center [394, 24] width 9 height 9
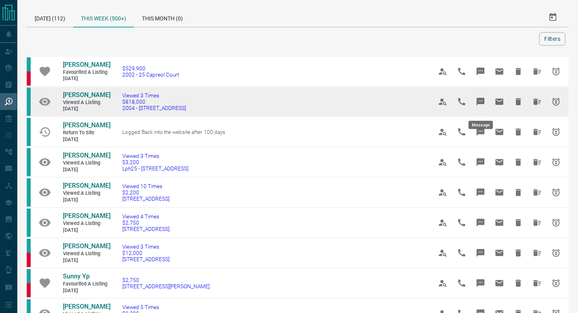
click at [485, 103] on icon "Message" at bounding box center [480, 101] width 9 height 9
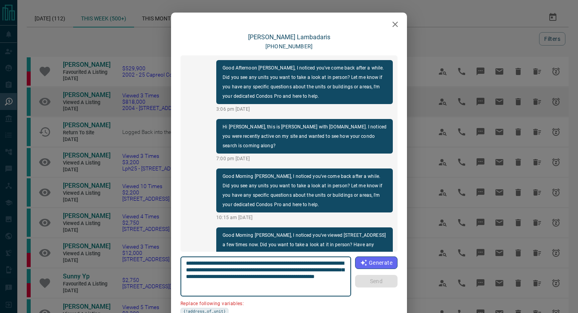
scroll to position [92, 0]
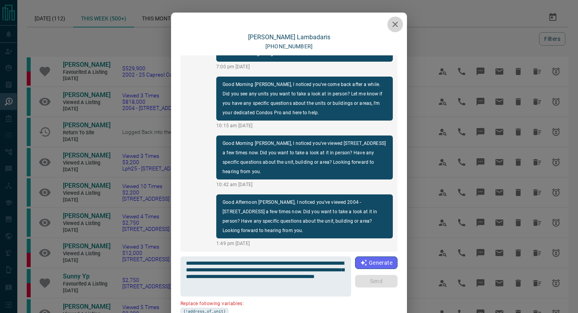
click at [398, 26] on icon "button" at bounding box center [394, 24] width 9 height 9
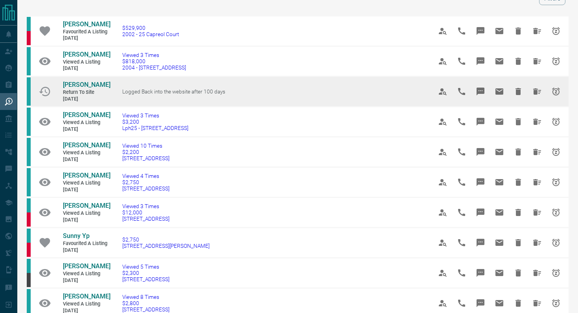
scroll to position [41, 0]
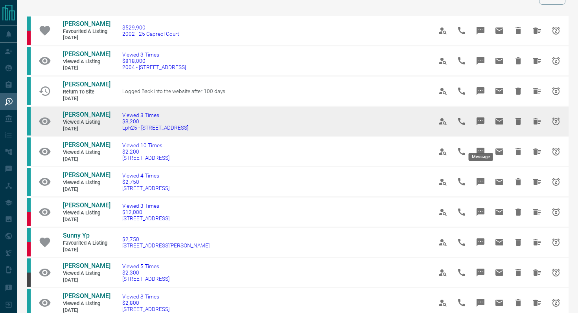
click at [486, 131] on button "Message" at bounding box center [480, 121] width 19 height 19
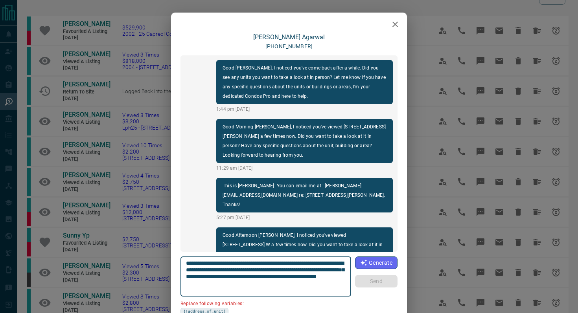
scroll to position [142, 0]
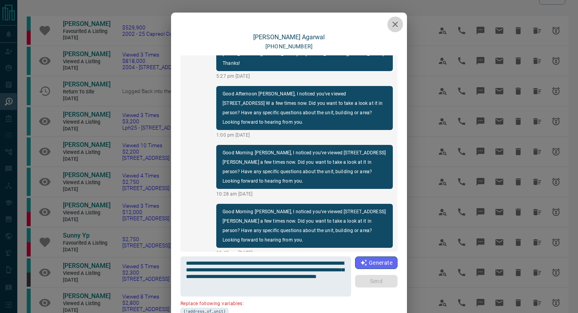
click at [399, 23] on icon "button" at bounding box center [394, 24] width 9 height 9
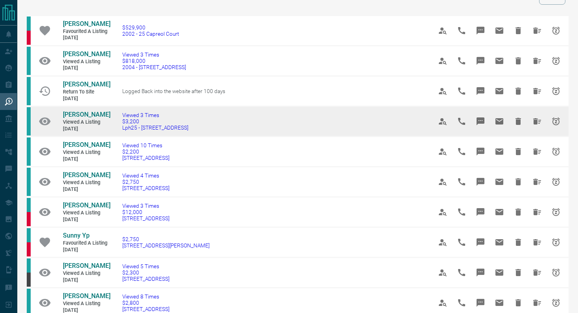
drag, startPoint x: 218, startPoint y: 146, endPoint x: 115, endPoint y: 145, distance: 103.0
click at [115, 137] on td "Viewed 3 Times $3,200 Lph25 - [STREET_ADDRESS]" at bounding box center [266, 122] width 310 height 30
click at [485, 126] on icon "Message" at bounding box center [480, 121] width 9 height 9
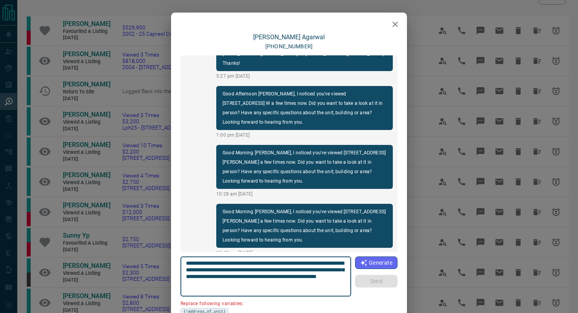
drag, startPoint x: 230, startPoint y: 271, endPoint x: 169, endPoint y: 271, distance: 61.0
click at [169, 271] on div "[PERSON_NAME] [PHONE_NUMBER] Good [PERSON_NAME], I noticed you've come back aft…" at bounding box center [289, 156] width 578 height 313
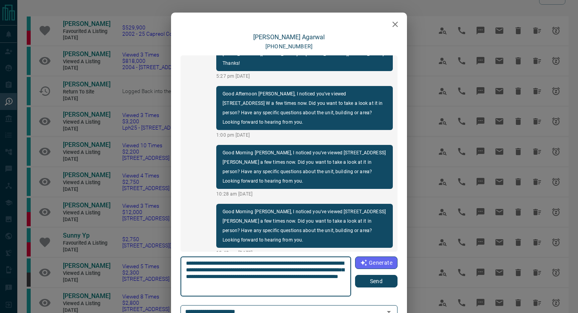
type textarea "**********"
click at [375, 276] on button "Send" at bounding box center [376, 281] width 42 height 13
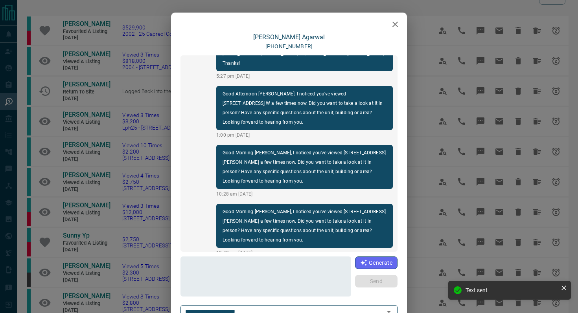
scroll to position [201, 0]
click at [397, 23] on icon "button" at bounding box center [394, 24] width 9 height 9
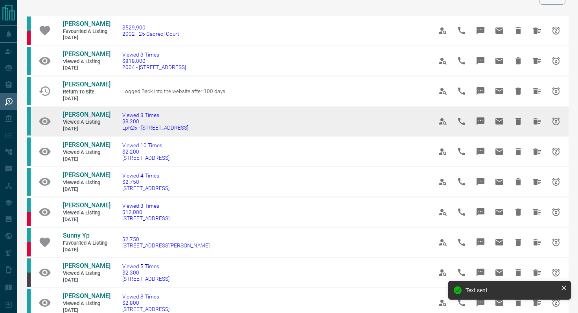
drag, startPoint x: 232, startPoint y: 146, endPoint x: 60, endPoint y: 129, distance: 173.1
click at [60, 129] on tr "[PERSON_NAME] Viewed a Listing [DATE] Viewed 3 Times $3,200 Lph25 - [STREET_ADD…" at bounding box center [298, 122] width 542 height 30
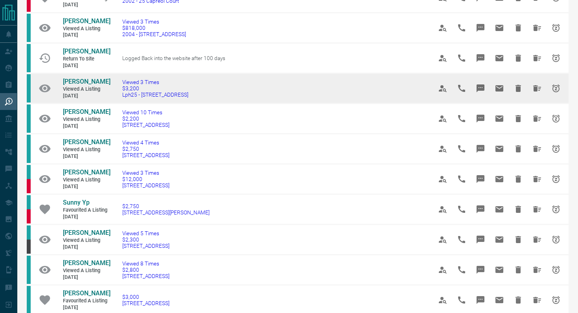
scroll to position [76, 0]
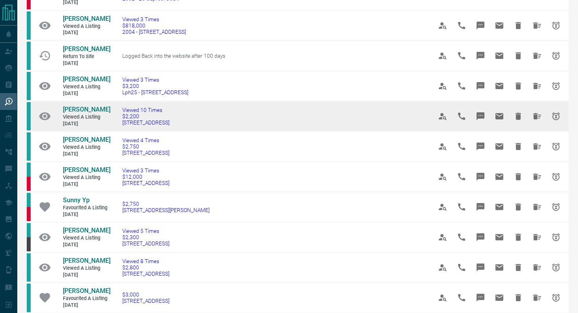
drag, startPoint x: 198, startPoint y: 146, endPoint x: 118, endPoint y: 142, distance: 80.8
click at [118, 132] on td "Viewed 10 Times $2,200 [STREET_ADDRESS]" at bounding box center [266, 116] width 310 height 30
click at [480, 120] on icon "Message" at bounding box center [481, 116] width 8 height 8
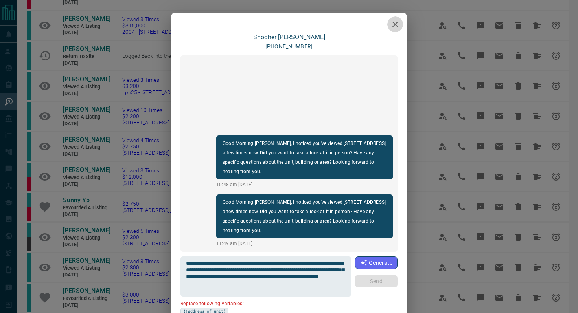
click at [397, 23] on icon "button" at bounding box center [395, 25] width 6 height 6
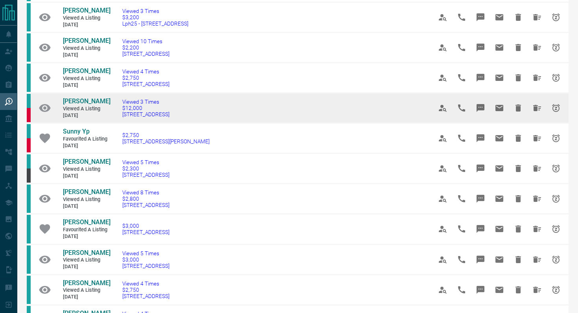
scroll to position [146, 0]
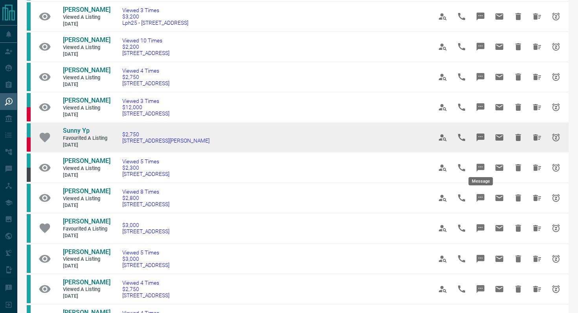
click at [483, 142] on icon "Message" at bounding box center [481, 138] width 8 height 8
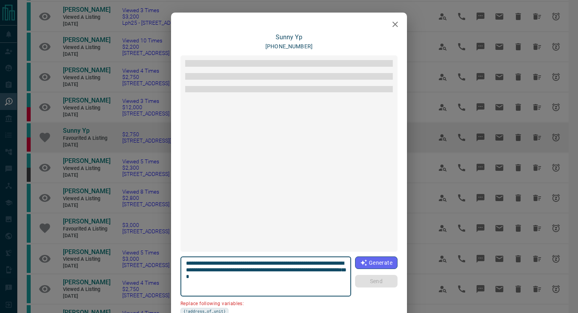
scroll to position [54, 0]
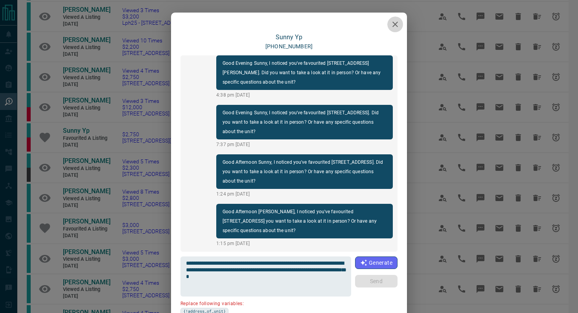
click at [397, 22] on icon "button" at bounding box center [395, 25] width 6 height 6
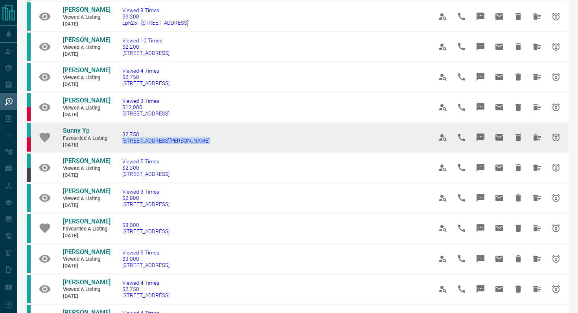
drag, startPoint x: 203, startPoint y: 167, endPoint x: 118, endPoint y: 167, distance: 85.3
click at [118, 153] on td "$2,750 [STREET_ADDRESS][PERSON_NAME]" at bounding box center [266, 138] width 310 height 30
click at [484, 142] on icon "Message" at bounding box center [480, 137] width 9 height 9
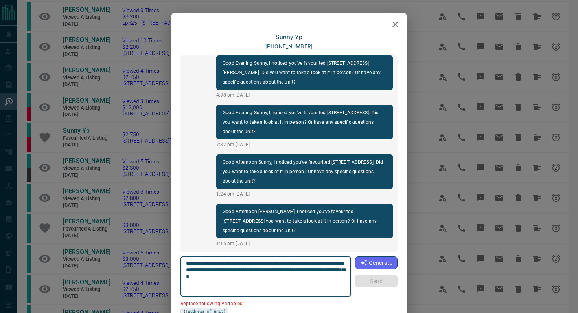
drag, startPoint x: 230, startPoint y: 269, endPoint x: 152, endPoint y: 269, distance: 77.9
click at [152, 269] on div "Sunny Yp [PHONE_NUMBER] Good Morning Sunny, I noticed you've favourited [STREET…" at bounding box center [289, 156] width 578 height 313
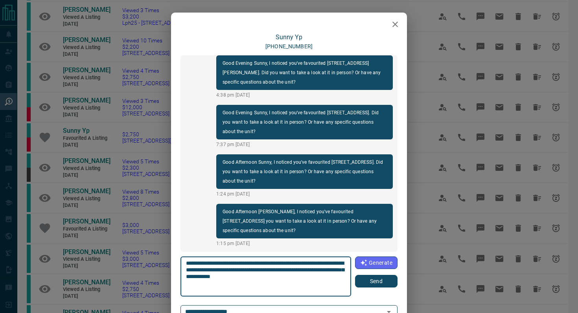
type textarea "**********"
click at [373, 279] on button "Send" at bounding box center [376, 281] width 42 height 13
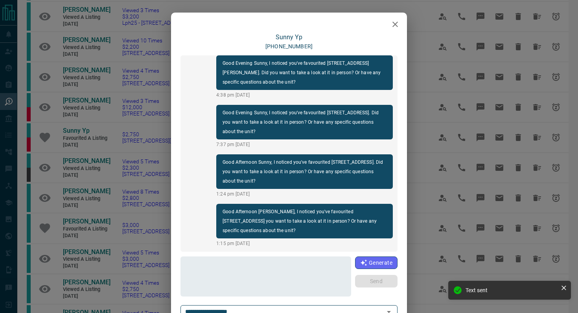
scroll to position [104, 0]
click at [396, 23] on icon "button" at bounding box center [395, 25] width 6 height 6
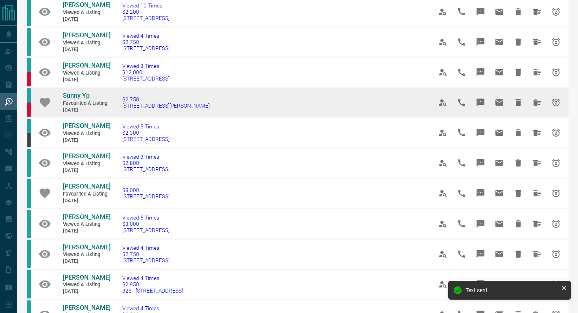
scroll to position [182, 0]
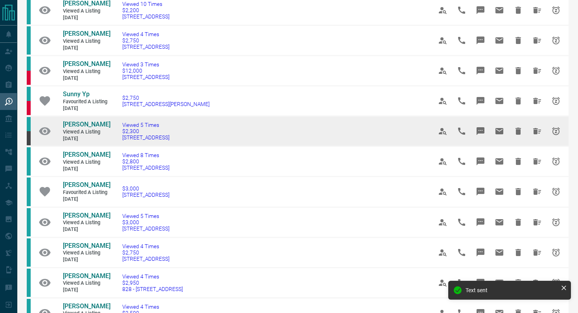
drag, startPoint x: 216, startPoint y: 160, endPoint x: 111, endPoint y: 162, distance: 105.0
click at [111, 147] on td "Viewed 5 Times $2,300 2601 - [STREET_ADDRESS]" at bounding box center [266, 131] width 310 height 30
click at [483, 135] on icon "Message" at bounding box center [481, 131] width 8 height 8
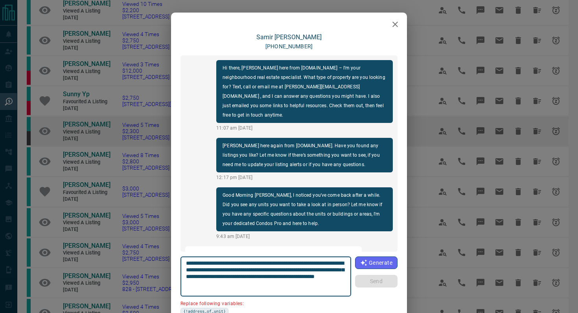
scroll to position [212, 0]
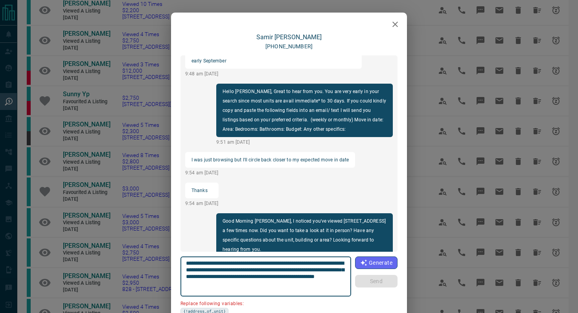
drag, startPoint x: 230, startPoint y: 270, endPoint x: 163, endPoint y: 270, distance: 67.2
click at [163, 270] on div "[PERSON_NAME] [PHONE_NUMBER] Hi there, [PERSON_NAME] here from [DOMAIN_NAME] – …" at bounding box center [289, 156] width 578 height 313
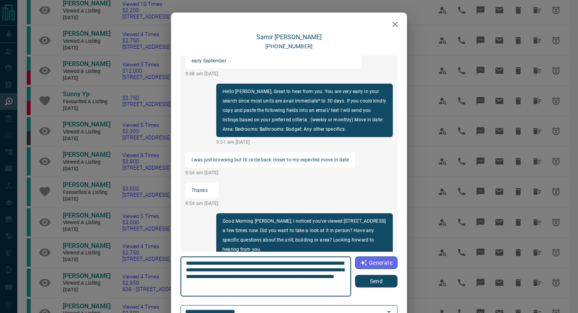
type textarea "**********"
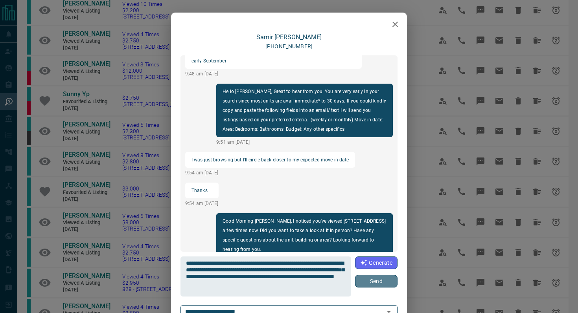
click at [379, 280] on button "Send" at bounding box center [376, 281] width 42 height 13
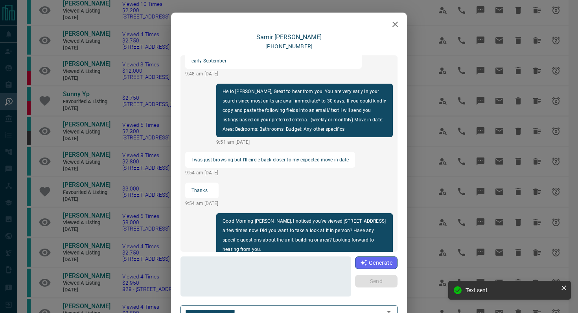
scroll to position [271, 0]
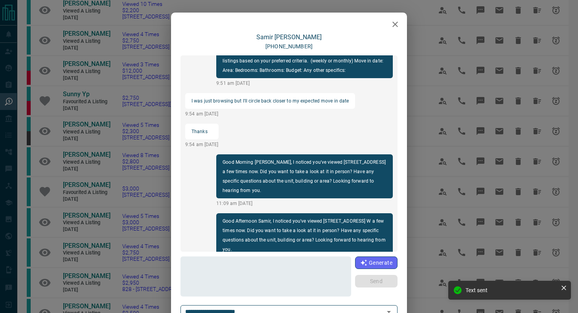
click at [397, 25] on icon "button" at bounding box center [394, 24] width 9 height 9
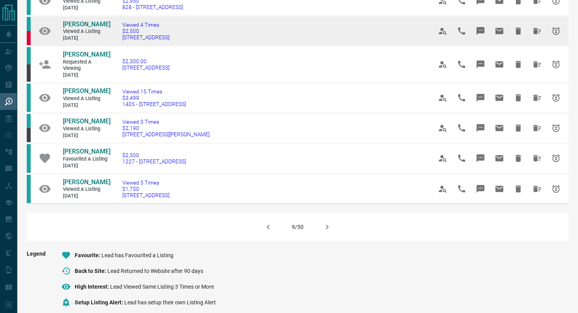
scroll to position [466, 0]
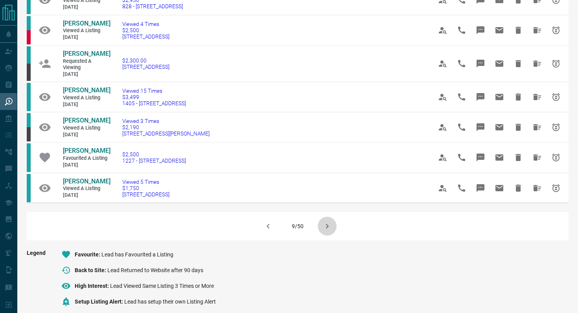
click at [324, 231] on icon "button" at bounding box center [326, 226] width 9 height 9
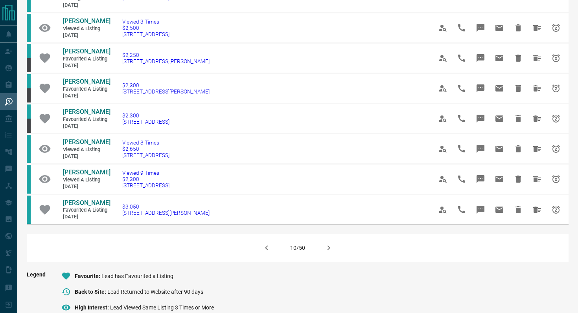
scroll to position [446, 0]
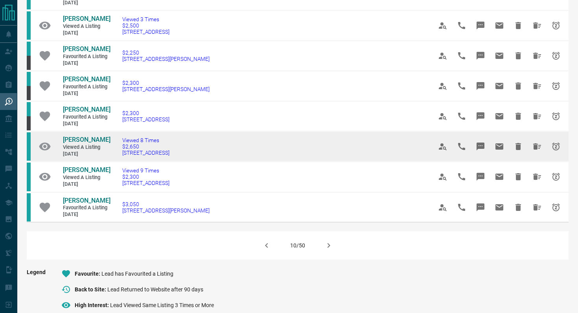
drag, startPoint x: 206, startPoint y: 180, endPoint x: 110, endPoint y: 179, distance: 96.0
click at [111, 162] on td "Viewed 8 Times $2,650 [STREET_ADDRESS]" at bounding box center [266, 147] width 310 height 30
click at [480, 151] on icon "Message" at bounding box center [480, 146] width 9 height 9
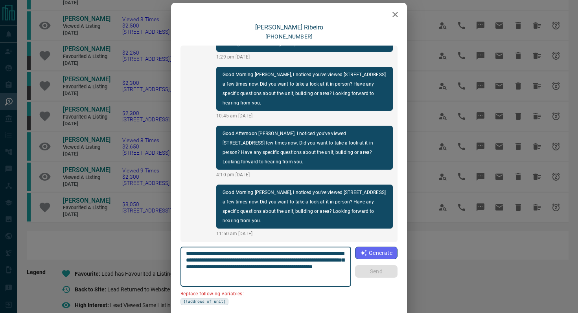
scroll to position [12, 0]
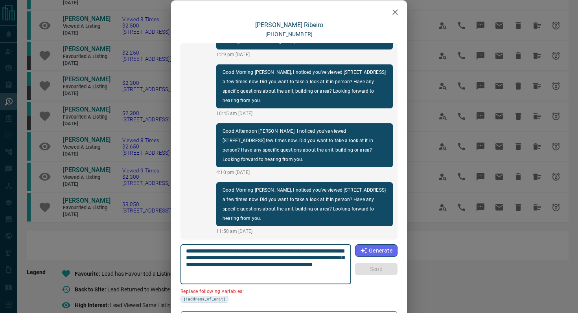
drag, startPoint x: 341, startPoint y: 250, endPoint x: 297, endPoint y: 249, distance: 44.5
click at [297, 249] on textarea "**********" at bounding box center [266, 264] width 160 height 33
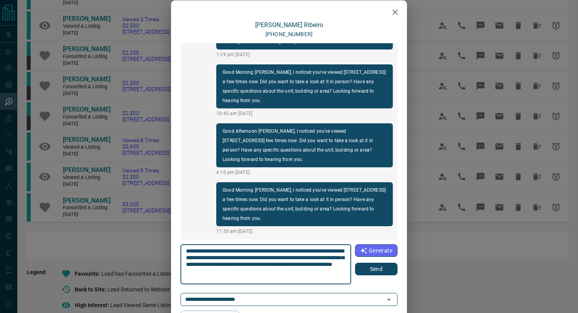
type textarea "**********"
click at [365, 269] on button "Send" at bounding box center [376, 269] width 42 height 13
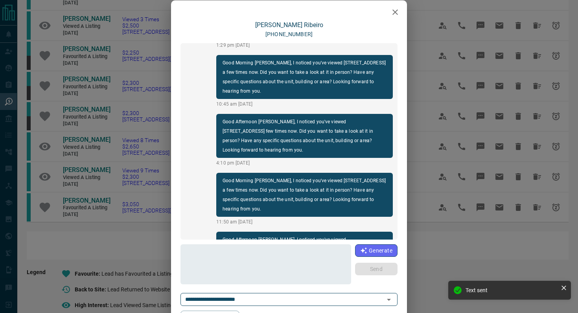
scroll to position [1142, 0]
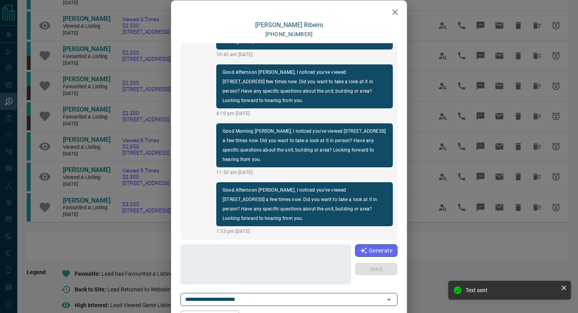
click at [397, 13] on icon "button" at bounding box center [395, 12] width 6 height 6
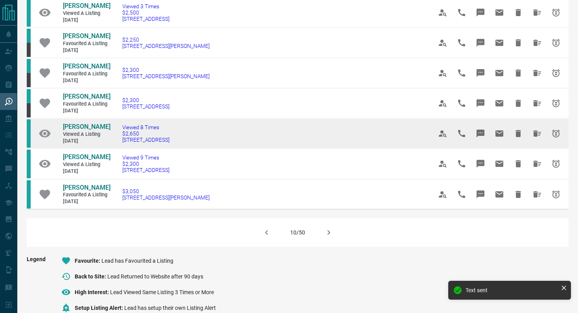
scroll to position [460, 0]
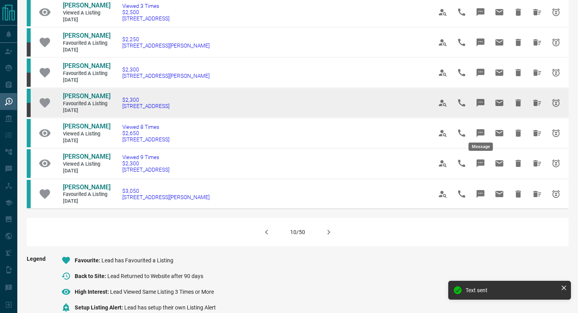
click at [478, 112] on button "Message" at bounding box center [480, 103] width 19 height 19
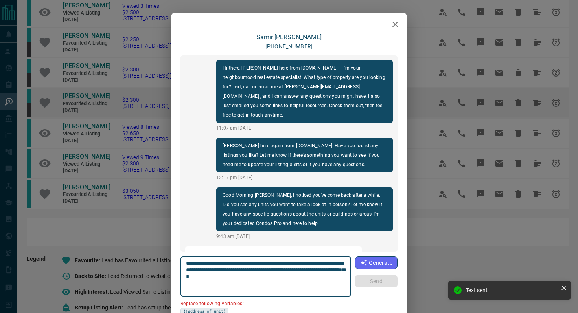
scroll to position [271, 0]
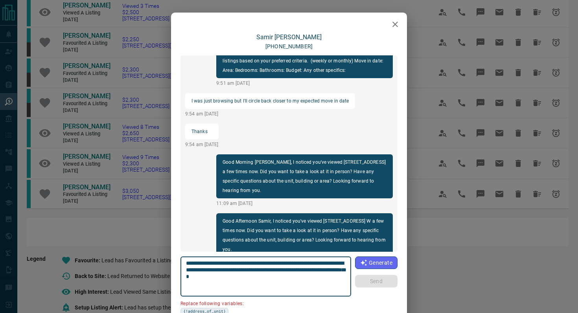
click at [394, 26] on icon "button" at bounding box center [394, 24] width 9 height 9
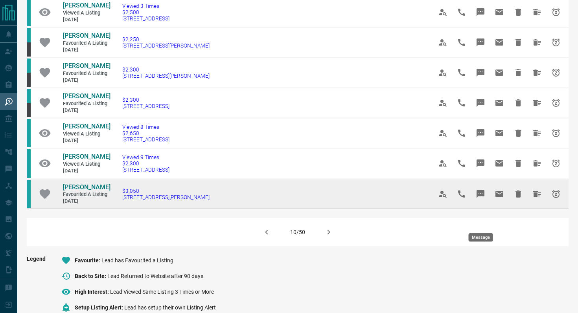
click at [484, 198] on icon "Message" at bounding box center [481, 194] width 8 height 8
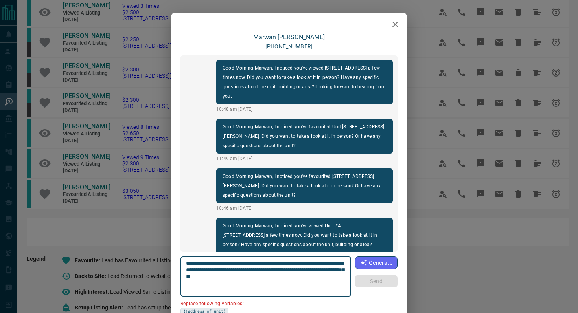
scroll to position [24, 0]
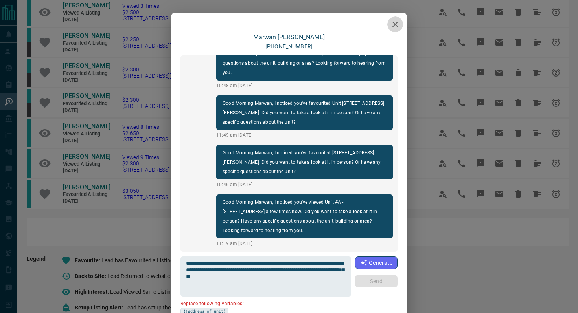
click at [394, 27] on icon "button" at bounding box center [394, 24] width 9 height 9
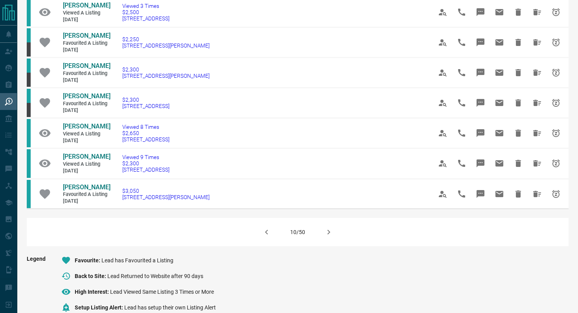
click at [328, 237] on icon "button" at bounding box center [328, 232] width 9 height 9
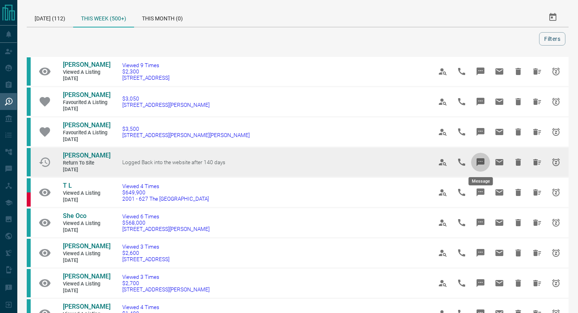
click at [480, 163] on icon "Message" at bounding box center [481, 162] width 8 height 8
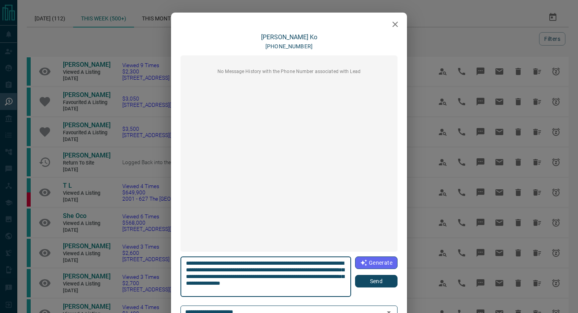
click at [395, 27] on icon "button" at bounding box center [394, 24] width 9 height 9
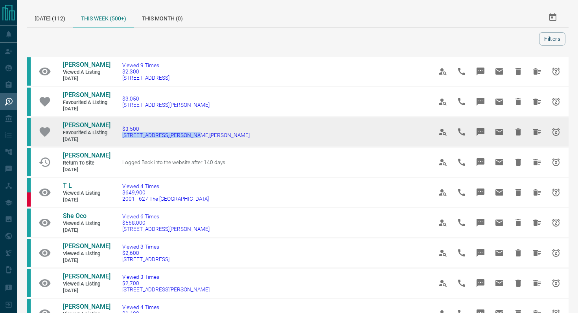
drag, startPoint x: 209, startPoint y: 136, endPoint x: 116, endPoint y: 136, distance: 93.2
click at [116, 136] on td "$3,500 [STREET_ADDRESS][PERSON_NAME][PERSON_NAME]" at bounding box center [266, 132] width 310 height 30
click at [485, 131] on icon "Message" at bounding box center [480, 131] width 9 height 9
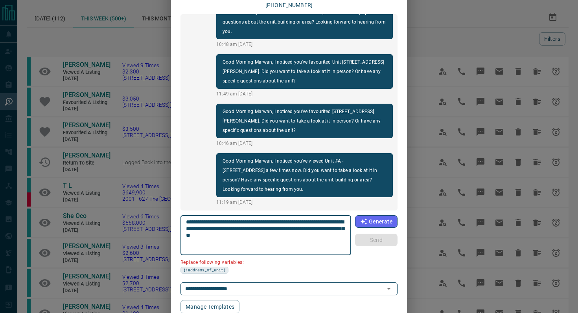
scroll to position [48, 0]
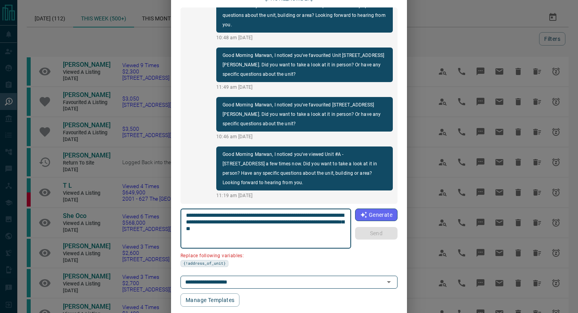
drag, startPoint x: 230, startPoint y: 221, endPoint x: 138, endPoint y: 220, distance: 92.8
click at [139, 221] on div "**********" at bounding box center [289, 156] width 578 height 313
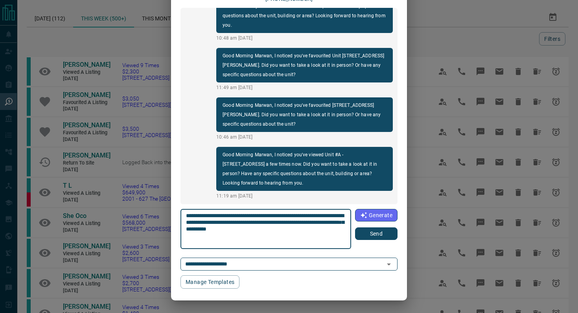
scroll to position [48, 0]
type textarea "**********"
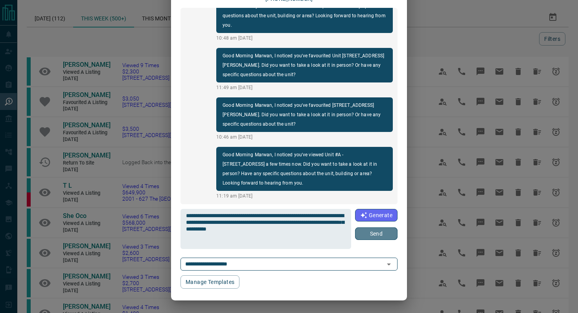
click at [371, 235] on button "Send" at bounding box center [376, 234] width 42 height 13
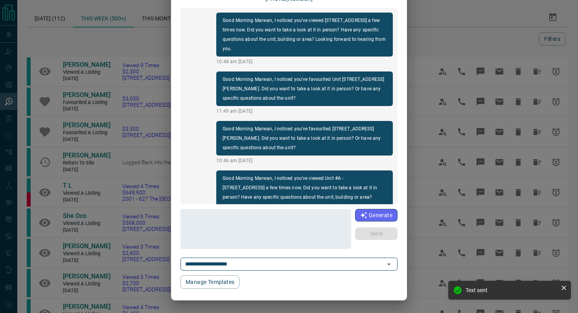
scroll to position [0, 0]
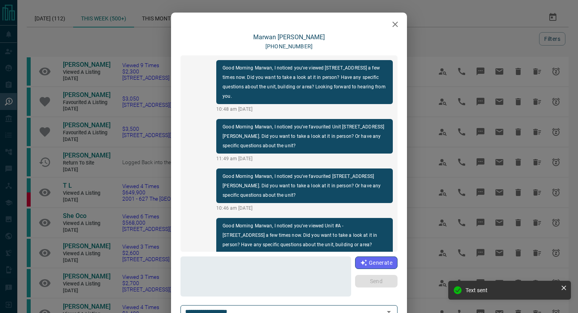
click at [396, 21] on icon "button" at bounding box center [394, 24] width 9 height 9
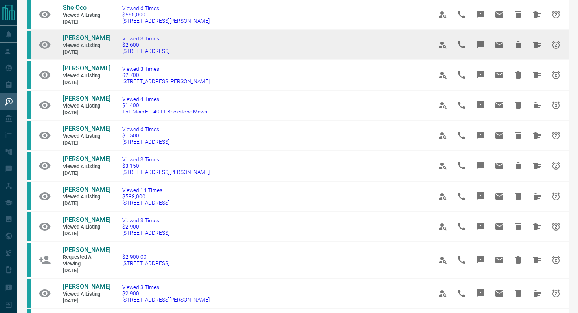
scroll to position [265, 0]
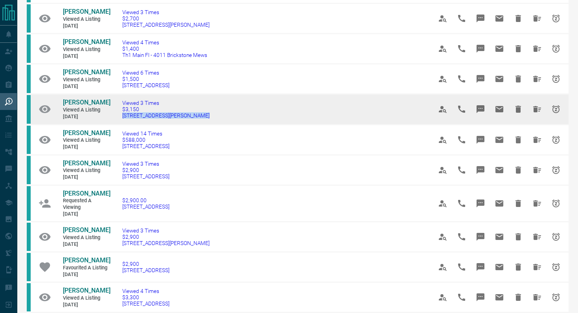
drag, startPoint x: 221, startPoint y: 116, endPoint x: 115, endPoint y: 112, distance: 106.3
click at [115, 112] on td "Viewed 3 Times $3,150 [STREET_ADDRESS][PERSON_NAME]" at bounding box center [266, 109] width 310 height 30
click at [481, 109] on icon "Message" at bounding box center [481, 109] width 8 height 8
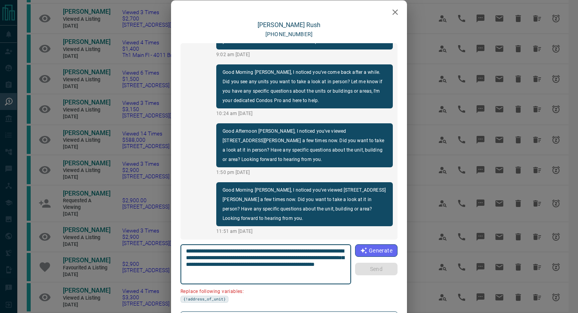
scroll to position [0, 0]
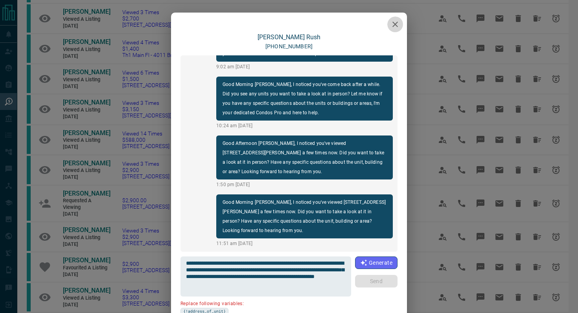
click at [399, 20] on icon "button" at bounding box center [394, 24] width 9 height 9
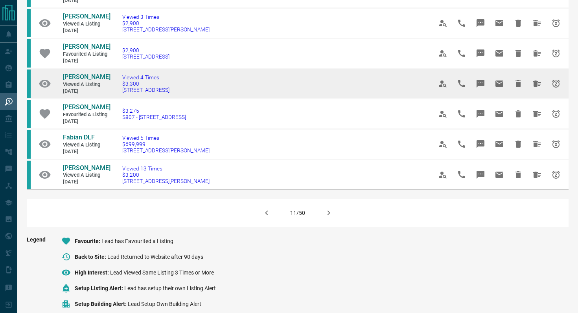
scroll to position [481, 0]
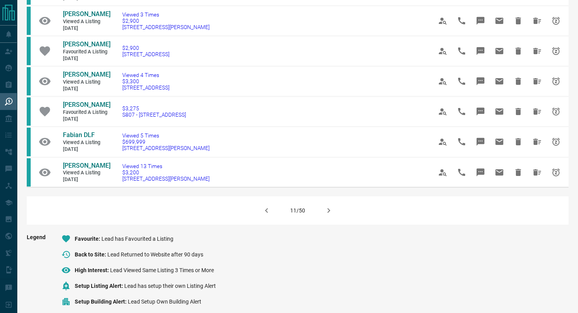
click at [331, 213] on icon "button" at bounding box center [328, 210] width 9 height 9
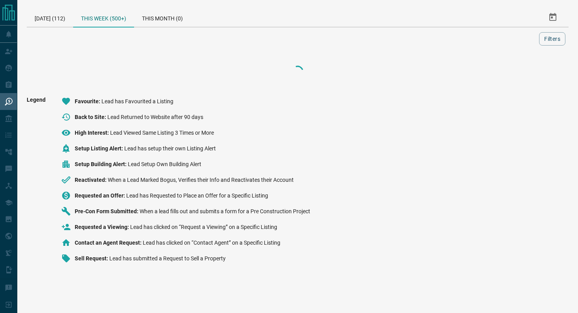
scroll to position [0, 0]
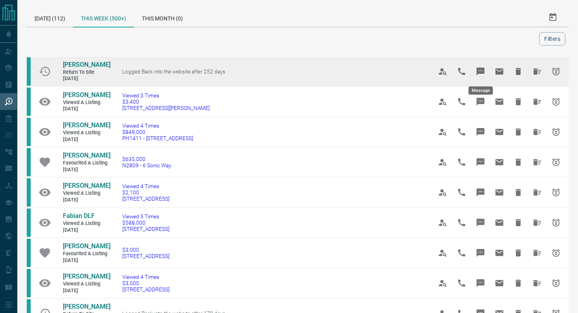
click at [481, 65] on button "Message" at bounding box center [480, 71] width 19 height 19
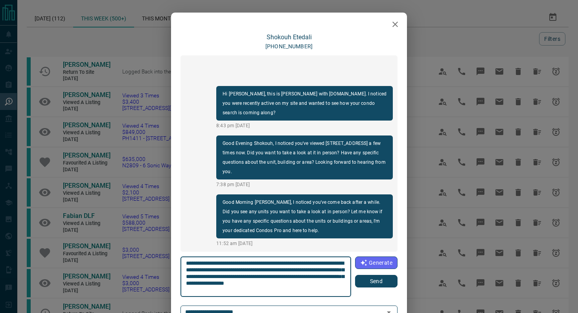
click at [395, 22] on icon "button" at bounding box center [394, 24] width 9 height 9
